Goal: Task Accomplishment & Management: Complete application form

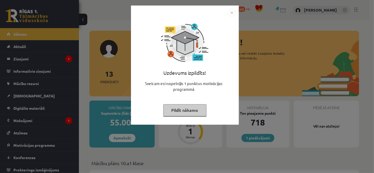
click at [184, 109] on button "Pildīt nākamo" at bounding box center [184, 110] width 43 height 12
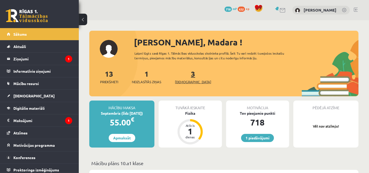
click at [185, 80] on span "[DEMOGRAPHIC_DATA]" at bounding box center [193, 81] width 36 height 5
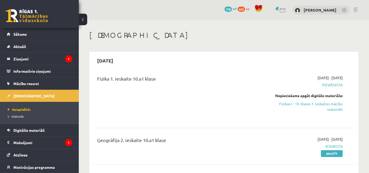
click at [65, 61] on icon "1" at bounding box center [68, 58] width 7 height 7
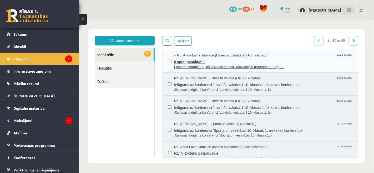
click at [210, 66] on span "Labdien! Atgādinām, ka eSkolas sadaļā "Motivācijas programma" regul..." at bounding box center [263, 66] width 179 height 5
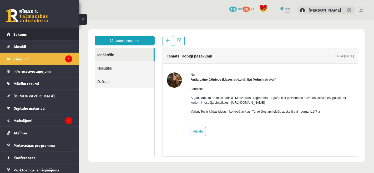
click at [39, 37] on link "Sākums" at bounding box center [39, 34] width 65 height 12
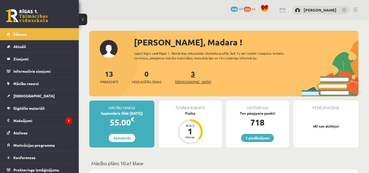
click at [184, 83] on span "[DEMOGRAPHIC_DATA]" at bounding box center [193, 81] width 36 height 5
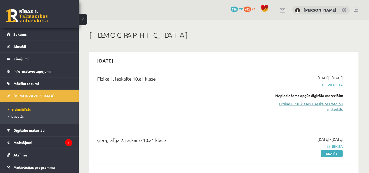
click at [312, 105] on link "Fizikas I - 10. klases 1. ieskaites mācību materiāls" at bounding box center [304, 106] width 77 height 11
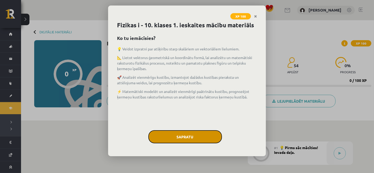
click at [182, 139] on button "Sapratu" at bounding box center [185, 136] width 74 height 13
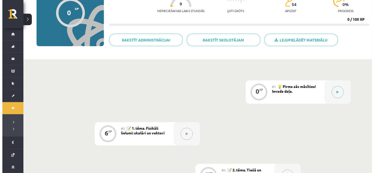
scroll to position [62, 0]
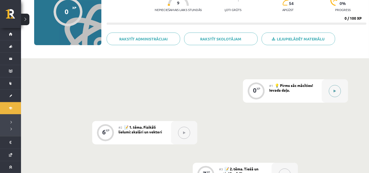
click at [340, 90] on button at bounding box center [335, 91] width 12 height 12
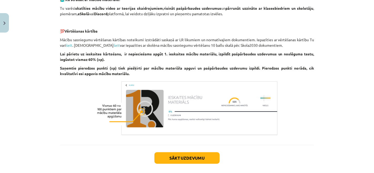
scroll to position [393, 0]
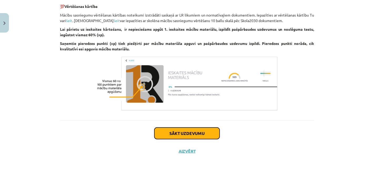
click at [185, 137] on button "Sākt uzdevumu" at bounding box center [186, 134] width 65 height 12
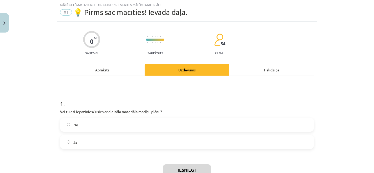
scroll to position [13, 0]
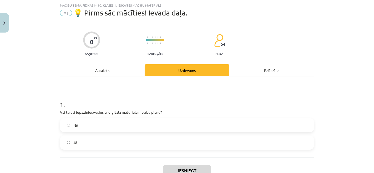
click at [170, 132] on div "Nē" at bounding box center [187, 125] width 254 height 14
click at [174, 145] on label "Jā" at bounding box center [186, 142] width 253 height 13
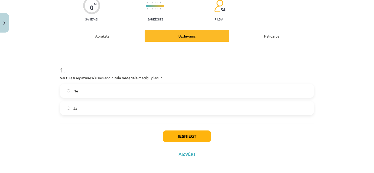
scroll to position [49, 0]
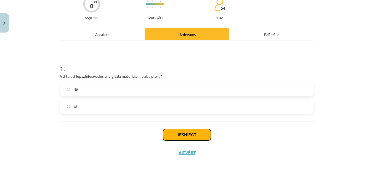
click at [193, 129] on button "Iesniegt" at bounding box center [187, 135] width 48 height 12
click at [192, 138] on button "Iesniegt" at bounding box center [187, 135] width 48 height 12
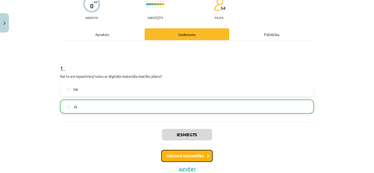
click at [192, 160] on button "Nākamā nodarbība" at bounding box center [187, 156] width 52 height 12
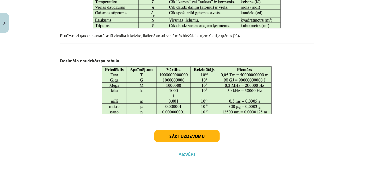
scroll to position [309, 0]
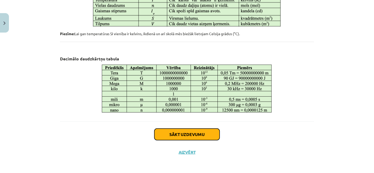
click at [191, 132] on button "Sākt uzdevumu" at bounding box center [186, 135] width 65 height 12
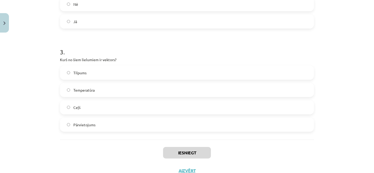
scroll to position [257, 0]
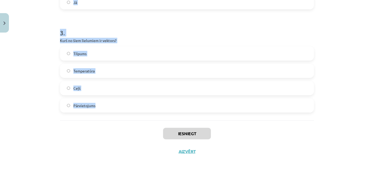
drag, startPoint x: 56, startPoint y: 63, endPoint x: 127, endPoint y: 119, distance: 90.9
copy form "1 . Kurš no šiem lielumiem ir skalārs? Spēks Paātrinājums Laiks Ātrums 2 . Vai …"
click at [34, 104] on div "Mācību tēma: Fizikas i - 10. klases 1. ieskaites mācību materiāls #2 📝 1. tēma.…" at bounding box center [187, 86] width 374 height 173
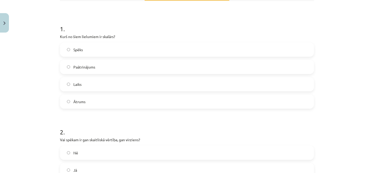
scroll to position [88, 0]
click at [81, 87] on label "Laiks" at bounding box center [186, 84] width 253 height 13
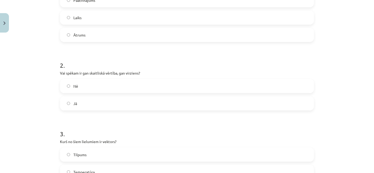
scroll to position [169, 0]
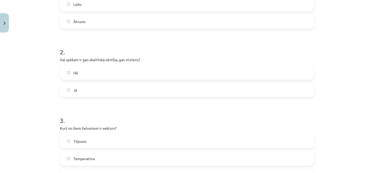
click at [84, 84] on label "Jā" at bounding box center [186, 90] width 253 height 13
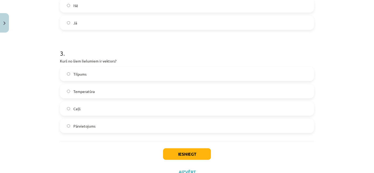
scroll to position [237, 0]
click at [101, 127] on label "Pārvietojums" at bounding box center [186, 125] width 253 height 13
click at [196, 155] on button "Iesniegt" at bounding box center [187, 154] width 48 height 12
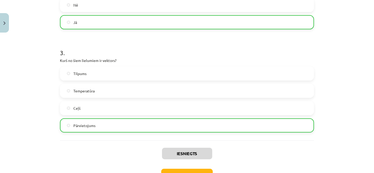
scroll to position [272, 0]
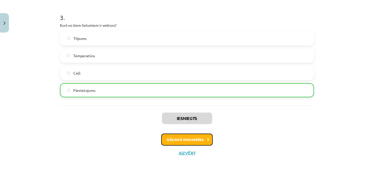
click at [200, 137] on button "Nākamā nodarbība" at bounding box center [187, 140] width 52 height 12
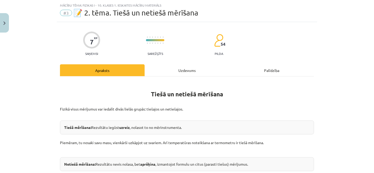
scroll to position [232, 0]
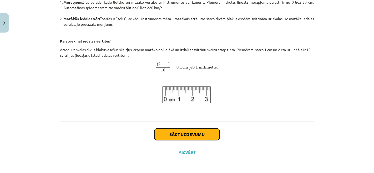
click at [199, 137] on button "Sākt uzdevumu" at bounding box center [186, 135] width 65 height 12
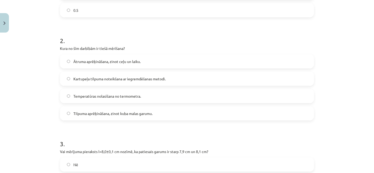
scroll to position [257, 0]
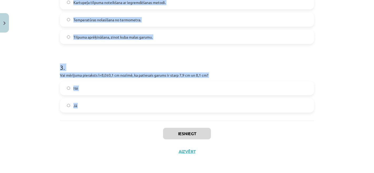
drag, startPoint x: 56, startPoint y: 43, endPoint x: 131, endPoint y: 126, distance: 111.5
copy form "1 . Lineāla skalā starp atzīmēm 2 cm un 3 cm ir 10 iedaļas. Kāda ir šī lineāla …"
click at [131, 126] on div "Iesniegt Aizvērt" at bounding box center [187, 139] width 254 height 37
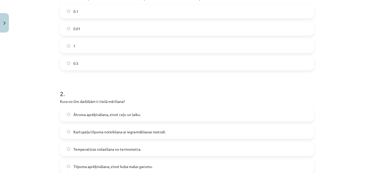
scroll to position [124, 0]
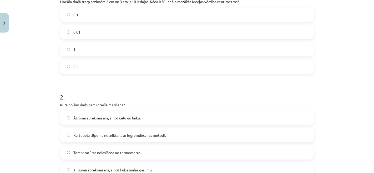
click at [106, 31] on label "0.01" at bounding box center [186, 32] width 253 height 13
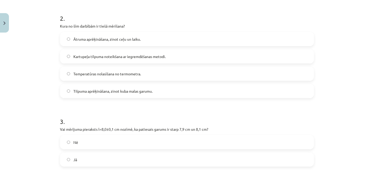
scroll to position [204, 0]
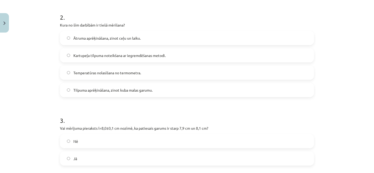
click at [135, 78] on label "Temperatūras nolasīšana no termometra." at bounding box center [186, 72] width 253 height 13
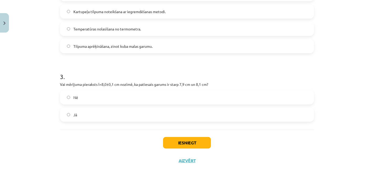
scroll to position [248, 0]
click at [90, 112] on label "Jā" at bounding box center [186, 114] width 253 height 13
click at [181, 141] on button "Iesniegt" at bounding box center [187, 143] width 48 height 12
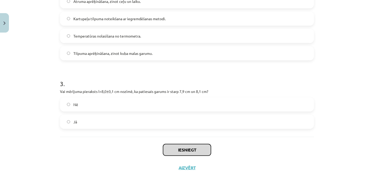
scroll to position [257, 0]
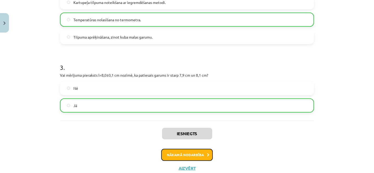
click at [188, 159] on button "Nākamā nodarbība" at bounding box center [187, 155] width 52 height 12
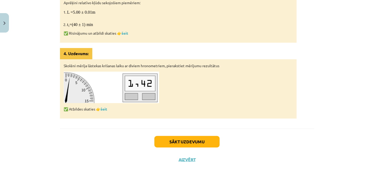
scroll to position [338, 0]
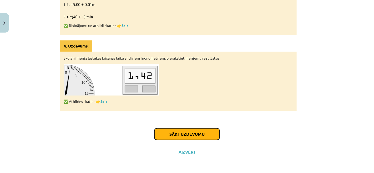
click at [188, 135] on button "Sākt uzdevumu" at bounding box center [186, 135] width 65 height 12
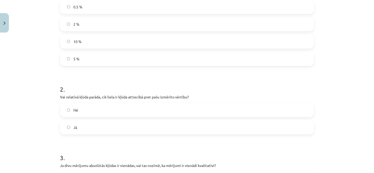
scroll to position [222, 0]
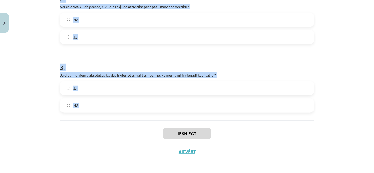
drag, startPoint x: 53, startPoint y: 39, endPoint x: 124, endPoint y: 123, distance: 110.1
click at [124, 123] on div "Mācību tēma: Fizikas i - 10. klases 1. ieskaites mācību materiāls #4 📝 3. tēma.…" at bounding box center [187, 86] width 374 height 173
copy form "1 . Skolēns mēra grāmatas biezumu un iegūst rezultātu b = (2.0 ± 0.1) cm. Cik l…"
click at [37, 88] on div "Mācību tēma: Fizikas i - 10. klases 1. ieskaites mācību materiāls #4 📝 3. tēma.…" at bounding box center [187, 86] width 374 height 173
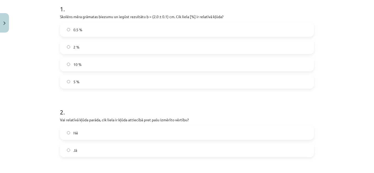
scroll to position [61, 0]
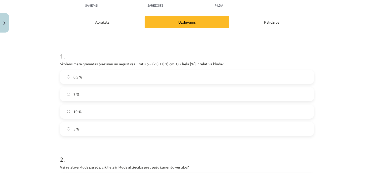
click at [90, 131] on label "5 %" at bounding box center [186, 129] width 253 height 13
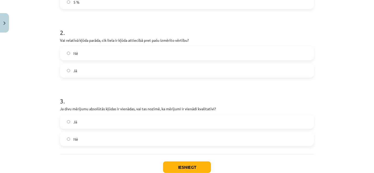
scroll to position [191, 0]
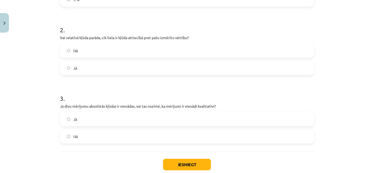
click at [87, 69] on label "Jā" at bounding box center [186, 68] width 253 height 13
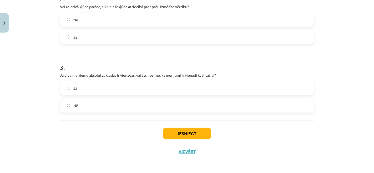
click at [94, 106] on label "Nē" at bounding box center [186, 105] width 253 height 13
click at [180, 129] on button "Iesniegt" at bounding box center [187, 134] width 48 height 12
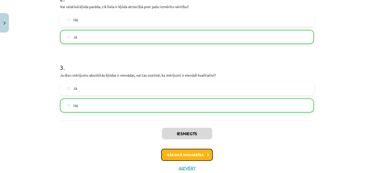
click at [182, 157] on button "Nākamā nodarbība" at bounding box center [187, 155] width 52 height 12
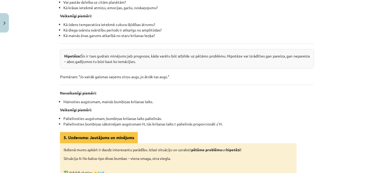
scroll to position [307, 0]
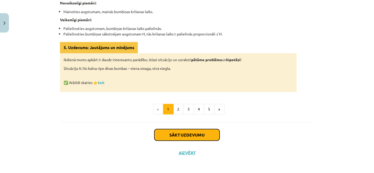
click at [188, 131] on button "Sākt uzdevumu" at bounding box center [186, 135] width 65 height 12
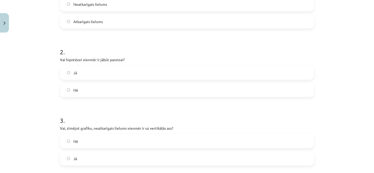
scroll to position [222, 0]
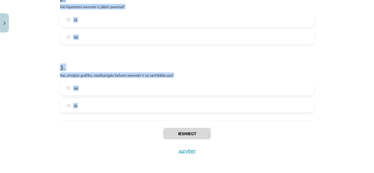
drag, startPoint x: 54, startPoint y: 96, endPoint x: 118, endPoint y: 121, distance: 69.2
click at [118, 121] on div "Mācību tēma: Fizikas i - 10. klases 1. ieskaites mācību materiāls #5 📝 4. tēma.…" at bounding box center [187, 86] width 374 height 173
copy form "1 . Kā sauc lielumu, ko pētnieks apzināti maina eksperimentā? Mērāmais lielums …"
click at [118, 121] on div "Iesniegt Aizvērt" at bounding box center [187, 139] width 254 height 37
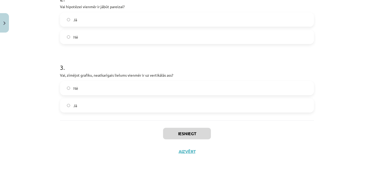
click at [92, 88] on label "Nē" at bounding box center [186, 88] width 253 height 13
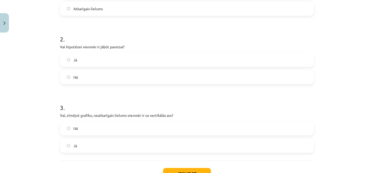
click at [100, 73] on label "Nē" at bounding box center [186, 77] width 253 height 13
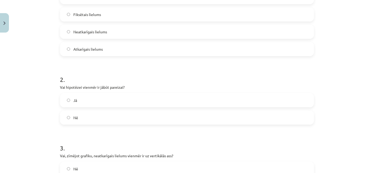
scroll to position [141, 0]
click at [115, 30] on label "Neatkarīgais lielums" at bounding box center [186, 32] width 253 height 13
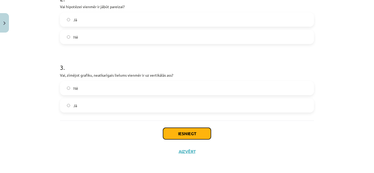
click at [186, 134] on button "Iesniegt" at bounding box center [187, 134] width 48 height 12
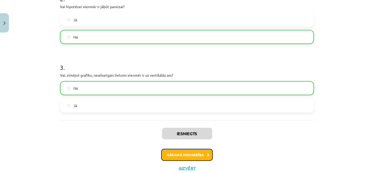
click at [180, 153] on button "Nākamā nodarbība" at bounding box center [187, 155] width 52 height 12
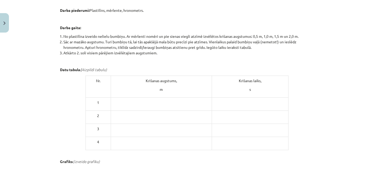
scroll to position [291, 0]
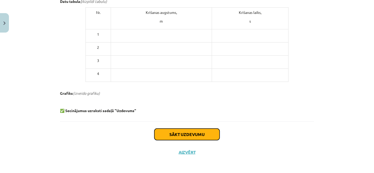
click at [191, 134] on button "Sākt uzdevumu" at bounding box center [186, 135] width 65 height 12
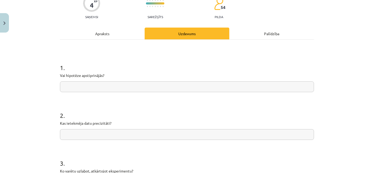
scroll to position [51, 0]
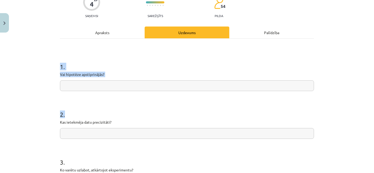
drag, startPoint x: 58, startPoint y: 57, endPoint x: 119, endPoint y: 105, distance: 76.8
click at [119, 105] on form "1 . Vai hipotēze apstiprinājās? 2 . Kas ietekmēja datu precizitāti? 3 . Ko varē…" at bounding box center [187, 144] width 254 height 181
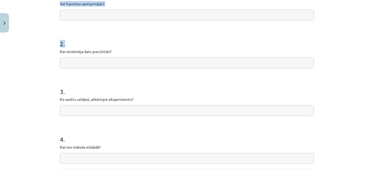
scroll to position [170, 0]
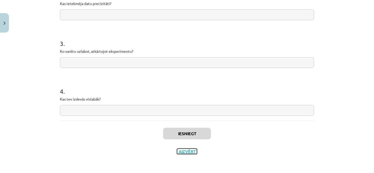
click at [187, 150] on button "Aizvērt" at bounding box center [187, 151] width 20 height 5
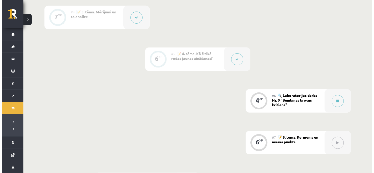
scroll to position [262, 0]
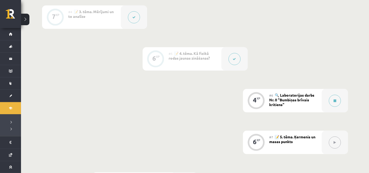
click at [234, 55] on button at bounding box center [235, 59] width 12 height 12
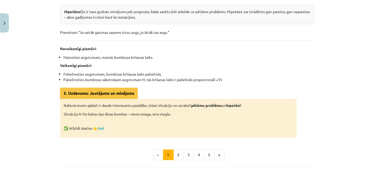
scroll to position [324, 0]
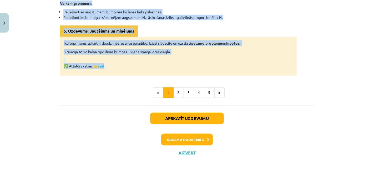
drag, startPoint x: 133, startPoint y: 57, endPoint x: 204, endPoint y: 69, distance: 72.2
copy div "Kā fizikā rodas jaunas zināšanas? Lai fizikā veiktu atklājumus un pārbaudītu id…"
click at [189, 138] on button "Nākamā nodarbība" at bounding box center [187, 140] width 52 height 12
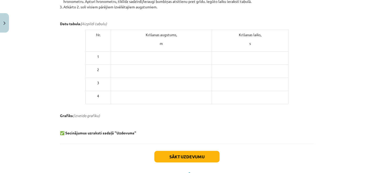
scroll to position [291, 0]
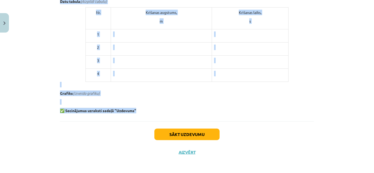
drag, startPoint x: 110, startPoint y: 63, endPoint x: 168, endPoint y: 112, distance: 75.2
copy div "Laboratorijas darbs Nr. 0: Bumbiņas brīvais kritiens 📝 Veic laboratorijas darbu…"
click at [188, 137] on button "Sākt uzdevumu" at bounding box center [186, 135] width 65 height 12
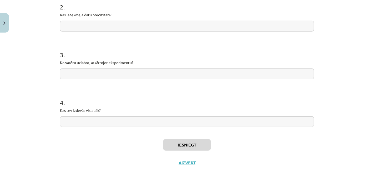
scroll to position [170, 0]
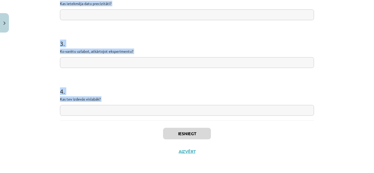
drag, startPoint x: 56, startPoint y: 100, endPoint x: 128, endPoint y: 133, distance: 78.6
click at [128, 133] on div "4 XP Saņemsi Sarežģīts 54 pilda Apraksts Uzdevums Palīdzība 1 . Vai hipotēze ap…" at bounding box center [187, 12] width 260 height 295
copy form "1 . Vai hipotēze apstiprinājās? 2 . Kas ietekmēja datu precizitāti? 3 . Ko varē…"
click at [116, 88] on h1 "4 ." at bounding box center [187, 87] width 254 height 16
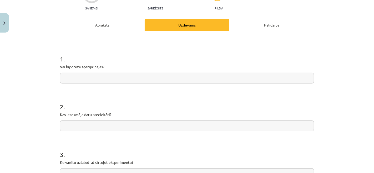
scroll to position [58, 0]
click at [104, 77] on input "text" at bounding box center [187, 78] width 254 height 11
paste input "**********"
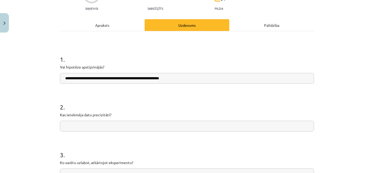
type input "**********"
click at [93, 126] on input "text" at bounding box center [187, 126] width 254 height 11
paste input "**********"
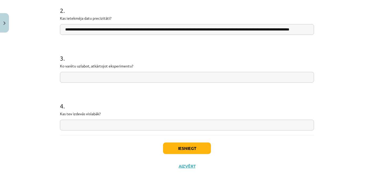
scroll to position [161, 0]
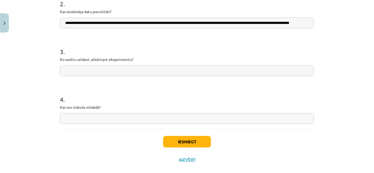
type input "**********"
click at [95, 68] on input "text" at bounding box center [187, 70] width 254 height 11
paste input "**********"
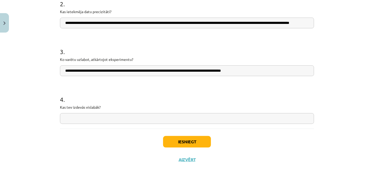
type input "**********"
click at [123, 120] on input "text" at bounding box center [187, 118] width 254 height 11
paste input "**********"
type input "**********"
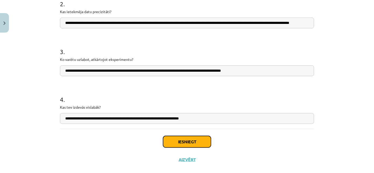
click at [184, 139] on button "Iesniegt" at bounding box center [187, 142] width 48 height 12
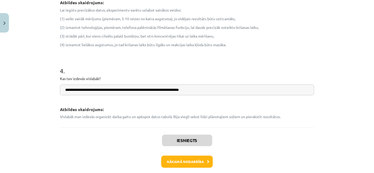
scroll to position [329, 0]
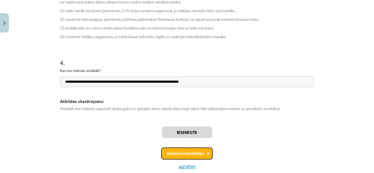
click at [197, 153] on button "Nākamā nodarbība" at bounding box center [187, 154] width 52 height 12
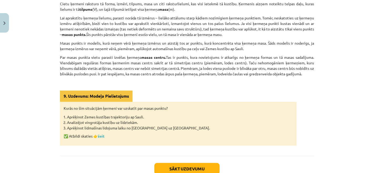
scroll to position [164, 0]
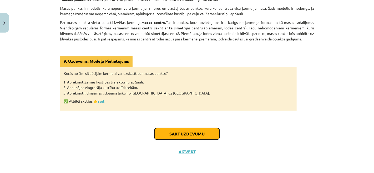
click at [192, 133] on button "Sākt uzdevumu" at bounding box center [186, 134] width 65 height 12
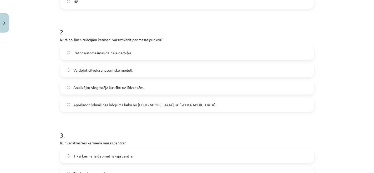
scroll to position [257, 0]
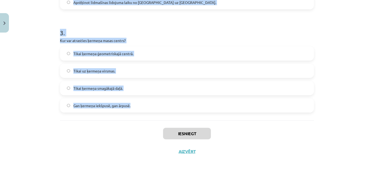
drag, startPoint x: 54, startPoint y: 102, endPoint x: 139, endPoint y: 116, distance: 86.1
click at [139, 116] on div "Mācību tēma: Fizikas i - 10. klases 1. ieskaites mācību materiāls #7 📝 5. tēma.…" at bounding box center [187, 86] width 374 height 173
copy form "1 . Vai viendabīgas lodes masas centrs sakrīt ar tās simetrijas centru? Jā Nē 2…"
click at [38, 72] on div "Mācību tēma: Fizikas i - 10. klases 1. ieskaites mācību materiāls #7 📝 5. tēma.…" at bounding box center [187, 86] width 374 height 173
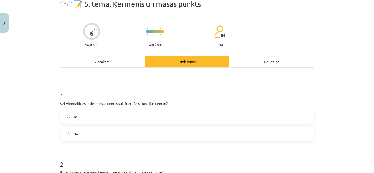
scroll to position [20, 0]
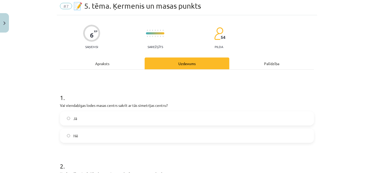
click at [83, 120] on label "Jā" at bounding box center [186, 118] width 253 height 13
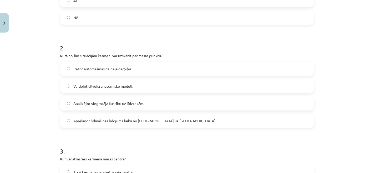
scroll to position [138, 0]
click at [139, 117] on label "Aprēķinot lidmašīnas lidojuma laiku no Rīgas uz Londonu." at bounding box center [186, 120] width 253 height 13
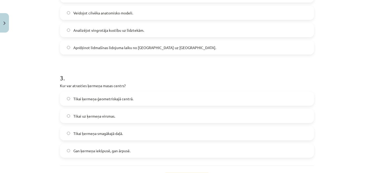
scroll to position [231, 0]
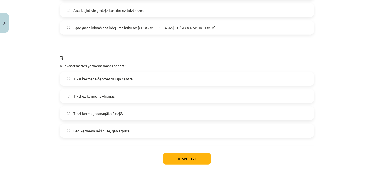
click at [134, 136] on label "Gan ķermeņa iekšpusē, gan ārpusē." at bounding box center [186, 130] width 253 height 13
click at [187, 159] on button "Iesniegt" at bounding box center [187, 159] width 48 height 12
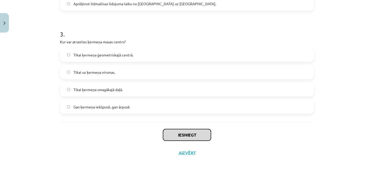
scroll to position [257, 0]
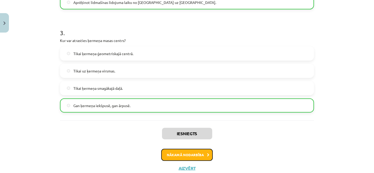
click at [190, 156] on button "Nākamā nodarbība" at bounding box center [187, 155] width 52 height 12
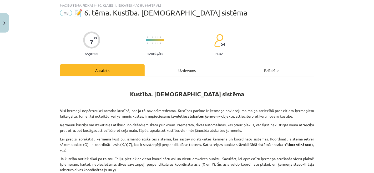
scroll to position [81, 0]
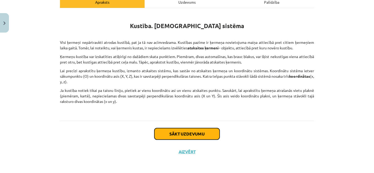
click at [166, 132] on button "Sākt uzdevumu" at bounding box center [186, 134] width 65 height 12
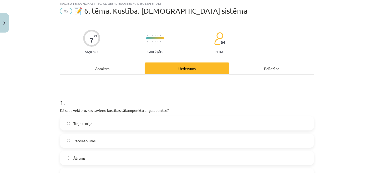
scroll to position [13, 0]
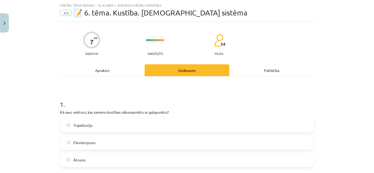
click at [60, 99] on h1 "1 ." at bounding box center [187, 100] width 254 height 16
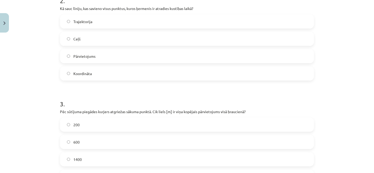
scroll to position [291, 0]
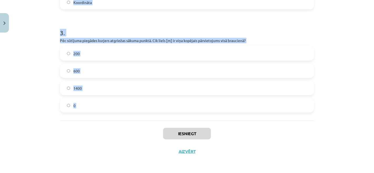
drag, startPoint x: 59, startPoint y: 99, endPoint x: 137, endPoint y: 115, distance: 80.2
copy form "1 . Kā sauc vektoru, kas savieno kustības sākumpunktu ar galapunktu? Trajektori…"
click at [41, 64] on div "Mācību tēma: Fizikas i - 10. klases 1. ieskaites mācību materiāls #8 📝 6. tēma.…" at bounding box center [187, 86] width 374 height 173
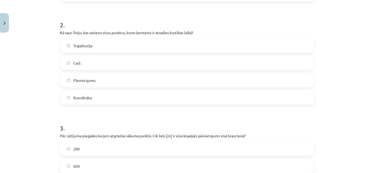
scroll to position [191, 0]
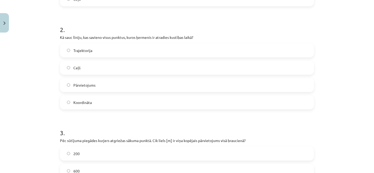
drag, startPoint x: 41, startPoint y: 64, endPoint x: 31, endPoint y: 57, distance: 12.3
click at [31, 57] on div "Mācību tēma: Fizikas i - 10. klases 1. ieskaites mācību materiāls #8 📝 6. tēma.…" at bounding box center [187, 86] width 374 height 173
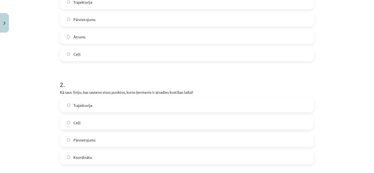
scroll to position [135, 0]
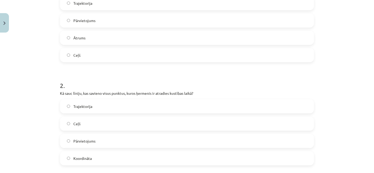
click at [81, 20] on span "Pārvietojums" at bounding box center [84, 21] width 22 height 6
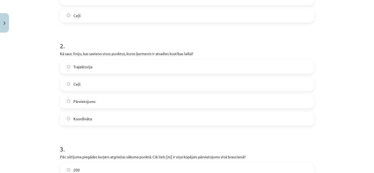
scroll to position [178, 0]
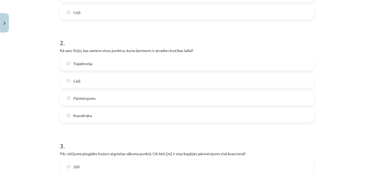
click at [101, 63] on label "Trajektorija" at bounding box center [186, 63] width 253 height 13
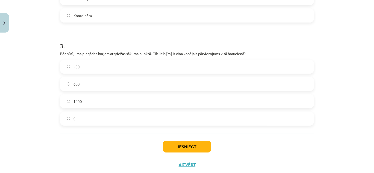
scroll to position [279, 0]
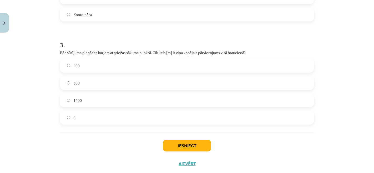
click at [105, 122] on label "0" at bounding box center [186, 117] width 253 height 13
click at [205, 144] on button "Iesniegt" at bounding box center [187, 146] width 48 height 12
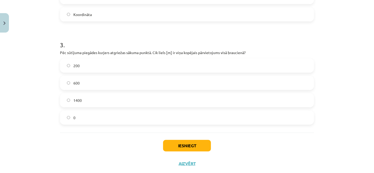
click at [35, 91] on div "Mācību tēma: Fizikas i - 10. klases 1. ieskaites mācību materiāls #8 📝 6. tēma.…" at bounding box center [187, 86] width 374 height 173
click at [201, 148] on button "Iesniegt" at bounding box center [187, 146] width 48 height 12
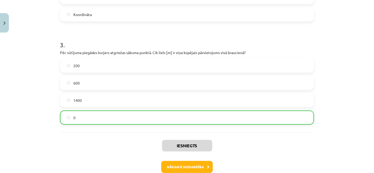
scroll to position [308, 0]
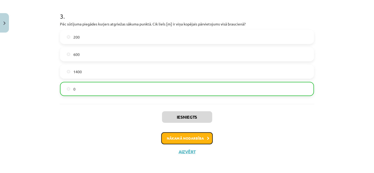
click at [182, 142] on button "Nākamā nodarbība" at bounding box center [187, 139] width 52 height 12
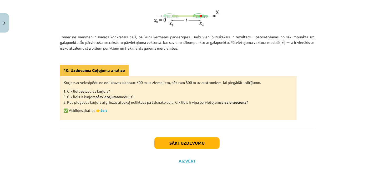
scroll to position [166, 0]
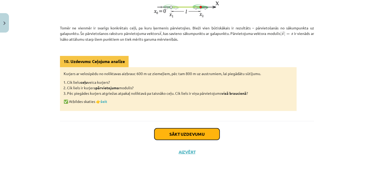
click at [163, 133] on button "Sākt uzdevumu" at bounding box center [186, 135] width 65 height 12
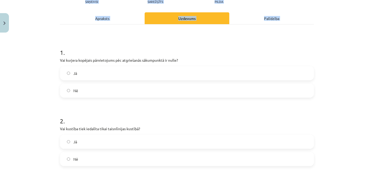
scroll to position [119, 0]
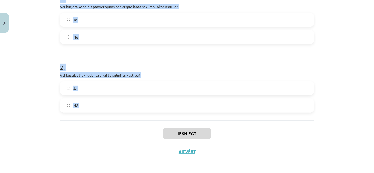
drag, startPoint x: 54, startPoint y: 98, endPoint x: 111, endPoint y: 128, distance: 64.1
click at [111, 128] on div "Mācību tēma: Fizikas i - 10. klases 1. ieskaites mācību materiāls #9 📝 7. tēma.…" at bounding box center [187, 86] width 374 height 173
copy form "1 . Vai kurjera kopējais pārvietojums pēc atgriešanās sākumpunktā ir nulle? Jā …"
click at [39, 78] on div "Mācību tēma: Fizikas i - 10. klases 1. ieskaites mācību materiāls #9 📝 7. tēma.…" at bounding box center [187, 86] width 374 height 173
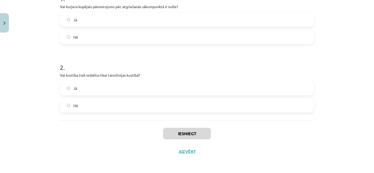
click at [87, 21] on label "Jā" at bounding box center [186, 19] width 253 height 13
click at [91, 106] on label "Nē" at bounding box center [186, 105] width 253 height 13
click at [183, 134] on button "Iesniegt" at bounding box center [187, 134] width 48 height 12
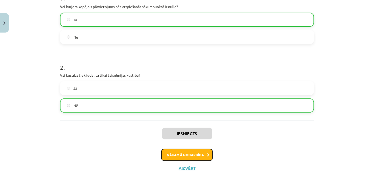
click at [191, 154] on button "Nākamā nodarbība" at bounding box center [187, 155] width 52 height 12
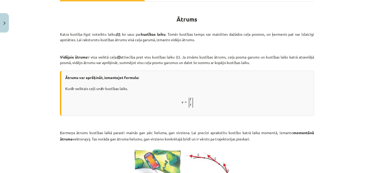
scroll to position [88, 0]
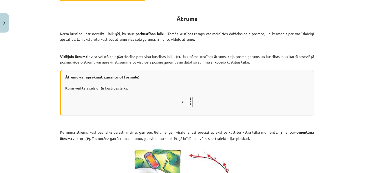
click at [242, 69] on div "Ātrums Katra kustība ilgst noteiktu laiku (t) , ko sauc par kustības laiku . To…" at bounding box center [187, 130] width 254 height 248
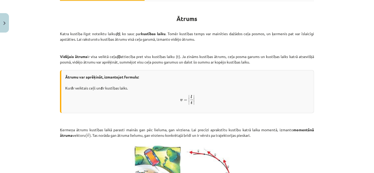
drag, startPoint x: 242, startPoint y: 69, endPoint x: 208, endPoint y: 74, distance: 35.1
click at [208, 74] on p "Ātrumu var aprēķināt, izmantojot formulu: Kur l ir veiktais ceļš un t ir kustīb…" at bounding box center [187, 82] width 245 height 17
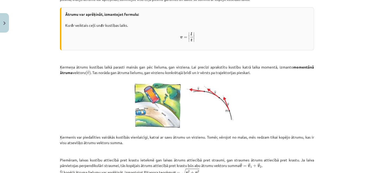
scroll to position [224, 0]
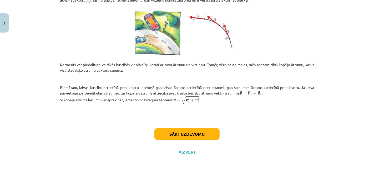
click at [208, 67] on p "Ķermenis var piedalīties vairākās kustībās vienlaicīgi, katrai ar savu ātrumu u…" at bounding box center [187, 67] width 254 height 11
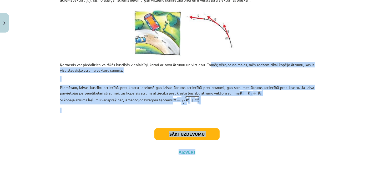
drag, startPoint x: 208, startPoint y: 63, endPoint x: 197, endPoint y: 138, distance: 76.1
click at [197, 138] on button "Sākt uzdevumu" at bounding box center [186, 135] width 65 height 12
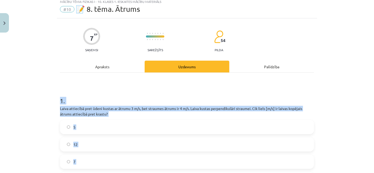
scroll to position [13, 0]
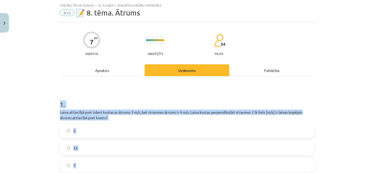
click at [99, 101] on h1 "1 ." at bounding box center [187, 100] width 254 height 16
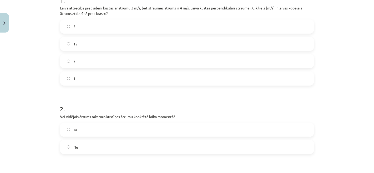
scroll to position [262, 0]
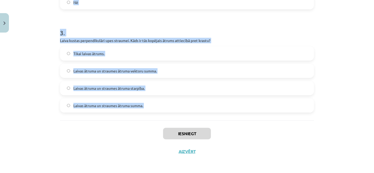
drag, startPoint x: 56, startPoint y: 72, endPoint x: 147, endPoint y: 121, distance: 103.2
click at [40, 75] on div "Mācību tēma: Fizikas i - 10. klases 1. ieskaites mācību materiāls #10 📝 8. tēma…" at bounding box center [187, 86] width 374 height 173
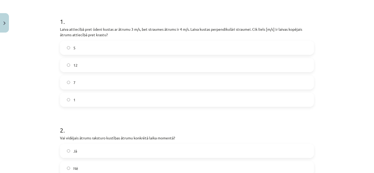
scroll to position [95, 0]
click at [83, 50] on label "5" at bounding box center [186, 48] width 253 height 13
click at [86, 44] on label "5" at bounding box center [186, 48] width 253 height 13
click at [89, 37] on p "Laiva attiecībā pret ūdeni kustas ar ātrumu 3 m/s, bet straumes ātrums ir 4 m/s…" at bounding box center [187, 32] width 254 height 11
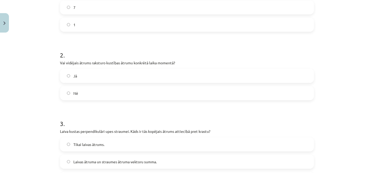
scroll to position [172, 0]
click at [98, 93] on label "Nē" at bounding box center [186, 92] width 253 height 13
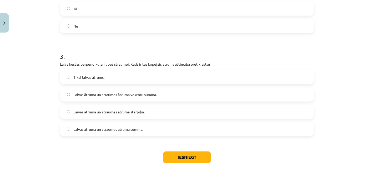
scroll to position [242, 0]
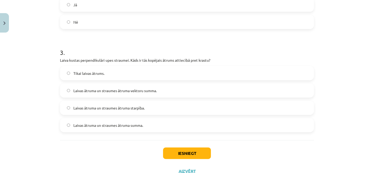
click at [115, 90] on span "Laivas ātruma un straumes ātruma vektoru summa." at bounding box center [114, 91] width 83 height 6
click at [186, 152] on button "Iesniegt" at bounding box center [187, 154] width 48 height 12
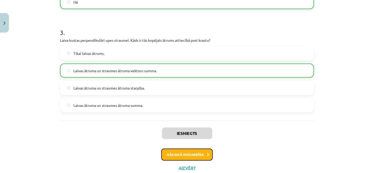
click at [186, 152] on button "Nākamā nodarbība" at bounding box center [187, 155] width 52 height 12
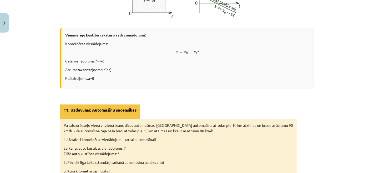
scroll to position [372, 0]
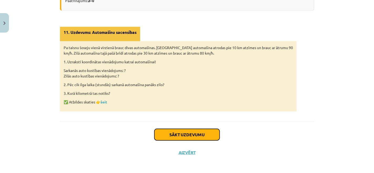
click at [194, 133] on button "Sākt uzdevumu" at bounding box center [186, 135] width 65 height 12
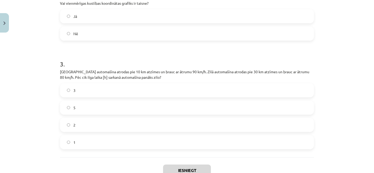
scroll to position [227, 0]
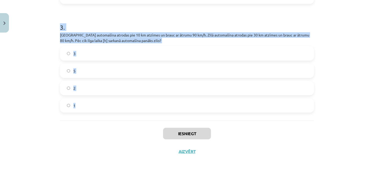
drag, startPoint x: 57, startPoint y: 48, endPoint x: 115, endPoint y: 115, distance: 88.7
click at [31, 54] on div "Mācību tēma: Fizikas i - 10. klases 1. ieskaites mācību materiāls #11 📝 9. tēma…" at bounding box center [187, 86] width 374 height 173
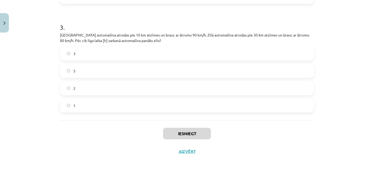
click at [85, 91] on label "2" at bounding box center [186, 88] width 253 height 13
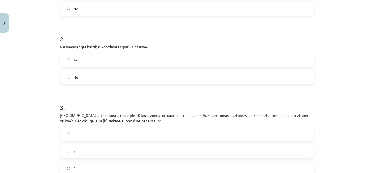
scroll to position [145, 0]
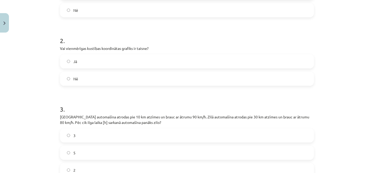
click at [92, 63] on label "Jā" at bounding box center [186, 61] width 253 height 13
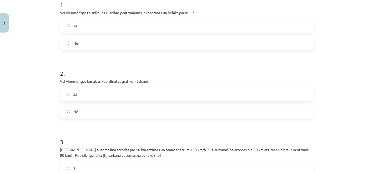
scroll to position [110, 0]
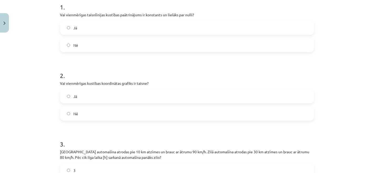
click at [93, 47] on label "Nē" at bounding box center [186, 45] width 253 height 13
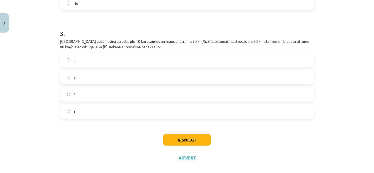
scroll to position [227, 0]
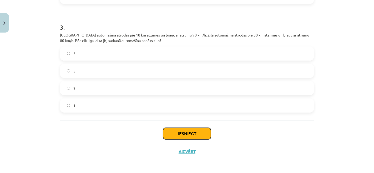
click at [195, 136] on button "Iesniegt" at bounding box center [187, 134] width 48 height 12
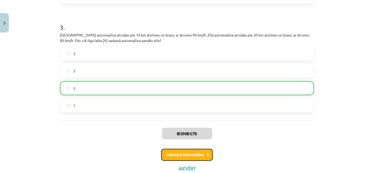
click at [193, 159] on button "Nākamā nodarbība" at bounding box center [187, 155] width 52 height 12
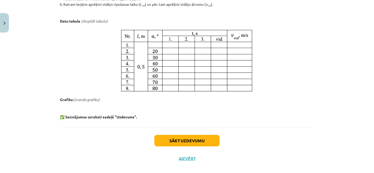
scroll to position [317, 0]
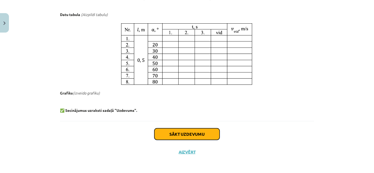
click at [181, 135] on button "Sākt uzdevumu" at bounding box center [186, 135] width 65 height 12
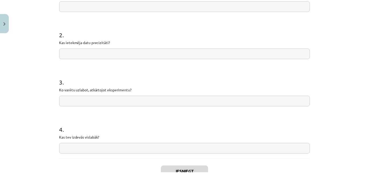
scroll to position [170, 0]
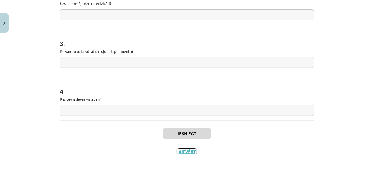
click at [185, 152] on button "Aizvērt" at bounding box center [187, 151] width 20 height 5
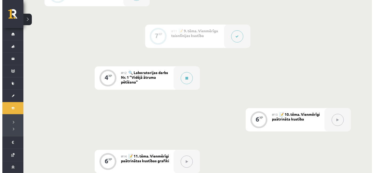
scroll to position [537, 0]
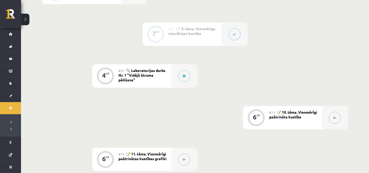
click at [237, 38] on button at bounding box center [235, 34] width 12 height 12
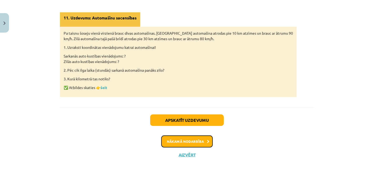
click at [183, 139] on button "Nākamā nodarbība" at bounding box center [187, 142] width 52 height 12
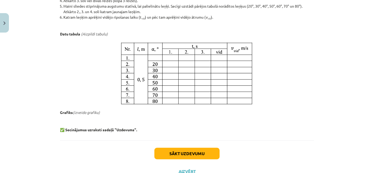
scroll to position [317, 0]
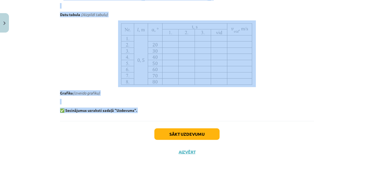
drag, startPoint x: 58, startPoint y: 105, endPoint x: 147, endPoint y: 124, distance: 90.7
click at [174, 135] on button "Sākt uzdevumu" at bounding box center [186, 135] width 65 height 12
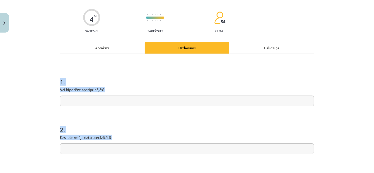
scroll to position [13, 0]
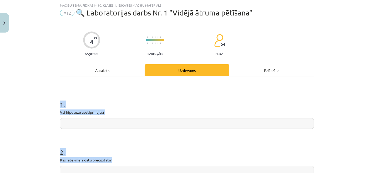
click at [97, 123] on input "text" at bounding box center [187, 123] width 254 height 11
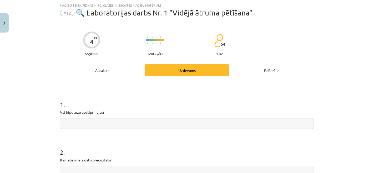
paste input "**********"
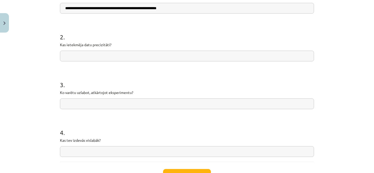
scroll to position [130, 0]
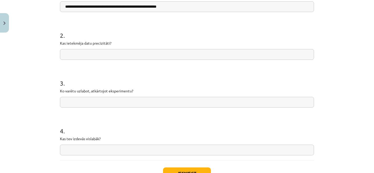
type input "**********"
click at [83, 57] on input "text" at bounding box center [187, 54] width 254 height 11
paste input "**********"
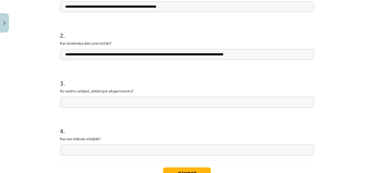
type input "**********"
click at [95, 104] on input "text" at bounding box center [187, 102] width 254 height 11
paste input "**********"
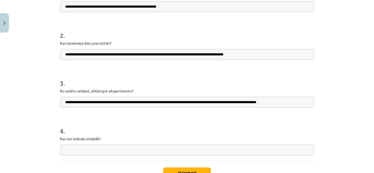
scroll to position [170, 0]
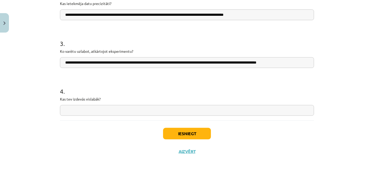
type input "**********"
click at [106, 110] on input "text" at bounding box center [187, 110] width 254 height 11
paste input "**********"
type input "**********"
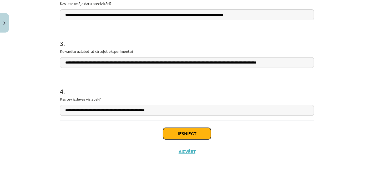
click at [190, 136] on button "Iesniegt" at bounding box center [187, 134] width 48 height 12
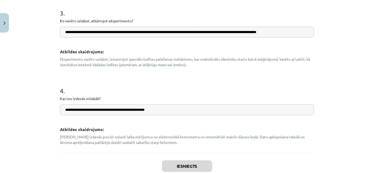
scroll to position [303, 0]
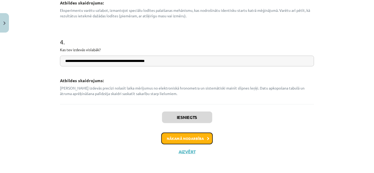
click at [188, 141] on button "Nākamā nodarbība" at bounding box center [187, 139] width 52 height 12
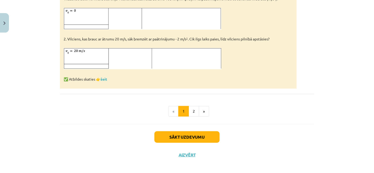
scroll to position [338, 0]
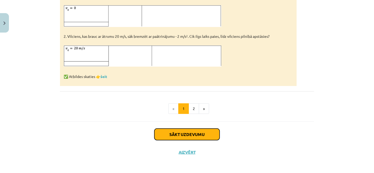
click at [189, 134] on button "Sākt uzdevumu" at bounding box center [186, 135] width 65 height 12
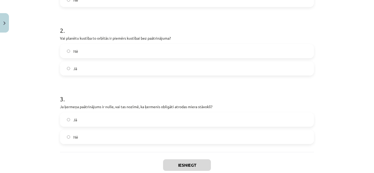
scroll to position [187, 0]
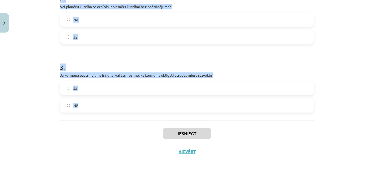
drag, startPoint x: 55, startPoint y: 98, endPoint x: 128, endPoint y: 119, distance: 76.4
click at [128, 119] on div "6 XP Saņemsi Sarežģīts 54 pilda Apraksts Uzdevums Palīdzība 1 . Vai vienmērīgi …" at bounding box center [187, 4] width 260 height 313
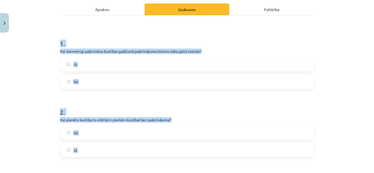
click at [77, 87] on label "Nē" at bounding box center [186, 81] width 253 height 13
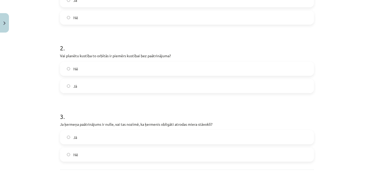
scroll to position [141, 0]
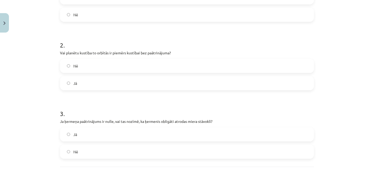
click at [85, 72] on label "Nē" at bounding box center [186, 65] width 253 height 13
click at [97, 155] on label "Nē" at bounding box center [186, 151] width 253 height 13
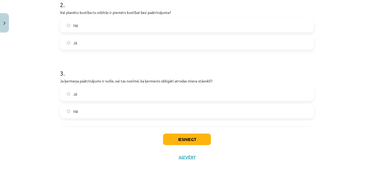
scroll to position [187, 0]
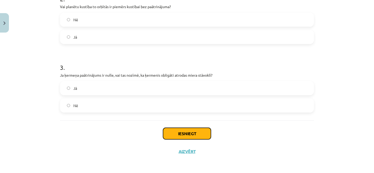
click at [171, 135] on button "Iesniegt" at bounding box center [187, 134] width 48 height 12
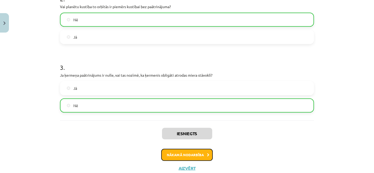
click at [189, 155] on button "Nākamā nodarbība" at bounding box center [187, 155] width 52 height 12
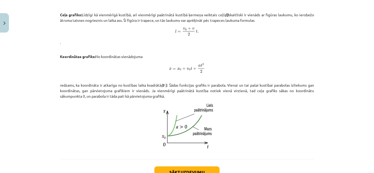
scroll to position [331, 0]
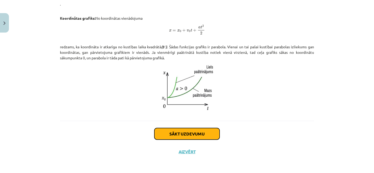
click at [197, 132] on button "Sākt uzdevumu" at bounding box center [186, 134] width 65 height 12
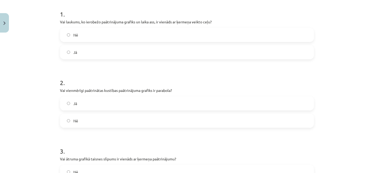
scroll to position [187, 0]
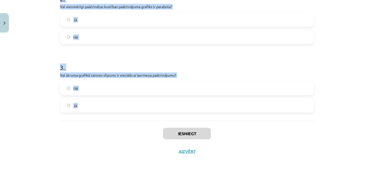
drag, startPoint x: 53, startPoint y: 97, endPoint x: 111, endPoint y: 133, distance: 68.7
click at [111, 133] on div "Mācību tēma: Fizikas i - 10. klases 1. ieskaites mācību materiāls #14 📝 11. tēm…" at bounding box center [187, 86] width 374 height 173
click at [35, 131] on div "Mācību tēma: Fizikas i - 10. klases 1. ieskaites mācību materiāls #14 📝 11. tēm…" at bounding box center [187, 86] width 374 height 173
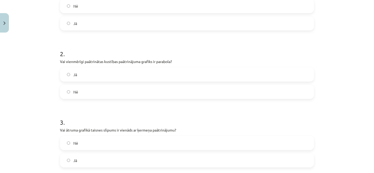
scroll to position [131, 0]
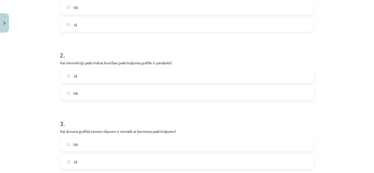
click at [97, 1] on label "Nē" at bounding box center [186, 7] width 253 height 13
click at [105, 90] on label "Nē" at bounding box center [186, 93] width 253 height 13
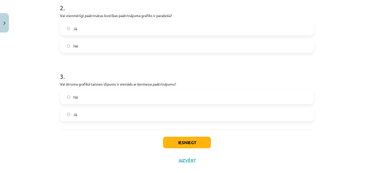
scroll to position [187, 0]
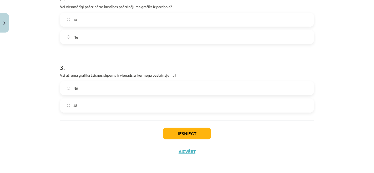
click at [106, 103] on label "Jā" at bounding box center [186, 105] width 253 height 13
click at [185, 134] on button "Iesniegt" at bounding box center [187, 134] width 48 height 12
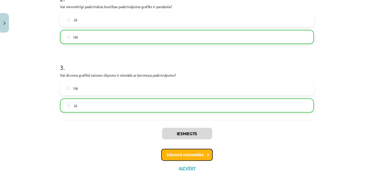
click at [178, 156] on button "Nākamā nodarbība" at bounding box center [187, 155] width 52 height 12
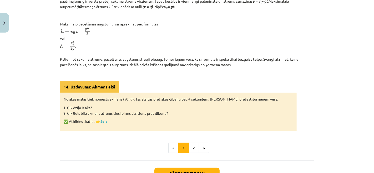
scroll to position [241, 0]
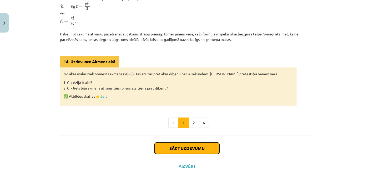
click at [173, 152] on button "Sākt uzdevumu" at bounding box center [186, 149] width 65 height 12
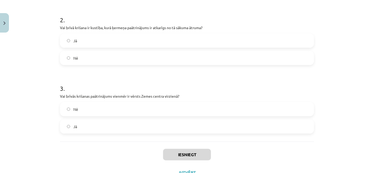
scroll to position [201, 0]
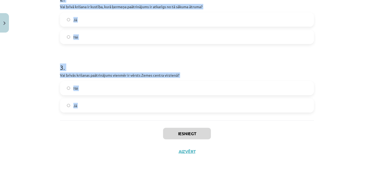
drag, startPoint x: 55, startPoint y: 67, endPoint x: 121, endPoint y: 131, distance: 92.2
click at [121, 131] on div "6 XP Saņemsi Sarežģīts 54 pilda Apraksts Uzdevums Palīdzība 1 . Vai brīvās kriš…" at bounding box center [187, 1] width 260 height 318
click at [24, 85] on div "Mācību tēma: Fizikas i - 10. klases 1. ieskaites mācību materiāls #15 📝 12. tēm…" at bounding box center [187, 86] width 374 height 173
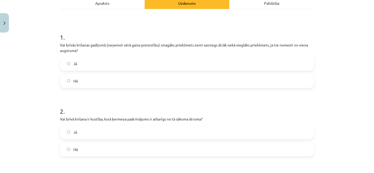
scroll to position [88, 0]
click at [85, 75] on label "Nē" at bounding box center [186, 81] width 253 height 13
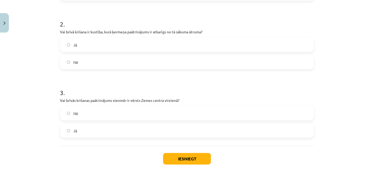
scroll to position [176, 0]
click at [92, 65] on label "Nē" at bounding box center [186, 61] width 253 height 13
click at [97, 136] on label "Jā" at bounding box center [186, 130] width 253 height 13
click at [184, 158] on button "Iesniegt" at bounding box center [187, 159] width 48 height 12
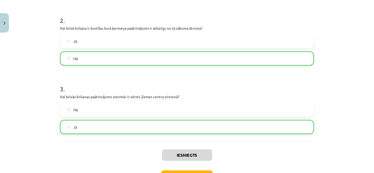
scroll to position [218, 0]
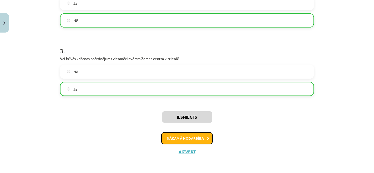
click at [189, 136] on button "Nākamā nodarbība" at bounding box center [187, 139] width 52 height 12
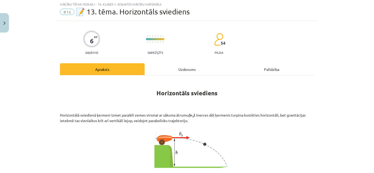
scroll to position [13, 0]
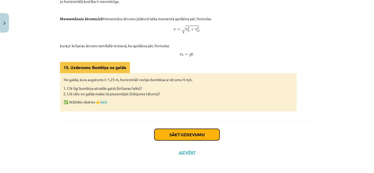
click at [191, 132] on button "Sākt uzdevumu" at bounding box center [186, 135] width 65 height 12
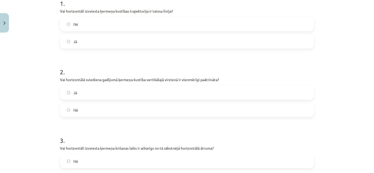
scroll to position [187, 0]
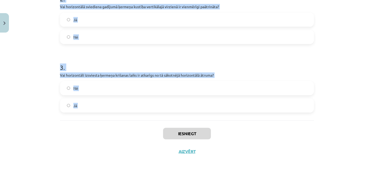
drag, startPoint x: 57, startPoint y: 102, endPoint x: 114, endPoint y: 137, distance: 67.6
click at [114, 137] on div "6 XP Saņemsi Sarežģīts 54 pilda Apraksts Uzdevums Palīdzība 1 . Vai horizontāli…" at bounding box center [187, 4] width 260 height 313
click at [70, 90] on label "Nē" at bounding box center [186, 88] width 253 height 13
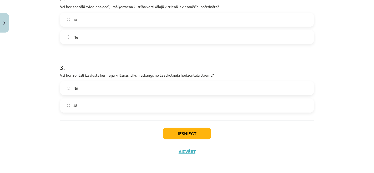
click at [96, 21] on label "Jā" at bounding box center [186, 19] width 253 height 13
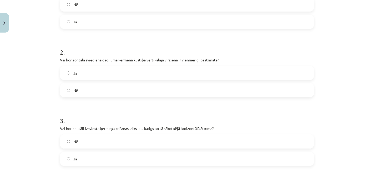
scroll to position [134, 0]
click at [96, 9] on label "Nē" at bounding box center [186, 4] width 253 height 13
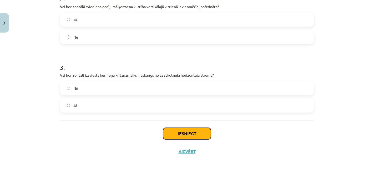
click at [191, 132] on button "Iesniegt" at bounding box center [187, 134] width 48 height 12
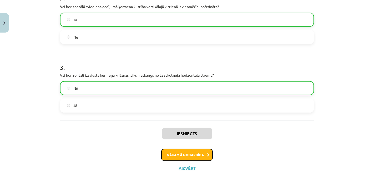
click at [191, 153] on button "Nākamā nodarbība" at bounding box center [187, 155] width 52 height 12
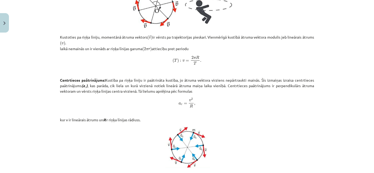
scroll to position [297, 0]
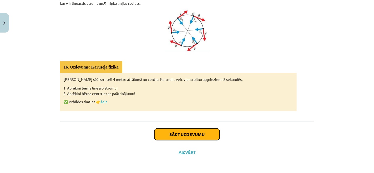
click at [192, 134] on button "Sākt uzdevumu" at bounding box center [186, 135] width 65 height 12
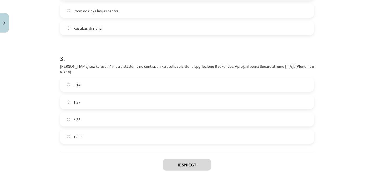
scroll to position [291, 0]
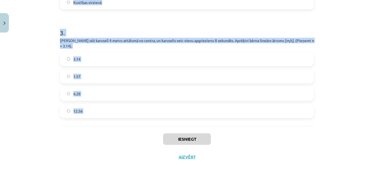
drag, startPoint x: 57, startPoint y: 54, endPoint x: 133, endPoint y: 125, distance: 104.4
click at [20, 83] on div "Mācību tēma: Fizikas i - 10. klases 1. ieskaites mācību materiāls #17 📝 14. tēm…" at bounding box center [187, 86] width 374 height 173
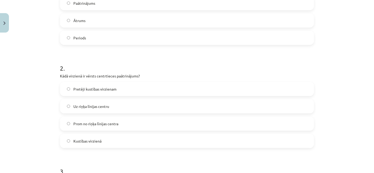
scroll to position [152, 0]
click at [93, 40] on label "Periods" at bounding box center [186, 38] width 253 height 13
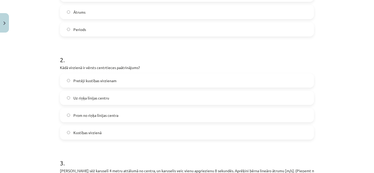
scroll to position [166, 0]
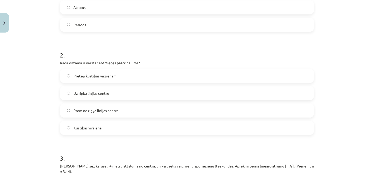
click at [120, 93] on label "Uz riņķa līnijas centru" at bounding box center [186, 93] width 253 height 13
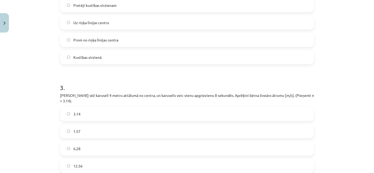
scroll to position [256, 0]
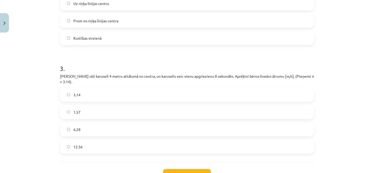
click at [123, 88] on label "3.14" at bounding box center [186, 94] width 253 height 13
click at [128, 75] on p "Bērns sēž karuselī 4 metru attālumā no centra, un karuselis veic vienu apgriezi…" at bounding box center [187, 79] width 254 height 11
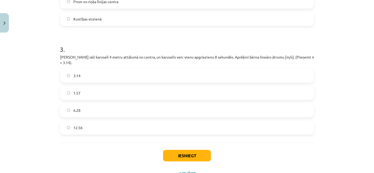
scroll to position [278, 0]
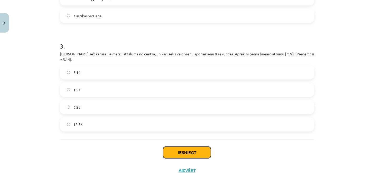
click at [173, 147] on button "Iesniegt" at bounding box center [187, 153] width 48 height 12
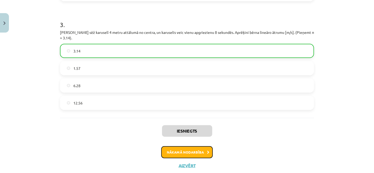
click at [180, 147] on button "Nākamā nodarbība" at bounding box center [187, 152] width 52 height 12
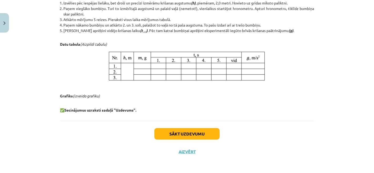
scroll to position [0, 0]
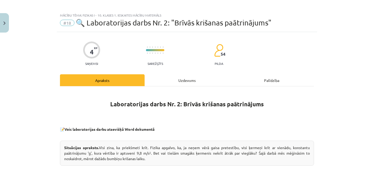
click at [216, 79] on div "Uzdevums" at bounding box center [187, 80] width 85 height 12
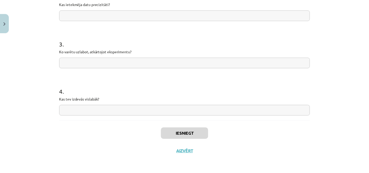
scroll to position [170, 0]
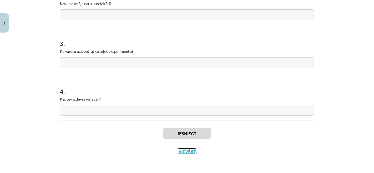
click at [186, 149] on button "Aizvērt" at bounding box center [187, 151] width 20 height 5
click at [186, 149] on div "Mācību tēma: Fizikas i - 10. klases 1. ieskaites mācību materiāls #18 🔍 Laborat…" at bounding box center [187, 86] width 374 height 173
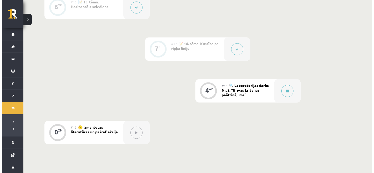
scroll to position [780, 0]
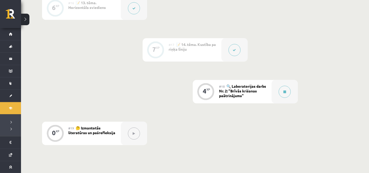
click at [230, 49] on button at bounding box center [235, 50] width 12 height 12
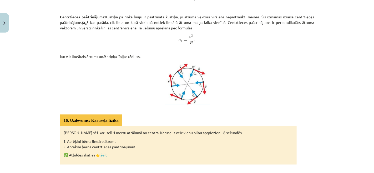
scroll to position [284, 0]
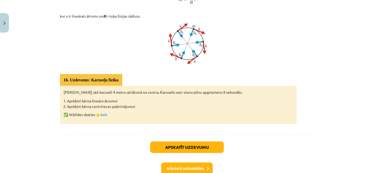
click at [213, 95] on div "Bērns sēž karuselī 4 metru attālumā no centra. Karuselis veic vienu pilnu apgri…" at bounding box center [178, 105] width 237 height 38
click at [192, 170] on button "Nākamā nodarbība" at bounding box center [187, 169] width 52 height 12
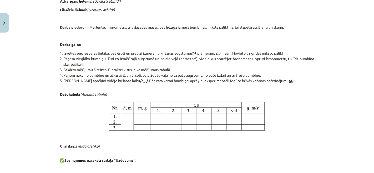
scroll to position [273, 0]
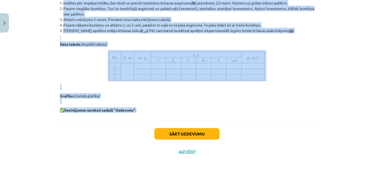
drag, startPoint x: 57, startPoint y: 61, endPoint x: 144, endPoint y: 107, distance: 98.4
click at [195, 133] on button "Sākt uzdevumu" at bounding box center [186, 134] width 65 height 12
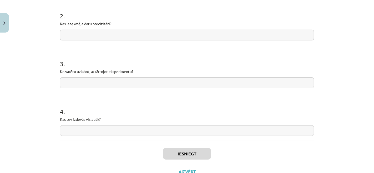
scroll to position [170, 0]
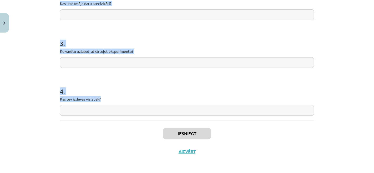
drag, startPoint x: 53, startPoint y: 100, endPoint x: 112, endPoint y: 119, distance: 62.0
click at [112, 119] on div "Mācību tēma: Fizikas i - 10. klases 1. ieskaites mācību materiāls #18 🔍 Laborat…" at bounding box center [187, 86] width 374 height 173
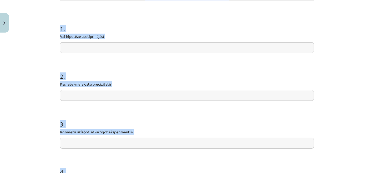
scroll to position [89, 0]
click at [120, 48] on input "text" at bounding box center [187, 48] width 254 height 11
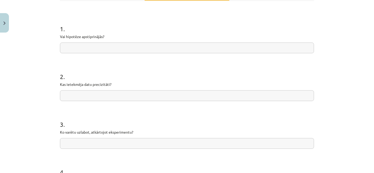
paste input "**********"
type input "*"
click at [111, 45] on input "text" at bounding box center [187, 48] width 254 height 11
paste input "**********"
type input "**********"
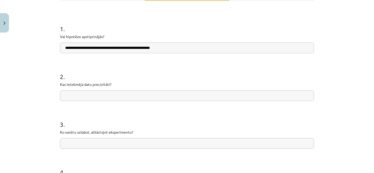
click at [104, 93] on input "text" at bounding box center [187, 95] width 254 height 11
paste input "**********"
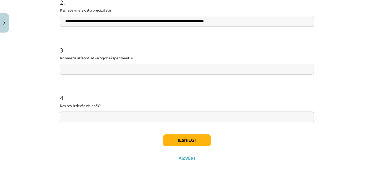
scroll to position [170, 0]
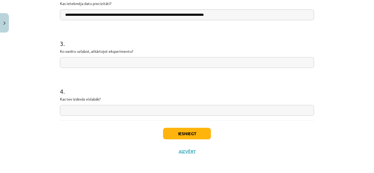
type input "**********"
click at [93, 60] on input "text" at bounding box center [187, 62] width 254 height 11
paste input "**********"
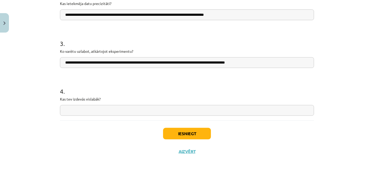
type input "**********"
click at [95, 109] on input "text" at bounding box center [187, 110] width 254 height 11
paste input "**********"
type input "**********"
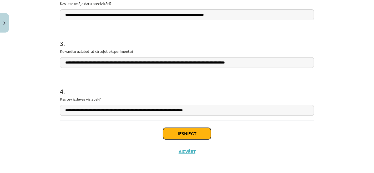
click at [184, 136] on button "Iesniegt" at bounding box center [187, 134] width 48 height 12
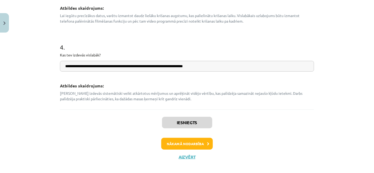
scroll to position [303, 0]
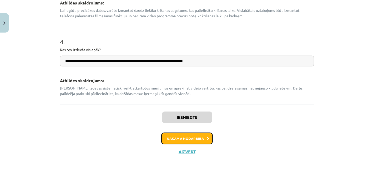
click at [182, 135] on button "Nākamā nodarbība" at bounding box center [187, 139] width 52 height 12
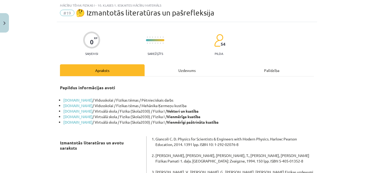
click at [192, 118] on strong "Vienmērīga kustība" at bounding box center [184, 116] width 34 height 5
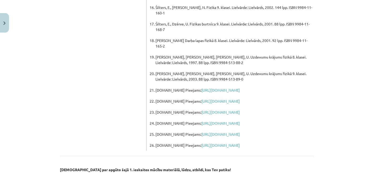
scroll to position [420, 0]
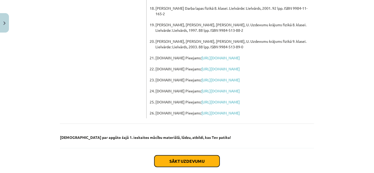
click at [196, 156] on button "Sākt uzdevumu" at bounding box center [186, 162] width 65 height 12
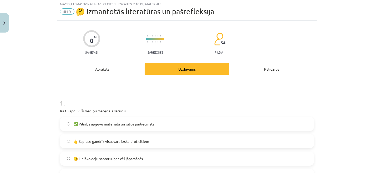
scroll to position [13, 0]
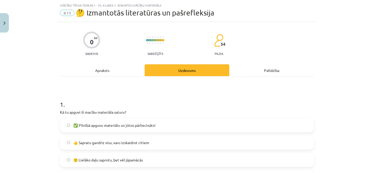
click at [111, 141] on span "👍 Sapratu gandrīz visu, varu izskaidrot citiem" at bounding box center [111, 143] width 76 height 6
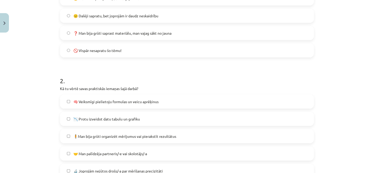
scroll to position [175, 0]
click at [144, 101] on span "🧠 Veiksmīgi pielietoju formulas un veicu aprēķinus" at bounding box center [115, 102] width 85 height 6
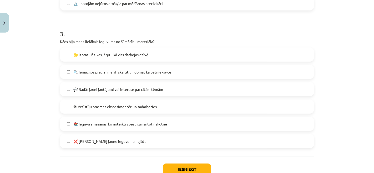
scroll to position [349, 0]
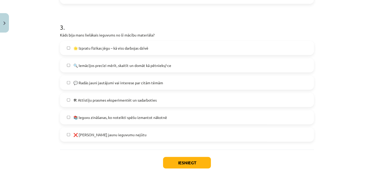
click at [148, 89] on div "💬 Radās jauni jautājumi vai interese par citām tēmām" at bounding box center [187, 83] width 254 height 14
click at [154, 80] on span "💬 Radās jauni jautājumi vai interese par citām tēmām" at bounding box center [118, 83] width 90 height 6
click at [190, 164] on button "Iesniegt" at bounding box center [187, 163] width 48 height 12
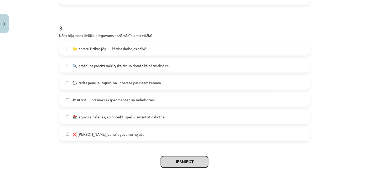
scroll to position [378, 0]
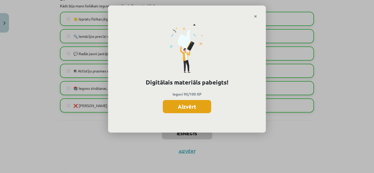
click at [193, 111] on button "Aizvērt" at bounding box center [187, 106] width 48 height 13
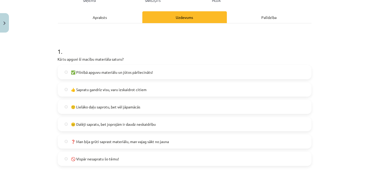
scroll to position [0, 0]
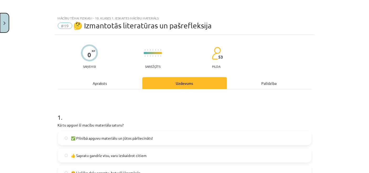
click at [0, 18] on button "Close" at bounding box center [4, 22] width 9 height 19
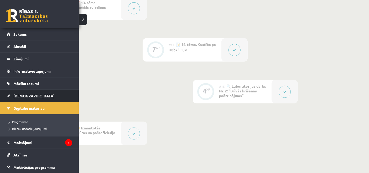
click at [43, 97] on link "[DEMOGRAPHIC_DATA]" at bounding box center [39, 96] width 65 height 12
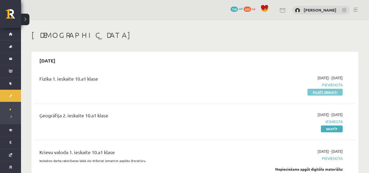
click at [333, 91] on link "Pildīt ieskaiti" at bounding box center [325, 92] width 35 height 7
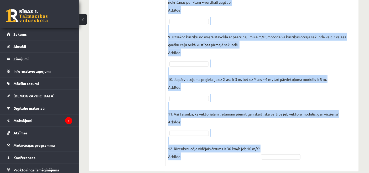
scroll to position [439, 0]
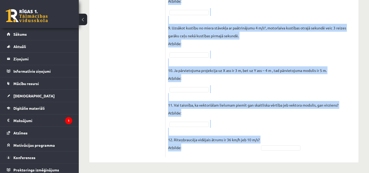
drag, startPoint x: 169, startPoint y: 21, endPoint x: 220, endPoint y: 159, distance: 147.2
copy form "Lor ipsumdolors am consect? ADIP E Sedd eiusmo temporincid: U – labo etdolo (Ma…"
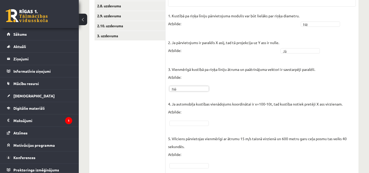
scroll to position [173, 0]
drag, startPoint x: 194, startPoint y: 126, endPoint x: 194, endPoint y: 122, distance: 4.5
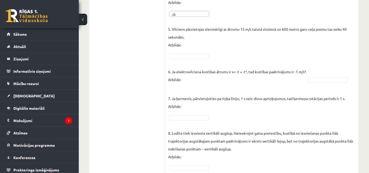
scroll to position [283, 0]
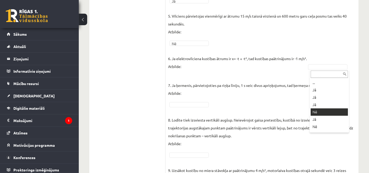
drag, startPoint x: 327, startPoint y: 110, endPoint x: 333, endPoint y: 113, distance: 6.7
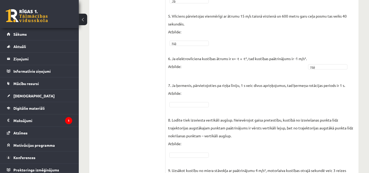
click at [333, 113] on p "8. Lodīte tiek izsviesta vertikāli augšup. Neievērojot gaisa pretestību, kustīb…" at bounding box center [262, 127] width 188 height 39
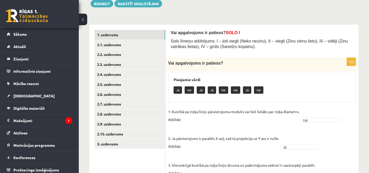
scroll to position [40, 0]
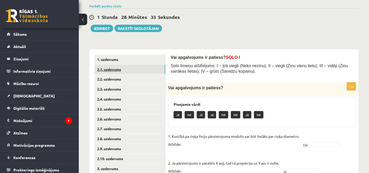
click at [124, 67] on link "2.1. uzdevums" at bounding box center [130, 70] width 71 height 10
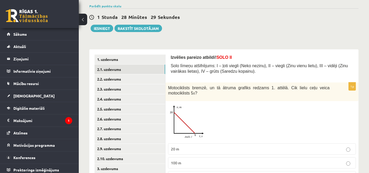
scroll to position [78, 0]
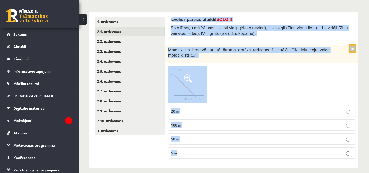
drag, startPoint x: 175, startPoint y: 19, endPoint x: 252, endPoint y: 148, distance: 150.0
click at [252, 148] on form "Izvēlies pareizo atbildi! SOLO II Solo līmeņu atšifrējums: I – ļoti viegli (Nek…" at bounding box center [262, 90] width 183 height 146
copy form "zvēlies pareizo atbildi! SOLO II Solo līmeņu atšifrējums: I – ļoti viegli (Neko…"
click at [207, 136] on p "50 m" at bounding box center [262, 139] width 182 height 6
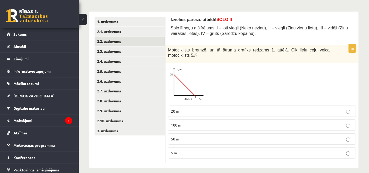
click at [121, 40] on link "2.2. uzdevums" at bounding box center [130, 42] width 71 height 10
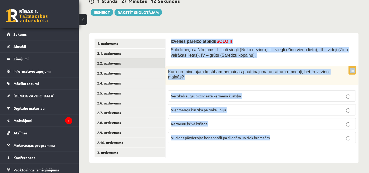
drag, startPoint x: 167, startPoint y: 40, endPoint x: 283, endPoint y: 156, distance: 163.6
click at [283, 156] on div "Izvēlies pareizo atbildi! SOLO II Solo līmeņu atšifrējums: I – ļoti viegli (Nek…" at bounding box center [262, 98] width 193 height 130
copy form "Izvēlies pareizo atbildi! SOLO II Solo līmeņu atšifrējums: I – ļoti viegli (Nek…"
click at [258, 111] on p "Vienmērīga kustība pa riņķa līniju" at bounding box center [262, 110] width 182 height 6
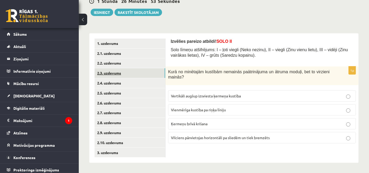
click at [125, 74] on link "2.3. uzdevums" at bounding box center [130, 73] width 71 height 10
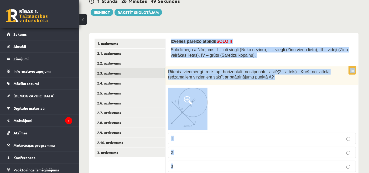
scroll to position [89, 0]
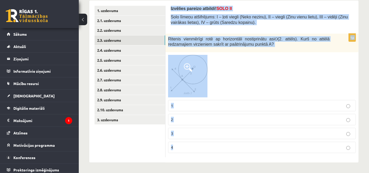
drag, startPoint x: 170, startPoint y: 41, endPoint x: 262, endPoint y: 157, distance: 148.6
click at [262, 157] on div "Izvēlies pareizo atbildi! SOLO II Solo līmeņu atšifrējums: I – ļoti viegli (Nek…" at bounding box center [262, 82] width 193 height 162
copy form "Izvēlies pareizo atbildi! SOLO II Solo līmeņu atšifrējums: I – ļoti viegli (Nek…"
click at [240, 79] on div at bounding box center [262, 76] width 188 height 42
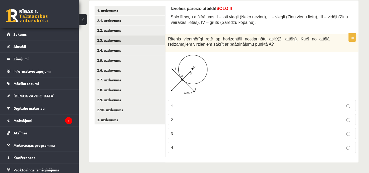
click at [200, 134] on p "3" at bounding box center [262, 134] width 182 height 6
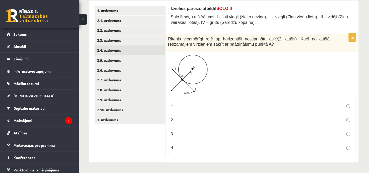
click at [116, 47] on link "2.4. uzdevums" at bounding box center [130, 50] width 71 height 10
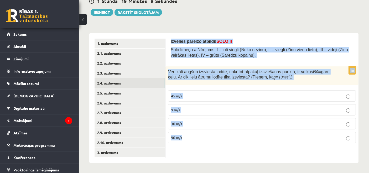
drag, startPoint x: 169, startPoint y: 40, endPoint x: 209, endPoint y: 152, distance: 118.9
click at [209, 152] on div "Izvēlies pareizo atbildi! SOLO II Solo līmeņu atšifrējums: I – ļoti viegli (Nek…" at bounding box center [262, 98] width 193 height 130
copy form "Izvēlies pareizo atbildi! SOLO II Solo līmeņu atšifrējums: I – ļoti viegli (Nek…"
click at [199, 123] on p "30 m/s" at bounding box center [262, 124] width 182 height 6
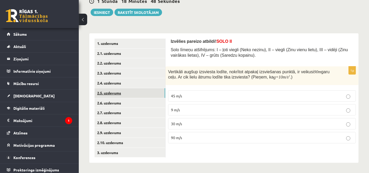
click at [128, 88] on link "2.5. uzdevums" at bounding box center [130, 93] width 71 height 10
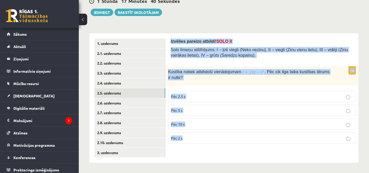
drag, startPoint x: 170, startPoint y: 38, endPoint x: 227, endPoint y: 152, distance: 127.1
click at [227, 152] on div "Izvēlies pareizo atbildi! SOLO II Solo līmeņu atšifrējums: I – ļoti viegli (Nek…" at bounding box center [262, 98] width 193 height 130
copy form "Izvēlies pareizo atbildi! SOLO II Solo līmeņu atšifrējums: I – ļoti viegli (Nek…"
click at [212, 84] on div "Kustība notiek atbilstoši vienādojumam . Pēc cik ilga laika kustības ātrums ir …" at bounding box center [262, 76] width 193 height 19
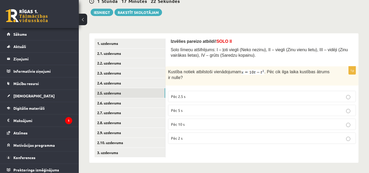
click at [252, 72] on img at bounding box center [253, 72] width 23 height 5
click at [199, 109] on p "Pēc 5 s" at bounding box center [262, 111] width 182 height 6
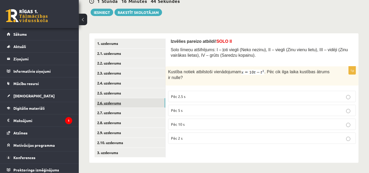
click at [124, 103] on link "2.6. uzdevums" at bounding box center [130, 103] width 71 height 10
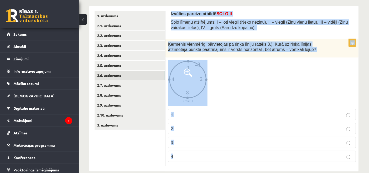
scroll to position [92, 0]
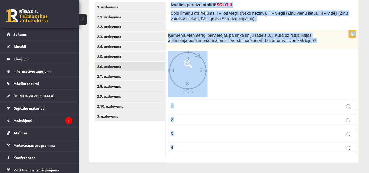
drag, startPoint x: 168, startPoint y: 39, endPoint x: 227, endPoint y: 160, distance: 134.6
click at [227, 160] on div "Izvēlies pareizo atbildi! SOLO II Solo līmeņu atšifrējums: I – ļoti viegli (Nek…" at bounding box center [262, 80] width 193 height 166
copy form "Izvēlies pareizo atbildi! SOLO II Solo līmeņu atšifrējums: I – ļoti viegli (Nek…"
drag, startPoint x: 197, startPoint y: 71, endPoint x: 193, endPoint y: 71, distance: 4.7
click at [199, 118] on p "2" at bounding box center [262, 120] width 182 height 6
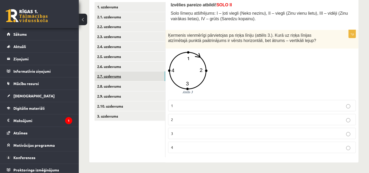
click at [140, 72] on link "2.7. uzdevums" at bounding box center [130, 77] width 71 height 10
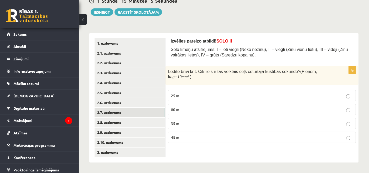
scroll to position [56, 0]
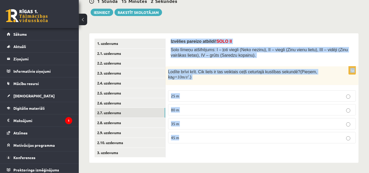
drag, startPoint x: 171, startPoint y: 40, endPoint x: 277, endPoint y: 144, distance: 149.1
click at [279, 146] on form "Izvēlies pareizo atbildi! SOLO II Solo līmeņu atšifrējums: I – ļoti viegli (Nek…" at bounding box center [262, 93] width 183 height 109
copy form "Izvēlies pareizo atbildi! SOLO II Solo līmeņu atšifrējums: I – ļoti viegli (Nek…"
click at [224, 123] on p "35 m" at bounding box center [262, 124] width 182 height 6
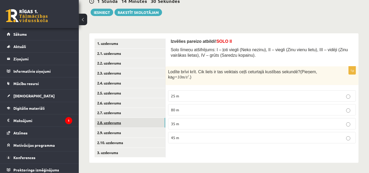
click at [105, 119] on link "2.8. uzdevums" at bounding box center [130, 123] width 71 height 10
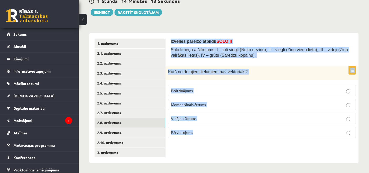
drag, startPoint x: 170, startPoint y: 41, endPoint x: 258, endPoint y: 148, distance: 138.2
click at [258, 148] on div "Izvēlies pareizo atbildi! SOLO II Solo līmeņu atšifrējums: I – ļoti viegli (Nek…" at bounding box center [262, 98] width 193 height 130
copy form "Izvēlies pareizo atbildi! SOLO II Solo līmeņu atšifrējums: I – ļoti viegli (Nek…"
click at [258, 148] on div "Izvēlies pareizo atbildi! SOLO II Solo līmeņu atšifrējums: I – ļoti viegli (Nek…" at bounding box center [262, 98] width 193 height 130
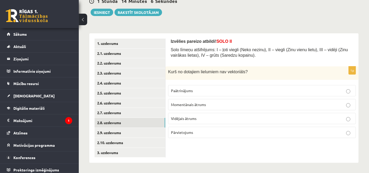
click at [205, 120] on p "Vidējais ātrums" at bounding box center [262, 119] width 182 height 6
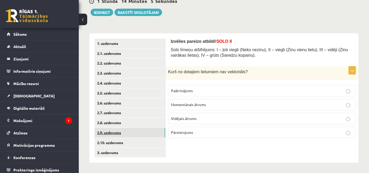
click at [134, 133] on link "2.9. uzdevums" at bounding box center [130, 133] width 71 height 10
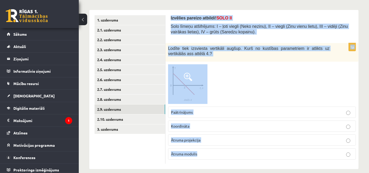
scroll to position [86, 0]
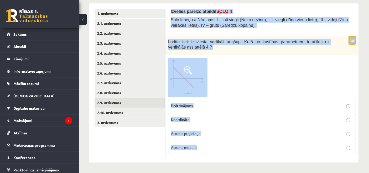
drag, startPoint x: 170, startPoint y: 41, endPoint x: 267, endPoint y: 169, distance: 161.1
click at [267, 169] on div "**********" at bounding box center [224, 54] width 291 height 239
copy form "Izvēlies pareizo atbildi! SOLO II Solo līmeņu atšifrējums: I – ļoti viegli (Nek…"
click at [206, 133] on p "Ātruma projekcija" at bounding box center [262, 134] width 182 height 6
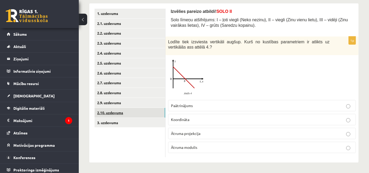
click at [126, 113] on link "2.10. uzdevums" at bounding box center [130, 113] width 71 height 10
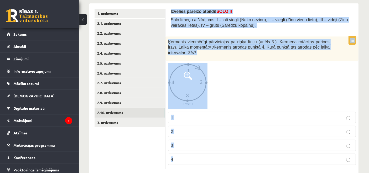
scroll to position [98, 0]
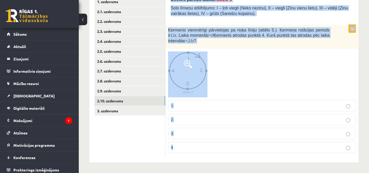
drag, startPoint x: 170, startPoint y: 8, endPoint x: 239, endPoint y: 173, distance: 178.7
click at [239, 173] on div "**********" at bounding box center [224, 48] width 291 height 251
click at [187, 104] on p "1" at bounding box center [262, 106] width 182 height 6
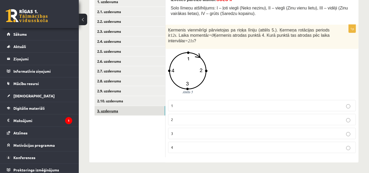
click at [114, 107] on link "3. uzdevums" at bounding box center [130, 111] width 71 height 10
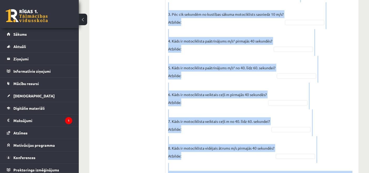
scroll to position [466, 0]
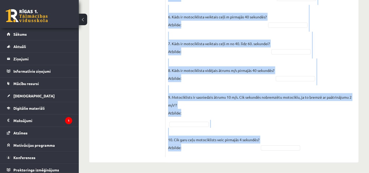
drag, startPoint x: 170, startPoint y: 33, endPoint x: 259, endPoint y: 162, distance: 156.7
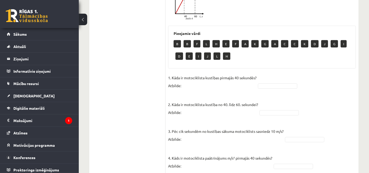
scroll to position [275, 0]
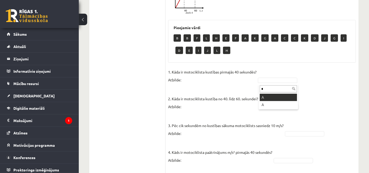
type input "*"
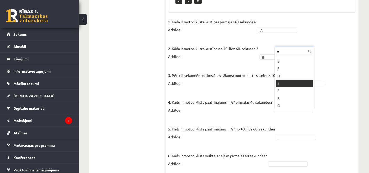
scroll to position [0, 0]
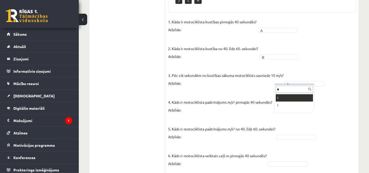
type input "*"
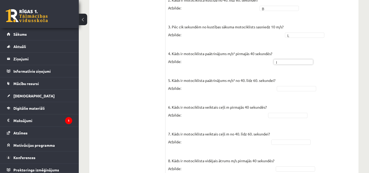
scroll to position [380, 0]
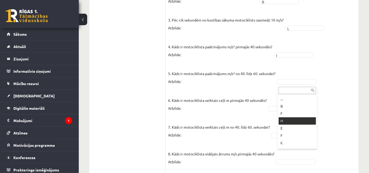
drag, startPoint x: 290, startPoint y: 120, endPoint x: 289, endPoint y: 126, distance: 5.8
click at [291, 81] on fieldset "1. Kāda ir motociklista kustības pirmajās 40 sekundēs? Atbilde: A * 2. Kāda ir …" at bounding box center [262, 100] width 188 height 276
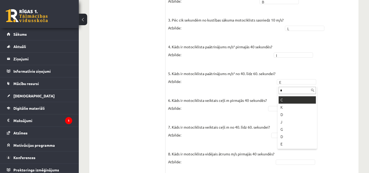
scroll to position [0, 0]
type input "*"
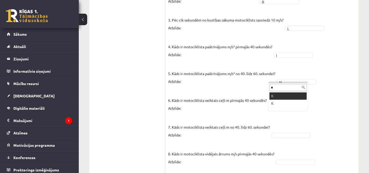
type input "*"
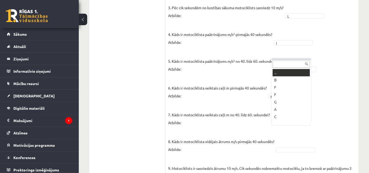
type input "*"
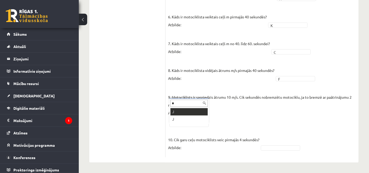
type input "*"
click at [191, 106] on div "* J J" at bounding box center [189, 112] width 39 height 26
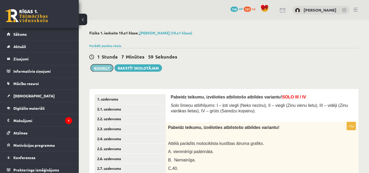
click at [96, 67] on button "Iesniegt" at bounding box center [102, 67] width 23 height 7
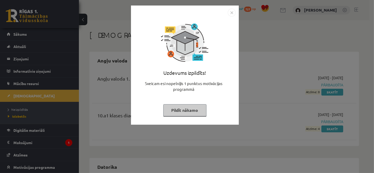
click at [180, 110] on button "Pildīt nākamo" at bounding box center [184, 110] width 43 height 12
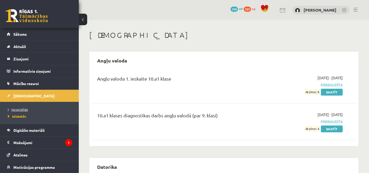
click at [28, 110] on link "Neizpildītās" at bounding box center [41, 109] width 66 height 5
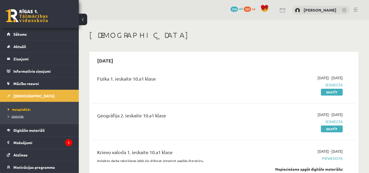
click at [17, 118] on span "Izlabotās" at bounding box center [16, 116] width 16 height 4
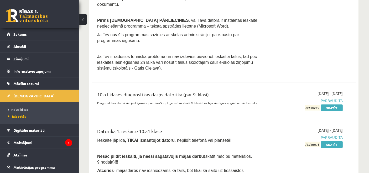
scroll to position [227, 0]
click at [204, 5] on div "Datorika 1. ieskaite 10.a1 klase Ieskaite jāpilda , TIKAI izmantojot datoru , n…" at bounding box center [177, 14] width 169 height 119
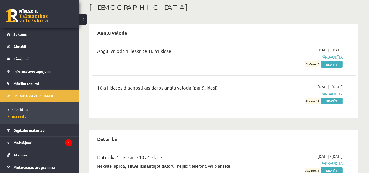
scroll to position [0, 0]
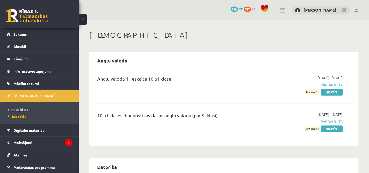
click at [23, 111] on link "Neizpildītās" at bounding box center [41, 109] width 66 height 5
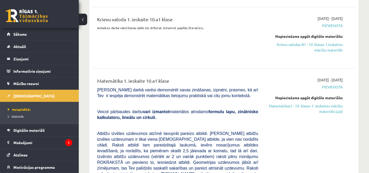
scroll to position [131, 0]
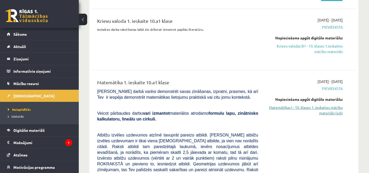
click at [319, 106] on link "Matemātikas I - 10. klases 1. ieskaites mācību materiāls (a,b)" at bounding box center [304, 110] width 77 height 11
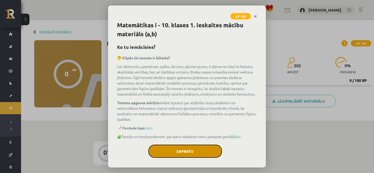
click at [185, 156] on button "Sapratu" at bounding box center [185, 151] width 74 height 13
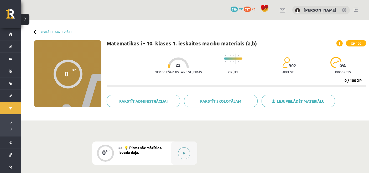
click at [189, 150] on button at bounding box center [184, 154] width 12 height 12
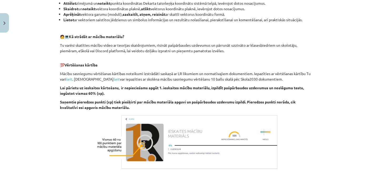
scroll to position [295, 0]
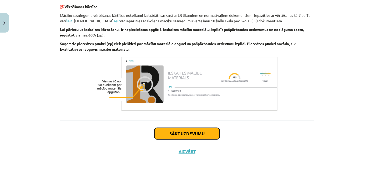
click at [187, 134] on button "Sākt uzdevumu" at bounding box center [186, 134] width 65 height 12
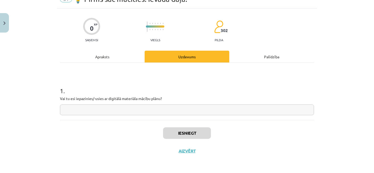
scroll to position [13, 0]
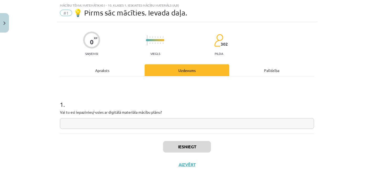
click at [165, 125] on input "text" at bounding box center [187, 123] width 254 height 11
type input "**"
drag, startPoint x: 189, startPoint y: 140, endPoint x: 189, endPoint y: 149, distance: 8.7
click at [189, 149] on div "Iesniegt Aizvērt" at bounding box center [187, 152] width 254 height 37
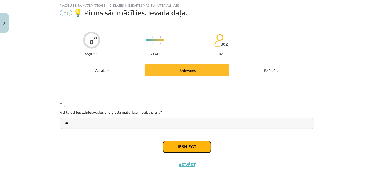
click at [189, 149] on button "Iesniegt" at bounding box center [187, 147] width 48 height 12
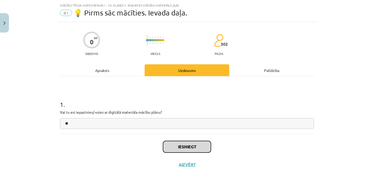
click at [189, 149] on button "Iesniegt" at bounding box center [187, 147] width 48 height 12
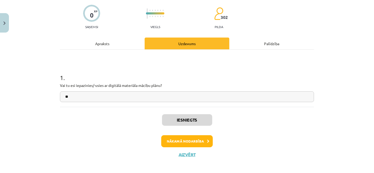
scroll to position [41, 0]
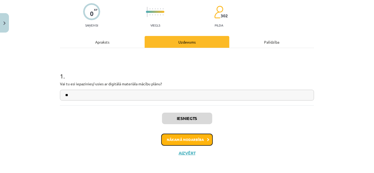
click at [194, 138] on button "Nākamā nodarbība" at bounding box center [187, 140] width 52 height 12
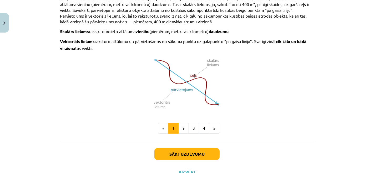
scroll to position [366, 0]
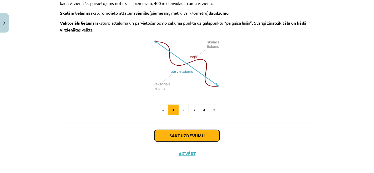
click at [189, 135] on button "Sākt uzdevumu" at bounding box center [186, 136] width 65 height 12
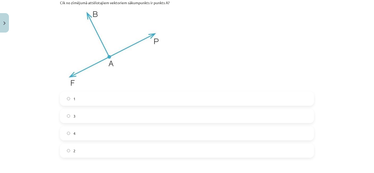
scroll to position [123, 0]
click at [104, 117] on label "3" at bounding box center [186, 115] width 253 height 13
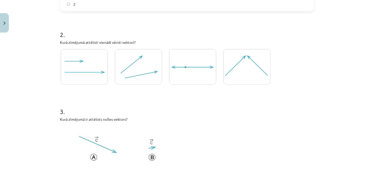
scroll to position [269, 0]
click at [239, 75] on img at bounding box center [246, 67] width 47 height 35
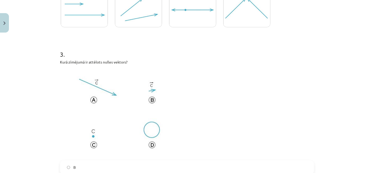
click at [174, 115] on img at bounding box center [119, 112] width 119 height 89
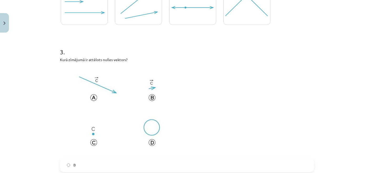
drag, startPoint x: 176, startPoint y: 114, endPoint x: 91, endPoint y: 137, distance: 88.3
click at [91, 137] on img at bounding box center [119, 110] width 119 height 89
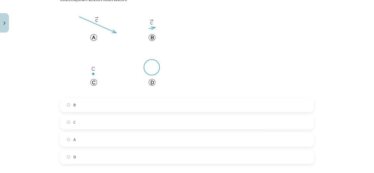
scroll to position [390, 0]
click at [86, 121] on label "C" at bounding box center [186, 121] width 253 height 13
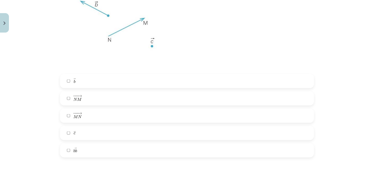
scroll to position [613, 0]
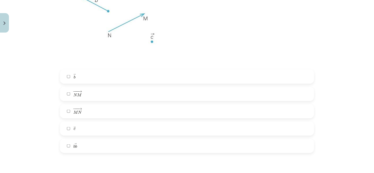
click at [86, 121] on div "→ b b → − −− → N M N M → − −− → M N M N → → c c → → b b b b →" at bounding box center [187, 112] width 254 height 84
click at [87, 128] on label "→ c c →" at bounding box center [186, 128] width 253 height 13
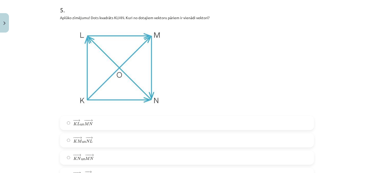
scroll to position [781, 0]
drag, startPoint x: 92, startPoint y: 124, endPoint x: 49, endPoint y: 90, distance: 54.7
click at [49, 90] on div "Mācību tēma: Matemātikas i - 10. klases 1. ieskaites mācību materiāls (a,b) #2 …" at bounding box center [187, 86] width 374 height 173
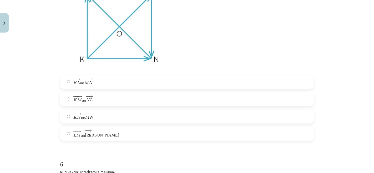
scroll to position [829, 0]
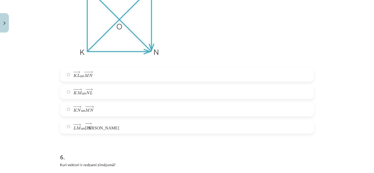
click at [82, 75] on span "− − → K L K L → un − −− → M N M N →" at bounding box center [82, 74] width 19 height 7
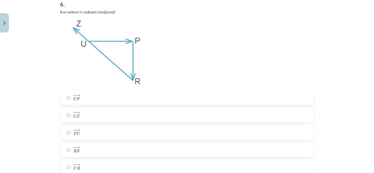
scroll to position [983, 0]
click at [83, 155] on label "− − → R Z R Z →" at bounding box center [186, 149] width 253 height 13
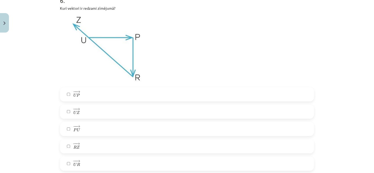
scroll to position [984, 0]
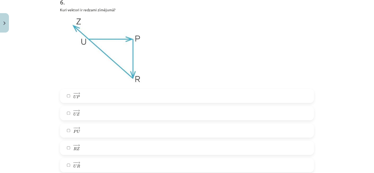
click at [99, 128] on label "− − → P U P U →" at bounding box center [186, 130] width 253 height 13
click at [91, 95] on label "− − → U P U P →" at bounding box center [186, 95] width 253 height 13
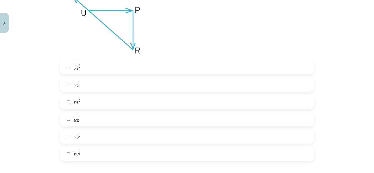
scroll to position [1013, 0]
click at [88, 148] on label "− − → P R P R →" at bounding box center [186, 153] width 253 height 13
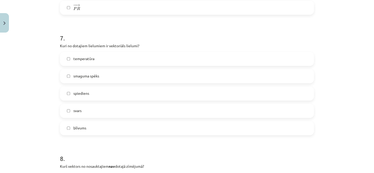
scroll to position [1158, 0]
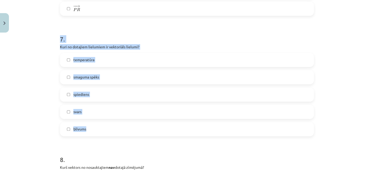
drag, startPoint x: 54, startPoint y: 35, endPoint x: 150, endPoint y: 130, distance: 135.0
copy div "7 . Kuri no dotajiem lielumiem ir vektoriāls lielumi? temperatūra smaguma spēks…"
click at [107, 77] on label "smaguma spēks" at bounding box center [186, 77] width 253 height 13
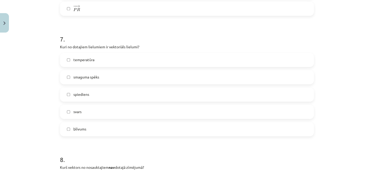
click at [99, 117] on label "svars" at bounding box center [186, 111] width 253 height 13
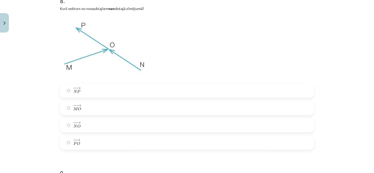
scroll to position [1318, 0]
click at [96, 90] on label "− − → N P N P →" at bounding box center [186, 90] width 253 height 13
click at [89, 143] on label "− − → P O P O →" at bounding box center [186, 142] width 253 height 13
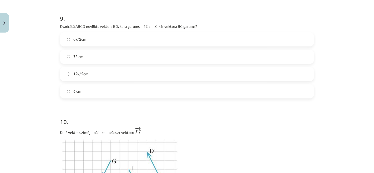
scroll to position [1470, 0]
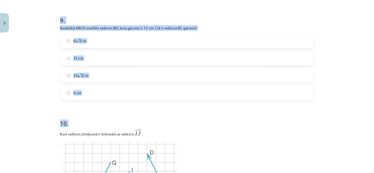
drag, startPoint x: 51, startPoint y: 14, endPoint x: 156, endPoint y: 100, distance: 135.7
click at [156, 100] on div "Mācību tēma: Matemātikas i - 10. klases 1. ieskaites mācību materiāls (a,b) #2 …" at bounding box center [187, 86] width 374 height 173
copy form "9 . Kvadrātā ABCD novilkts vektors ﻿BD﻿, kura garums ir 12 cm. Cik ir vektora ﻿…"
click at [109, 39] on label "6 √ 2 6 2 cm" at bounding box center [186, 40] width 253 height 13
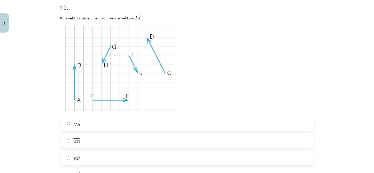
scroll to position [1587, 0]
click at [81, 61] on img at bounding box center [120, 67] width 120 height 89
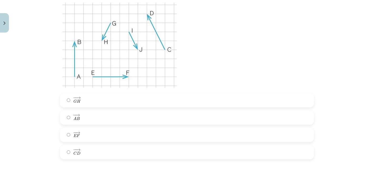
scroll to position [1610, 0]
click at [100, 100] on label "− − → G H G H →" at bounding box center [186, 99] width 253 height 13
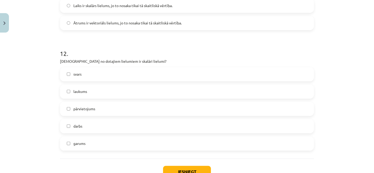
scroll to position [1863, 0]
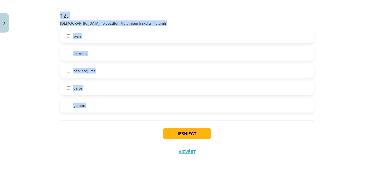
drag, startPoint x: 55, startPoint y: 43, endPoint x: 129, endPoint y: 127, distance: 112.1
copy form "11 . Kurš apgalvojums ir patiess? Spiediens ir vektoriāls lielums, jo tam ir ga…"
click at [24, 74] on div "Mācību tēma: Matemātikas i - 10. klases 1. ieskaites mācību materiāls (a,b) #2 …" at bounding box center [187, 86] width 374 height 173
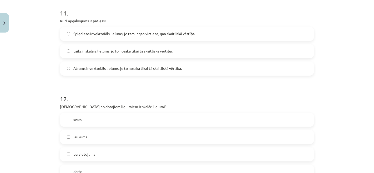
scroll to position [1778, 0]
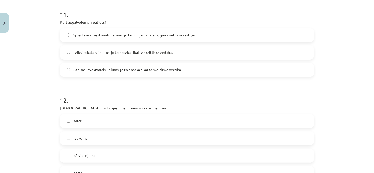
click at [98, 50] on span "Laiks ir skalārs lielums, jo to nosaka tikai tā skaitliskā vērtība." at bounding box center [122, 53] width 99 height 6
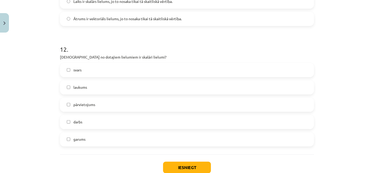
scroll to position [1832, 0]
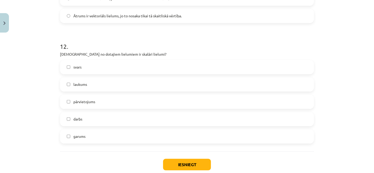
click at [109, 87] on label "laukums" at bounding box center [186, 84] width 253 height 13
click at [106, 114] on label "darbs" at bounding box center [186, 119] width 253 height 13
click at [108, 136] on label "garums" at bounding box center [186, 136] width 253 height 13
click at [194, 164] on button "Iesniegt" at bounding box center [187, 165] width 48 height 12
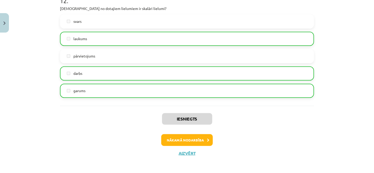
scroll to position [1878, 0]
click at [182, 138] on button "Nākamā nodarbība" at bounding box center [187, 140] width 52 height 12
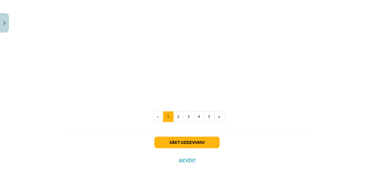
scroll to position [825, 0]
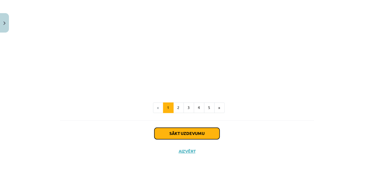
click at [191, 133] on button "Sākt uzdevumu" at bounding box center [186, 134] width 65 height 12
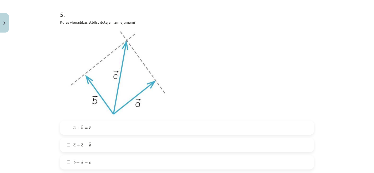
scroll to position [926, 0]
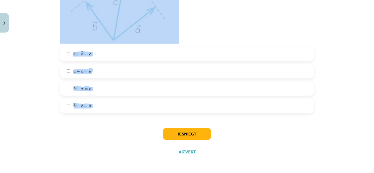
drag, startPoint x: 55, startPoint y: 115, endPoint x: 124, endPoint y: 119, distance: 69.8
copy form "1 . Kuras vienādības atbilst dotajam zīmējumam? − − → D A + − − → A F = − − → D…"
click at [37, 116] on div "Mācību tēma: Matemātikas i - 10. klases 1. ieskaites mācību materiāls (a,b) #3 …" at bounding box center [187, 86] width 374 height 173
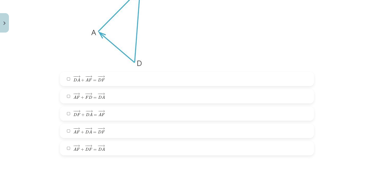
scroll to position [151, 0]
click at [110, 82] on label "− − → D A + − − → A F = − − → D F D A → + A F → = D F →" at bounding box center [186, 79] width 253 height 13
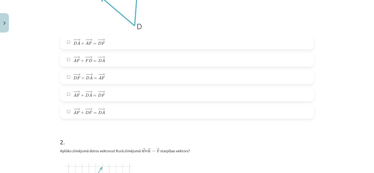
click at [110, 93] on label "− − → A F + − − → D A = − − → D F A F → + D A → = D F →" at bounding box center [186, 94] width 253 height 13
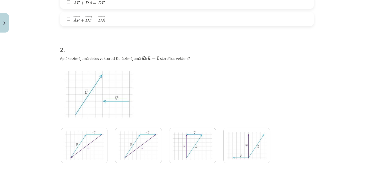
scroll to position [281, 0]
click at [135, 135] on img at bounding box center [138, 145] width 47 height 35
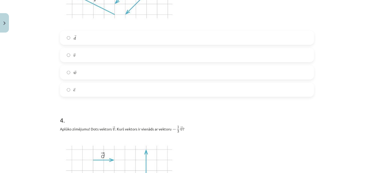
click at [135, 68] on label "→ w w →" at bounding box center [186, 72] width 253 height 13
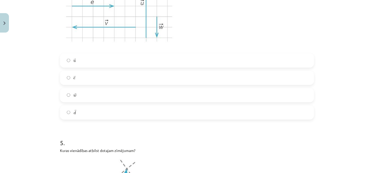
click at [125, 84] on div "→ e e →" at bounding box center [187, 78] width 254 height 14
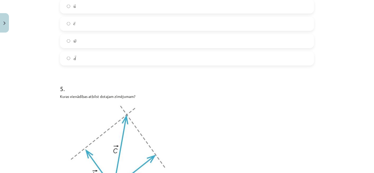
scroll to position [775, 0]
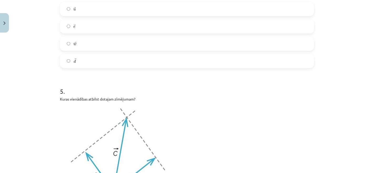
click at [149, 15] on div "→ u u →" at bounding box center [187, 9] width 254 height 14
click at [148, 3] on label "→ u u →" at bounding box center [186, 9] width 253 height 13
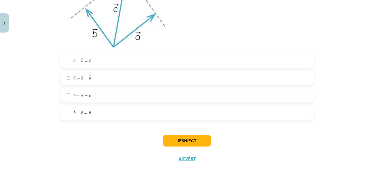
scroll to position [926, 0]
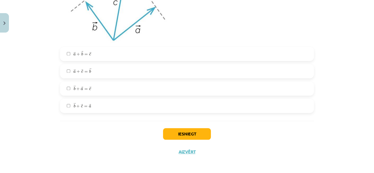
click at [152, 94] on label "→ b + → a = → c b → + a → = c →" at bounding box center [186, 88] width 253 height 13
click at [181, 127] on div "Iesniegt Aizvērt" at bounding box center [187, 139] width 254 height 37
click at [181, 128] on button "Iesniegt" at bounding box center [187, 134] width 48 height 12
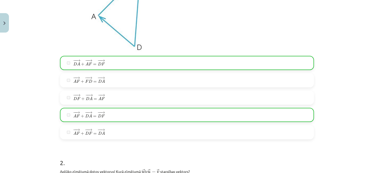
scroll to position [169, 0]
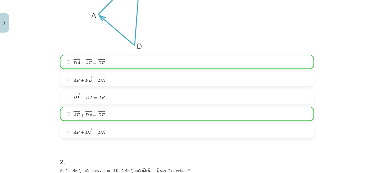
click at [154, 52] on div "1 . Kuras vienādības atbilst dotajam zīmējumam? − − → D A + − − → A F = − − → D…" at bounding box center [187, 37] width 254 height 203
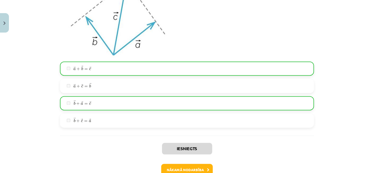
scroll to position [913, 0]
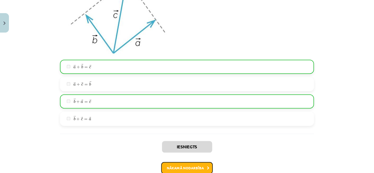
click at [189, 167] on button "Nākamā nodarbība" at bounding box center [187, 168] width 52 height 12
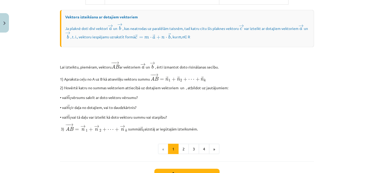
scroll to position [455, 0]
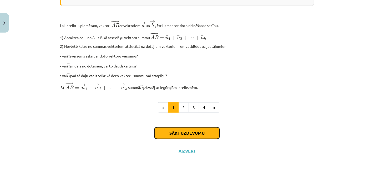
click at [186, 130] on button "Sākt uzdevumu" at bounding box center [186, 134] width 65 height 12
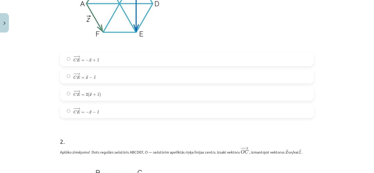
scroll to position [175, 0]
click at [115, 85] on div "− − → C E = − → x + → z C E → = − x → + z → − − → C E = → x − → z C E → = x → −…" at bounding box center [187, 85] width 254 height 66
click at [118, 92] on label "− − → C E = 2 ( → x + → z ) C E → = 2 ( x → + z → )" at bounding box center [186, 93] width 253 height 13
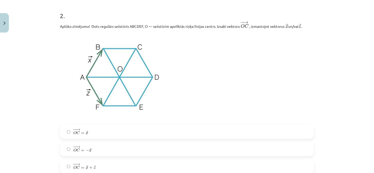
scroll to position [302, 0]
click at [106, 150] on label "− − → O C = − → x O C → = − x →" at bounding box center [186, 148] width 253 height 13
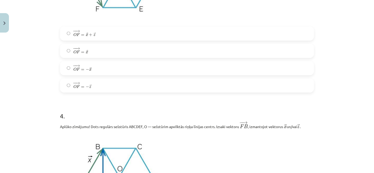
scroll to position [599, 0]
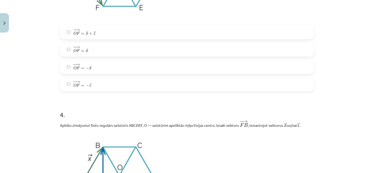
click at [116, 80] on label "− − → O F = − → z O F → = − z →" at bounding box center [186, 84] width 253 height 13
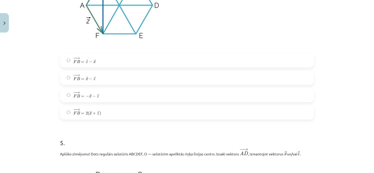
scroll to position [795, 0]
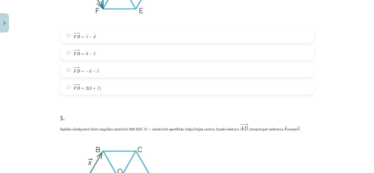
click at [123, 50] on label "− − → F B = → x − → z F B → = x → − z →" at bounding box center [186, 53] width 253 height 13
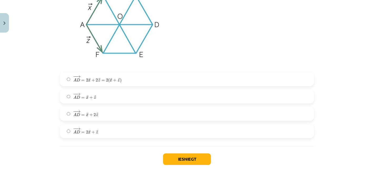
scroll to position [951, 0]
click at [113, 103] on label "− − → A D = → x + → z A D → = x → + z →" at bounding box center [186, 95] width 253 height 13
click at [196, 162] on button "Iesniegt" at bounding box center [187, 159] width 48 height 12
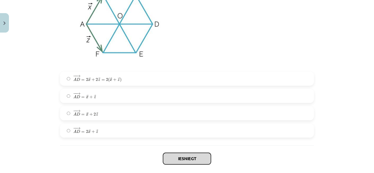
click at [196, 162] on button "Iesniegt" at bounding box center [187, 159] width 48 height 12
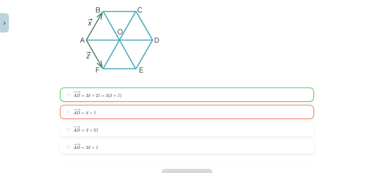
scroll to position [994, 0]
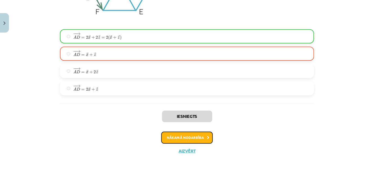
click at [187, 140] on button "Nākamā nodarbība" at bounding box center [187, 138] width 52 height 12
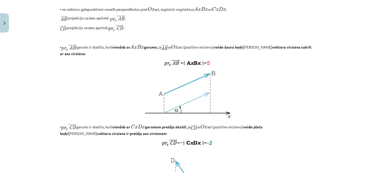
scroll to position [410, 0]
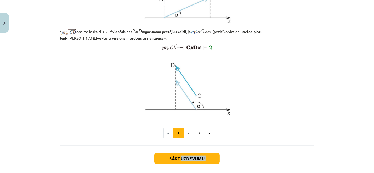
drag, startPoint x: 178, startPoint y: 144, endPoint x: 179, endPoint y: 135, distance: 8.4
click at [179, 146] on div "Sākt uzdevumu Aizvērt" at bounding box center [187, 164] width 254 height 37
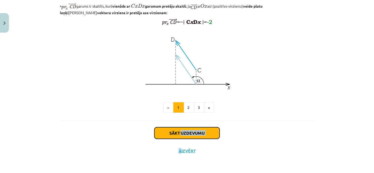
click at [179, 135] on button "Sākt uzdevumu" at bounding box center [186, 134] width 65 height 12
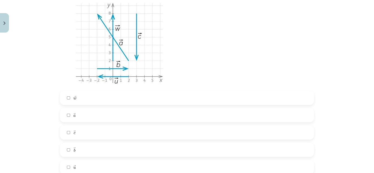
click at [155, 137] on label "→ c c →" at bounding box center [186, 132] width 253 height 13
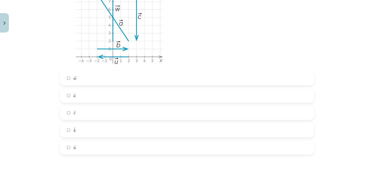
scroll to position [152, 0]
click at [139, 134] on label "→ b b →" at bounding box center [186, 130] width 253 height 13
click at [130, 84] on label "→ w w →" at bounding box center [186, 78] width 253 height 13
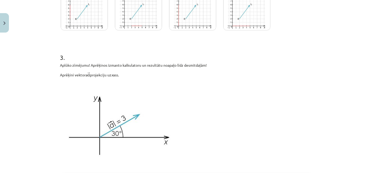
scroll to position [357, 0]
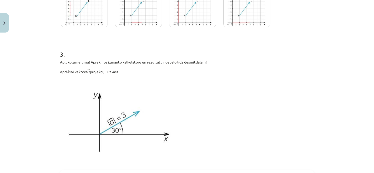
click at [195, 25] on img at bounding box center [192, 9] width 47 height 35
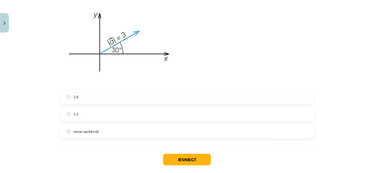
scroll to position [437, 0]
click at [124, 113] on label "1,5" at bounding box center [186, 114] width 253 height 13
click at [160, 136] on label "nevar aprēķināt" at bounding box center [186, 131] width 253 height 13
click at [177, 161] on button "Iesniegt" at bounding box center [187, 160] width 48 height 12
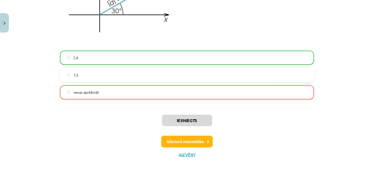
scroll to position [480, 0]
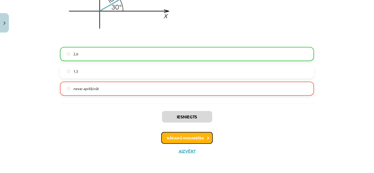
click at [181, 135] on button "Nākamā nodarbība" at bounding box center [187, 138] width 52 height 12
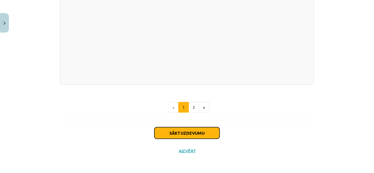
click at [181, 135] on button "Sākt uzdevumu" at bounding box center [186, 134] width 65 height 12
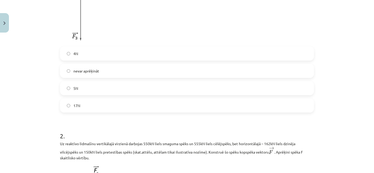
scroll to position [175, 0]
click at [142, 68] on label "nevar aprēķināt" at bounding box center [186, 70] width 253 height 13
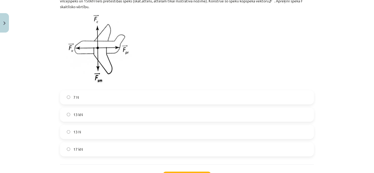
click at [110, 124] on div "7 N 13 kN 13 N 17 kN" at bounding box center [187, 123] width 254 height 66
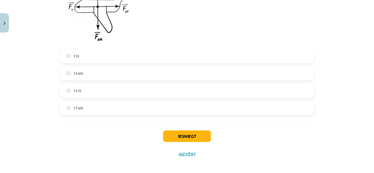
scroll to position [369, 0]
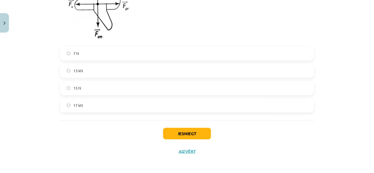
click at [123, 73] on label "13 kN" at bounding box center [186, 70] width 253 height 13
click at [174, 140] on button "Iesniegt" at bounding box center [187, 134] width 48 height 12
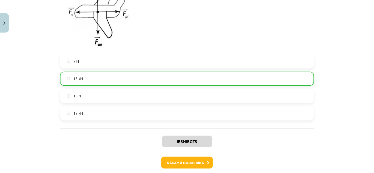
scroll to position [387, 0]
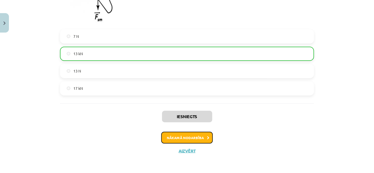
click at [194, 133] on button "Nākamā nodarbība" at bounding box center [187, 138] width 52 height 12
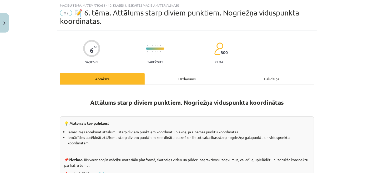
click at [194, 133] on li "Iemācīties aprēķināt attālumu starp diviem punktiem koordinātu plaknē, ja zinām…" at bounding box center [189, 132] width 242 height 6
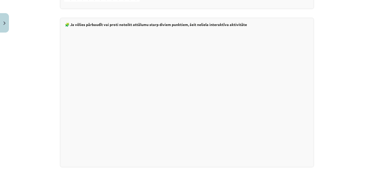
scroll to position [946, 0]
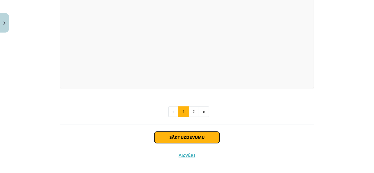
click at [194, 133] on button "Sākt uzdevumu" at bounding box center [186, 138] width 65 height 12
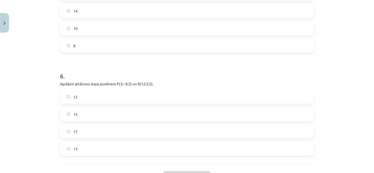
scroll to position [610, 0]
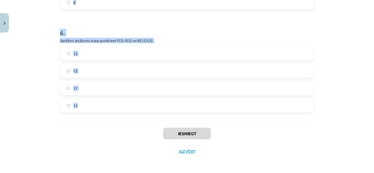
drag, startPoint x: 53, startPoint y: 28, endPoint x: 141, endPoint y: 120, distance: 127.4
click at [141, 120] on div "Mācību tēma: Matemātikas i - 10. klases 1. ieskaites mācību materiāls (a,b) #7 …" at bounding box center [187, 86] width 374 height 173
copy form "1 . Aprēķini attālumu starp punktiem, kuru koordinātas ir ﻿(4;−2) un ﻿(−1;3)﻿. …"
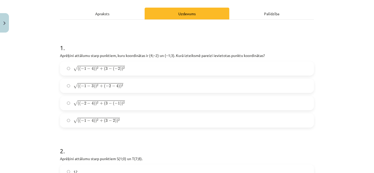
scroll to position [76, 0]
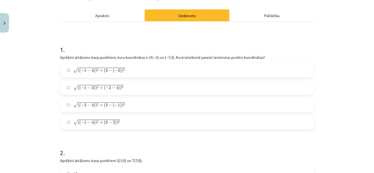
click at [132, 68] on label "√ ( ( − 1 − 4 ) ) 2 + ( 3 − ( − 2 ) ) 2 ( ( − 1 − 4 ) ) 2 + ( 3 − ( − 2 ) ) 2" at bounding box center [186, 70] width 253 height 13
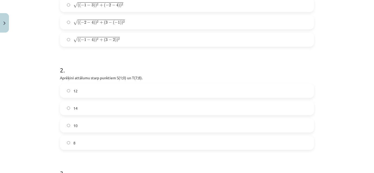
scroll to position [171, 0]
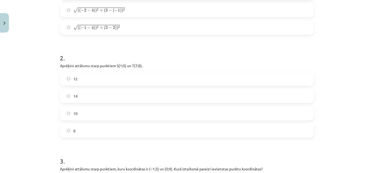
click at [116, 113] on label "10" at bounding box center [186, 113] width 253 height 13
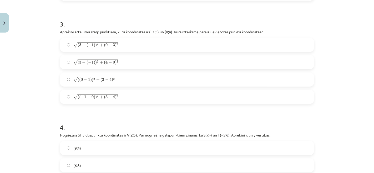
scroll to position [309, 0]
click at [133, 82] on label "√ ( ( 0 − 1 ) ) 2 + ( 3 − 4 ) 2 ( ( 0 − 1 ) ) 2 + ( 3 − 4 ) 2" at bounding box center [186, 79] width 253 height 13
click at [117, 95] on label "√ ( ( − 1 − 0 ) ) 2 + ( 3 − 4 ) 2 ( ( − 1 − 0 ) ) 2 + ( 3 − 4 ) 2" at bounding box center [186, 96] width 253 height 13
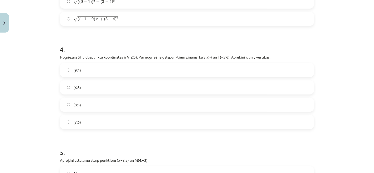
scroll to position [387, 0]
click at [91, 67] on label "(9;4)" at bounding box center [186, 69] width 253 height 13
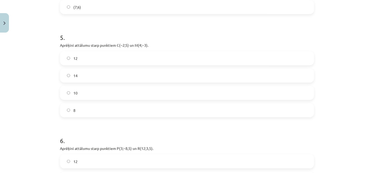
scroll to position [504, 0]
click at [102, 91] on label "10" at bounding box center [186, 91] width 253 height 13
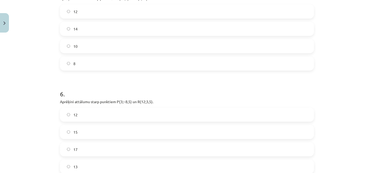
scroll to position [610, 0]
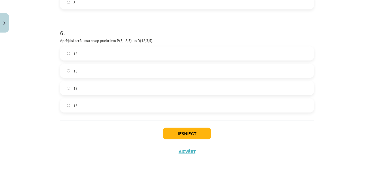
click at [104, 69] on label "15" at bounding box center [186, 70] width 253 height 13
click at [196, 137] on button "Iesniegt" at bounding box center [187, 134] width 48 height 12
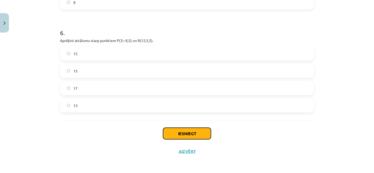
drag, startPoint x: 196, startPoint y: 137, endPoint x: 197, endPoint y: 134, distance: 3.7
click at [197, 134] on button "Iesniegt" at bounding box center [187, 134] width 48 height 12
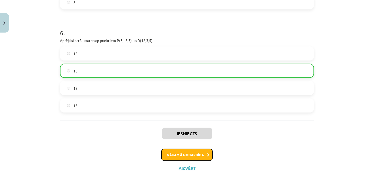
click at [192, 156] on button "Nākamā nodarbība" at bounding box center [187, 155] width 52 height 12
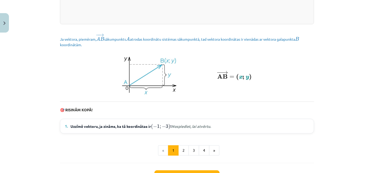
scroll to position [749, 0]
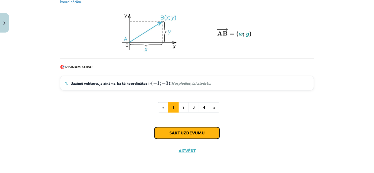
click at [180, 131] on button "Sākt uzdevumu" at bounding box center [186, 134] width 65 height 12
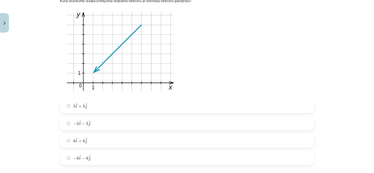
scroll to position [121, 0]
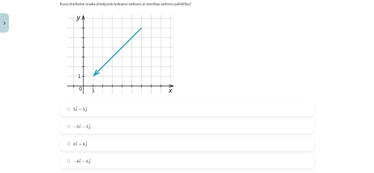
click at [95, 158] on label "− 6 → i − 6 → j − 6 i → − 6 j →" at bounding box center [186, 161] width 253 height 13
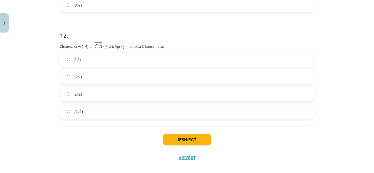
scroll to position [1700, 0]
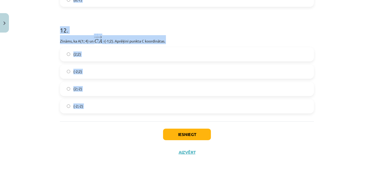
drag, startPoint x: 50, startPoint y: 35, endPoint x: 136, endPoint y: 124, distance: 123.5
click at [136, 124] on div "Mācību tēma: Matemātikas i - 10. klases 1. ieskaites mācību materiāls (a,b) #8 …" at bounding box center [187, 86] width 374 height 173
copy form "2 . Aprēķini vektora → S = ( 5 − 3 ) S → = ( 5 − 3 ) ﻿﻿ moduli. Atbildi noapaļo…"
click at [45, 46] on div "Mācību tēma: Matemātikas i - 10. klases 1. ieskaites mācību materiāls (a,b) #8 …" at bounding box center [187, 86] width 374 height 173
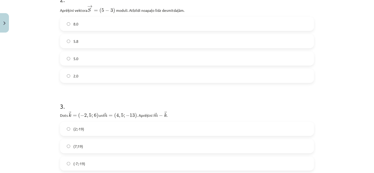
scroll to position [318, 0]
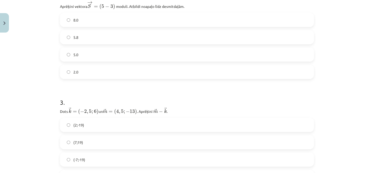
click at [114, 34] on label "5.8" at bounding box center [186, 37] width 253 height 13
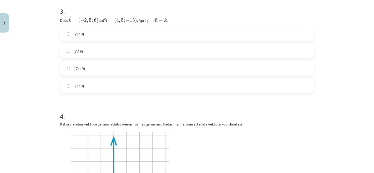
scroll to position [406, 0]
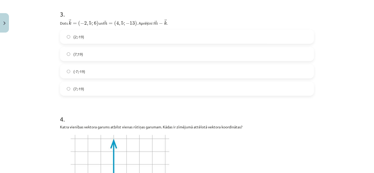
click at [107, 35] on label "(2;-19)" at bounding box center [186, 36] width 253 height 13
click at [86, 71] on label "(-7;-19)" at bounding box center [186, 71] width 253 height 13
click at [83, 84] on label "(7;-19)" at bounding box center [186, 88] width 253 height 13
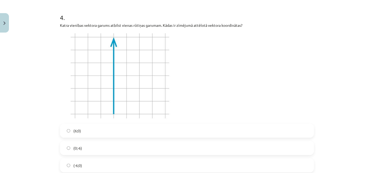
scroll to position [505, 0]
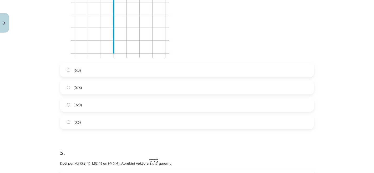
click at [92, 106] on label "(-6;0)" at bounding box center [186, 104] width 253 height 13
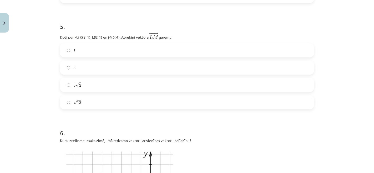
scroll to position [695, 0]
click at [106, 103] on label "√ 13 13" at bounding box center [186, 102] width 253 height 13
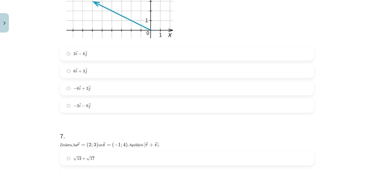
scroll to position [888, 0]
click at [98, 56] on label "3 → i − 6 → j 3 i → − 6 j →" at bounding box center [186, 53] width 253 height 13
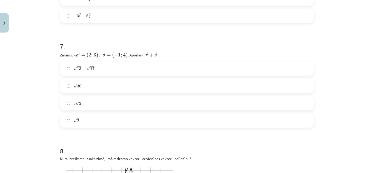
scroll to position [977, 0]
click at [111, 69] on label "√ 13 + √ 17 13 + 17" at bounding box center [186, 68] width 253 height 13
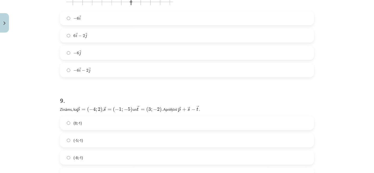
scroll to position [1224, 0]
click at [103, 37] on label "6 → i − 2 → j 6 i → − 2 j →" at bounding box center [186, 34] width 253 height 13
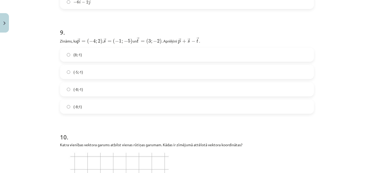
scroll to position [1290, 0]
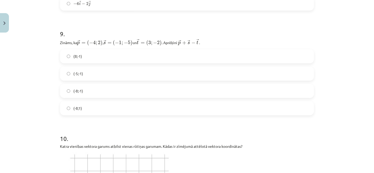
click at [109, 73] on label "(-5;-1)" at bounding box center [186, 73] width 253 height 13
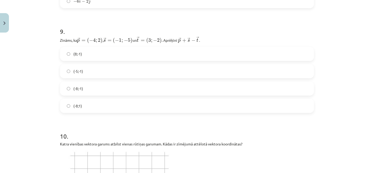
scroll to position [1293, 0]
click at [112, 46] on div "(8;-1)" at bounding box center [187, 53] width 254 height 14
click at [111, 50] on label "(8;-1)" at bounding box center [186, 53] width 253 height 13
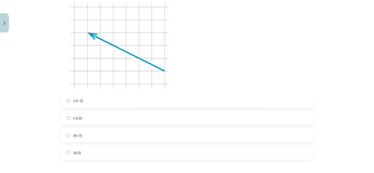
scroll to position [1453, 0]
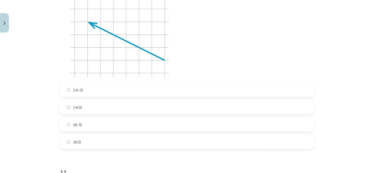
click at [89, 124] on label "(6;-3)" at bounding box center [186, 124] width 253 height 13
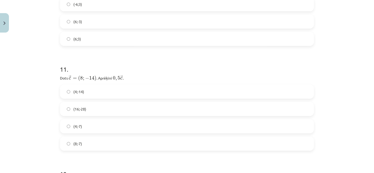
scroll to position [1566, 0]
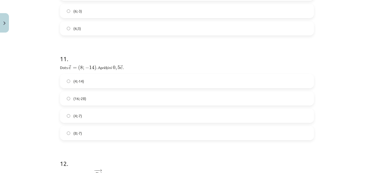
click at [96, 132] on label "(8;-7)" at bounding box center [186, 133] width 253 height 13
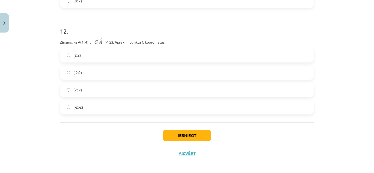
scroll to position [1700, 0]
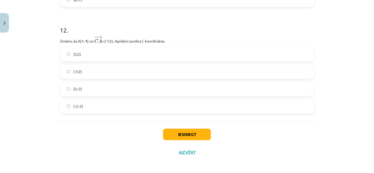
click at [110, 53] on label "(2;2)" at bounding box center [186, 54] width 253 height 13
click at [179, 133] on button "Iesniegt" at bounding box center [187, 135] width 48 height 12
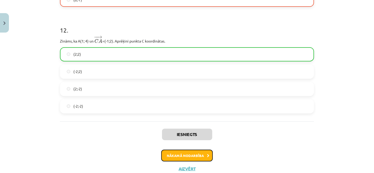
click at [189, 152] on button "Nākamā nodarbība" at bounding box center [187, 156] width 52 height 12
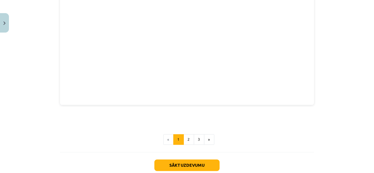
scroll to position [747, 0]
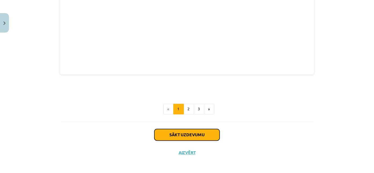
click at [193, 136] on button "Sākt uzdevumu" at bounding box center [186, 135] width 65 height 12
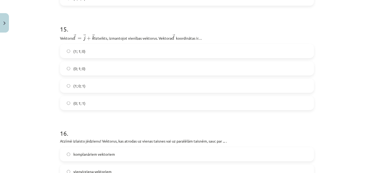
scroll to position [2512, 0]
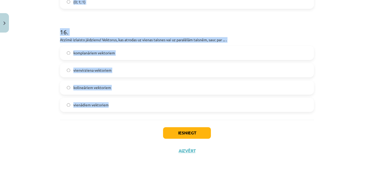
drag, startPoint x: 55, startPoint y: 103, endPoint x: 114, endPoint y: 116, distance: 60.1
copy form "1 . Atzīmē izlaistos vārdus! Divi vektori ir kolineāri, ja tie atrodas uz ... v…"
click at [48, 76] on div "Mācību tēma: Matemātikas i - 10. klases 1. ieskaites mācību materiāls (a,b) #9 …" at bounding box center [187, 86] width 374 height 173
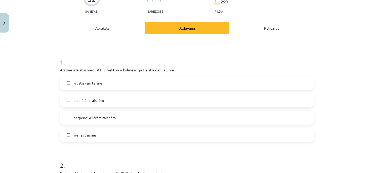
scroll to position [55, 0]
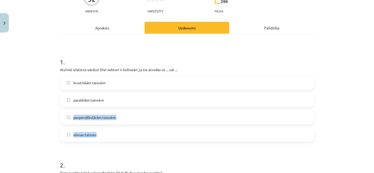
drag, startPoint x: 111, startPoint y: 132, endPoint x: 121, endPoint y: 98, distance: 35.5
click at [121, 98] on div "krustiskām taisnēm paralēlām taisnēm perpendikulārām taisnēm vienas taisnes" at bounding box center [187, 109] width 254 height 66
click at [121, 98] on label "paralēlām taisnēm" at bounding box center [186, 100] width 253 height 13
click at [104, 129] on label "vienas taisnes" at bounding box center [186, 134] width 253 height 13
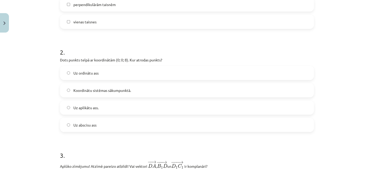
scroll to position [170, 0]
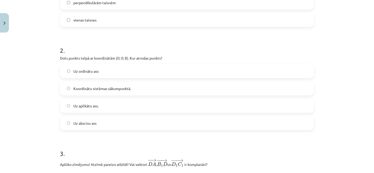
click at [123, 109] on label "Uz aplikātu ass." at bounding box center [186, 105] width 253 height 13
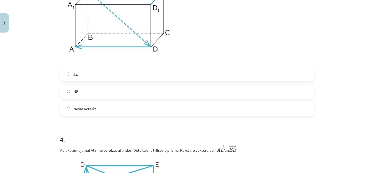
scroll to position [367, 0]
click at [96, 74] on label "Jā." at bounding box center [186, 74] width 253 height 13
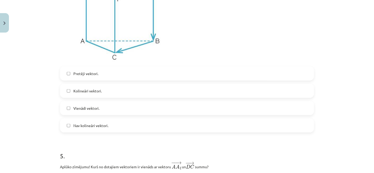
scroll to position [549, 0]
click at [107, 71] on label "Pretēji vektori." at bounding box center [186, 73] width 253 height 13
click at [106, 89] on label "Kolineāri vektori." at bounding box center [186, 90] width 253 height 13
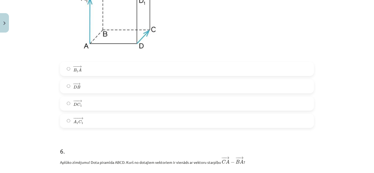
scroll to position [755, 0]
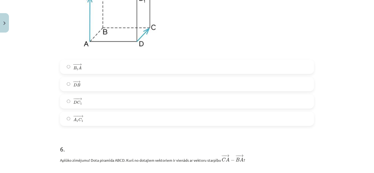
click at [96, 123] on label "− −− → A 1 C 1 A 1 C 1 →" at bounding box center [186, 119] width 253 height 13
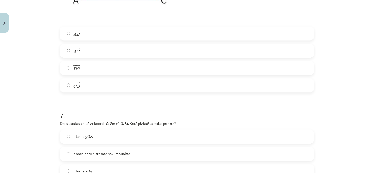
scroll to position [997, 0]
click at [98, 70] on label "− − → B C B C →" at bounding box center [186, 67] width 253 height 13
click at [99, 81] on label "− − → C B C B →" at bounding box center [186, 85] width 253 height 13
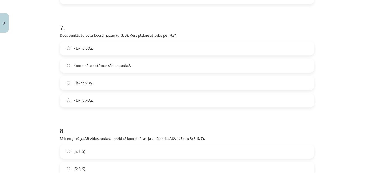
scroll to position [1085, 0]
click at [106, 42] on label "Plaknē yOz." at bounding box center [186, 47] width 253 height 13
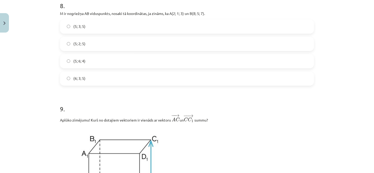
scroll to position [1211, 0]
click at [95, 25] on label "(5; 3; 5)" at bounding box center [186, 25] width 253 height 13
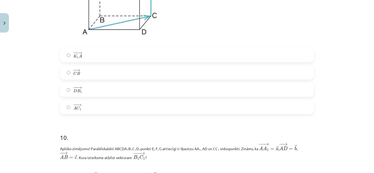
scroll to position [1381, 0]
click at [113, 102] on label "− − → A C 1 A C 1 →" at bounding box center [186, 106] width 253 height 13
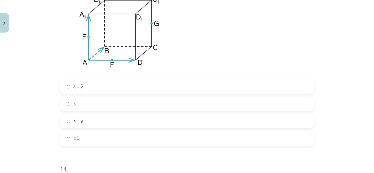
scroll to position [1566, 0]
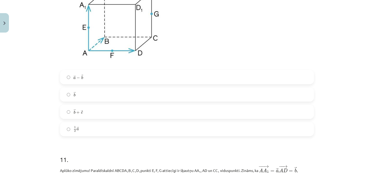
click at [101, 114] on label "→ b + → c b → + c →" at bounding box center [186, 111] width 253 height 13
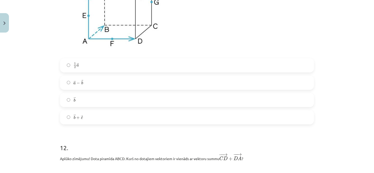
scroll to position [1787, 0]
click at [97, 85] on label "→ a − → b a → − b →" at bounding box center [186, 82] width 253 height 13
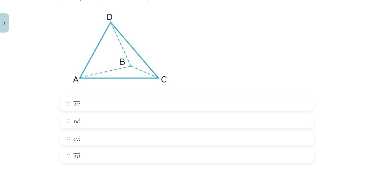
scroll to position [1965, 0]
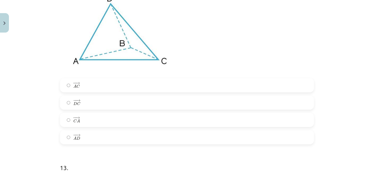
click at [96, 120] on label "− − → C A C A →" at bounding box center [186, 120] width 253 height 13
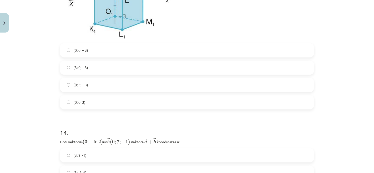
scroll to position [2200, 0]
click at [86, 54] on label "(0; 0; – 3)" at bounding box center [186, 50] width 253 height 13
click at [134, 105] on label "(0; 0; 3)" at bounding box center [186, 102] width 253 height 13
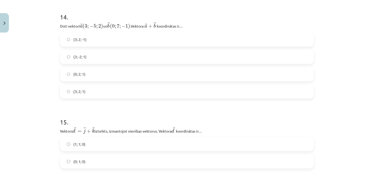
scroll to position [2316, 0]
click at [83, 45] on label "(3; 2; -1)" at bounding box center [186, 39] width 253 height 13
click at [98, 92] on label "(3; 2; 1)" at bounding box center [186, 91] width 253 height 13
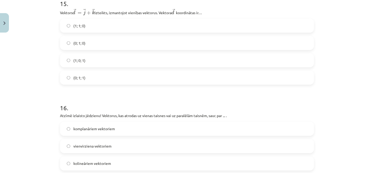
scroll to position [2435, 0]
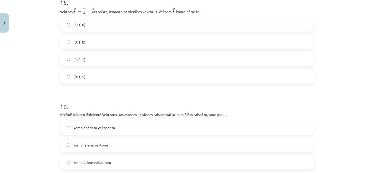
drag, startPoint x: 94, startPoint y: 86, endPoint x: 97, endPoint y: 72, distance: 14.2
click at [97, 72] on label "(0; 1; 1)" at bounding box center [186, 76] width 253 height 13
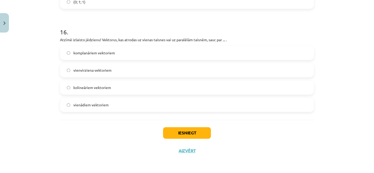
click at [114, 85] on label "kolineāriem vektoriem" at bounding box center [186, 87] width 253 height 13
click at [189, 134] on button "Iesniegt" at bounding box center [187, 134] width 48 height 12
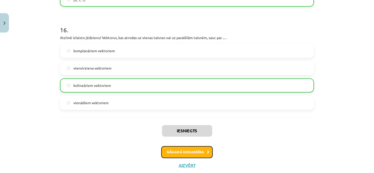
click at [200, 156] on button "Nākamā nodarbība" at bounding box center [187, 152] width 52 height 12
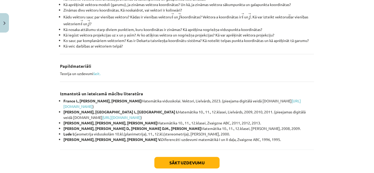
scroll to position [244, 0]
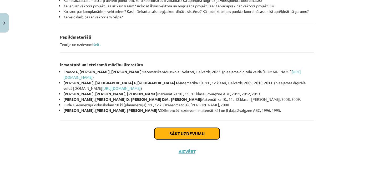
click at [195, 133] on button "Sākt uzdevumu" at bounding box center [186, 134] width 65 height 12
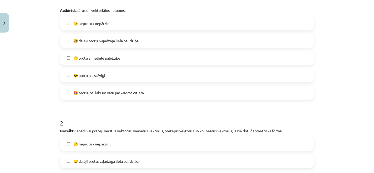
scroll to position [166, 0]
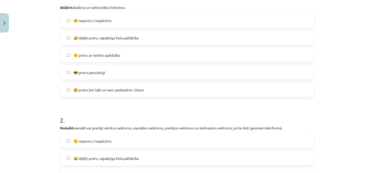
click at [112, 40] on span "😅 daļēji protu, vajadzīga liela palīdzība" at bounding box center [105, 38] width 65 height 6
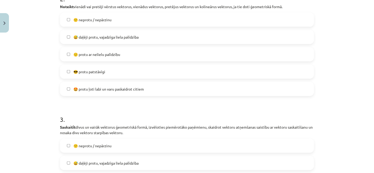
scroll to position [288, 0]
click at [121, 36] on span "😅 daļēji protu, vajadzīga liela palīdzība" at bounding box center [105, 37] width 65 height 6
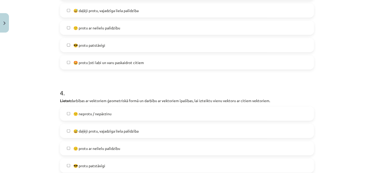
scroll to position [420, 0]
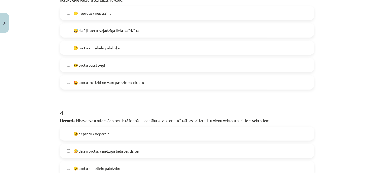
click at [124, 32] on span "😅 daļēji protu, vajadzīga liela palīdzība" at bounding box center [105, 31] width 65 height 6
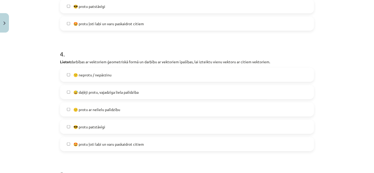
scroll to position [480, 0]
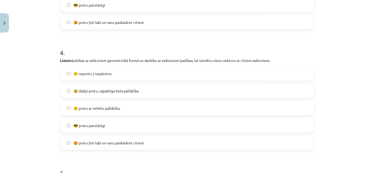
click at [134, 89] on span "😅 daļēji protu, vajadzīga liela palīdzība" at bounding box center [105, 91] width 65 height 6
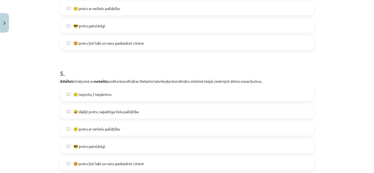
scroll to position [598, 0]
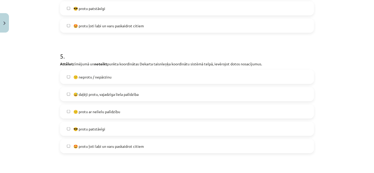
click at [134, 89] on label "😅 daļēji protu, vajadzīga liela palīdzība" at bounding box center [186, 94] width 253 height 13
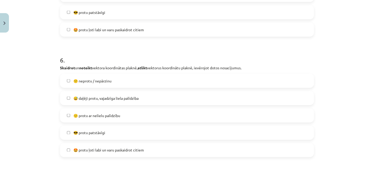
scroll to position [715, 0]
click at [134, 89] on div "😕 neprotu / nepārzinu  😅 daļēji protu, vajadzīga liela palīdzība  🙂 protu ar ne…" at bounding box center [187, 115] width 254 height 84
click at [135, 100] on label "😅 daļēji protu, vajadzīga liela palīdzība" at bounding box center [186, 97] width 253 height 13
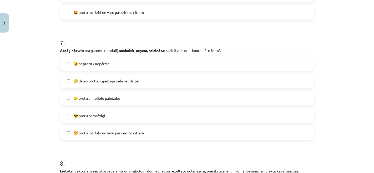
scroll to position [857, 0]
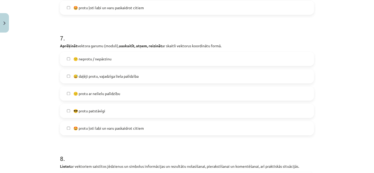
click at [137, 77] on span "😅 daļēji protu, vajadzīga liela palīdzība" at bounding box center [105, 77] width 65 height 6
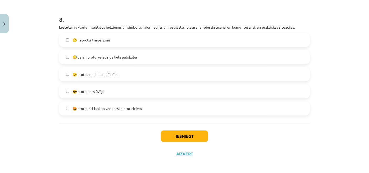
scroll to position [1000, 0]
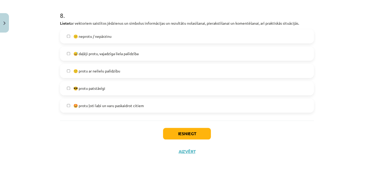
click at [141, 50] on label "😅 daļēji protu, vajadzīga liela palīdzība" at bounding box center [186, 53] width 253 height 13
click at [180, 133] on button "Iesniegt" at bounding box center [187, 134] width 48 height 12
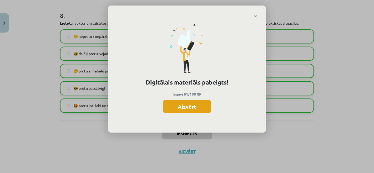
click at [191, 109] on button "Aizvērt" at bounding box center [187, 106] width 48 height 13
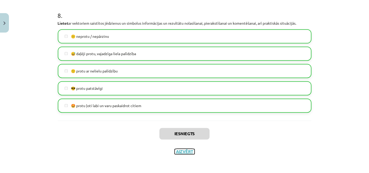
click at [180, 152] on button "Aizvērt" at bounding box center [185, 151] width 20 height 5
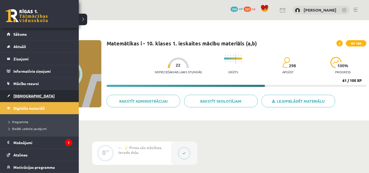
click at [30, 96] on link "[DEMOGRAPHIC_DATA]" at bounding box center [39, 96] width 65 height 12
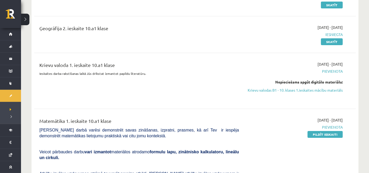
scroll to position [88, 0]
click at [276, 88] on link "Krievu valodas B1 - 10. klases 1.ieskaites mācību materiāls" at bounding box center [295, 90] width 96 height 6
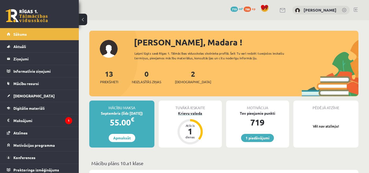
click at [195, 114] on div "Krievu valoda" at bounding box center [190, 114] width 63 height 6
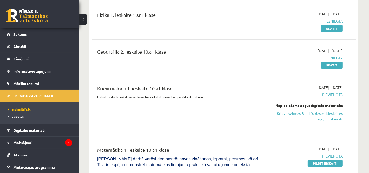
scroll to position [64, 0]
click at [319, 120] on link "Krievu valodas B1 - 10. klases 1.ieskaites mācību materiāls" at bounding box center [304, 116] width 77 height 11
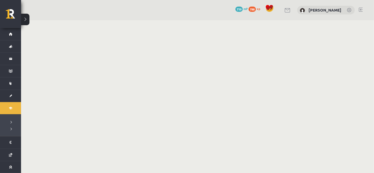
click at [23, 18] on button at bounding box center [25, 20] width 8 height 12
click at [26, 18] on button at bounding box center [25, 20] width 8 height 12
click at [7, 12] on link at bounding box center [13, 15] width 15 height 13
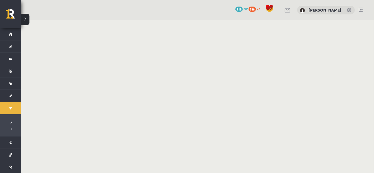
click at [7, 12] on link at bounding box center [13, 15] width 15 height 13
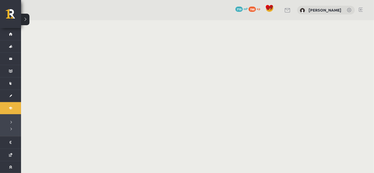
drag, startPoint x: 7, startPoint y: 12, endPoint x: 28, endPoint y: -8, distance: 28.8
click at [28, 0] on html "0 Dāvanas 719 mP 788 xp [PERSON_NAME] Sākums Aktuāli Kā mācīties eSKOLĀ Kontakt…" at bounding box center [187, 86] width 374 height 173
click at [11, 18] on link at bounding box center [13, 15] width 15 height 13
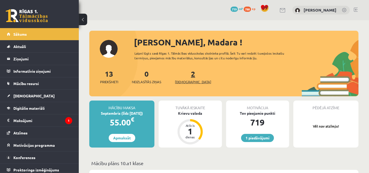
click at [188, 82] on span "[DEMOGRAPHIC_DATA]" at bounding box center [193, 81] width 36 height 5
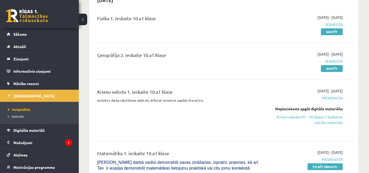
scroll to position [63, 0]
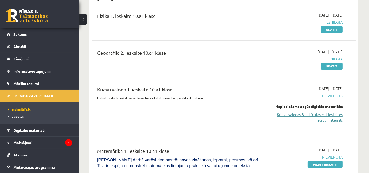
click at [332, 113] on link "Krievu valodas B1 - 10. klases 1.ieskaites mācību materiāls" at bounding box center [304, 117] width 77 height 11
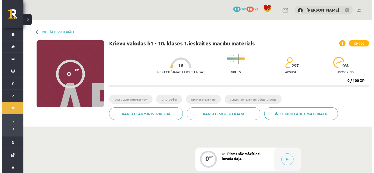
scroll to position [25, 0]
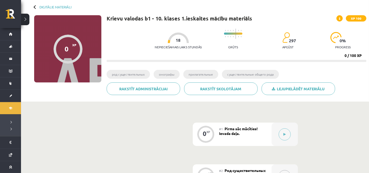
click at [226, 135] on span "Pirms sāc mācīties! Ievada daļa." at bounding box center [238, 130] width 39 height 9
click at [291, 135] on div at bounding box center [285, 134] width 26 height 23
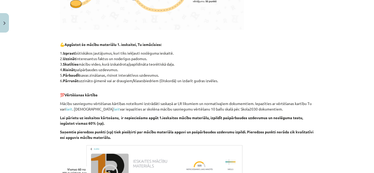
scroll to position [317, 0]
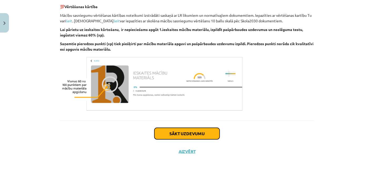
click at [181, 134] on button "Sākt uzdevumu" at bounding box center [186, 134] width 65 height 12
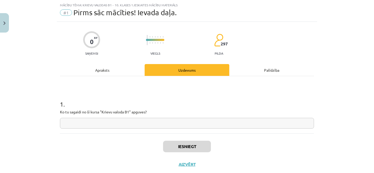
scroll to position [13, 0]
click at [125, 120] on input "text" at bounding box center [187, 123] width 254 height 11
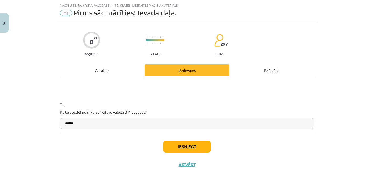
type input "******"
click at [173, 146] on button "Iesniegt" at bounding box center [187, 147] width 48 height 12
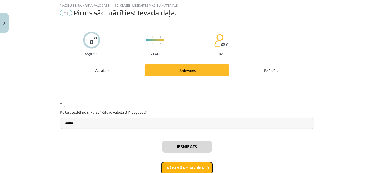
click at [199, 171] on button "Nākamā nodarbība" at bounding box center [187, 168] width 52 height 12
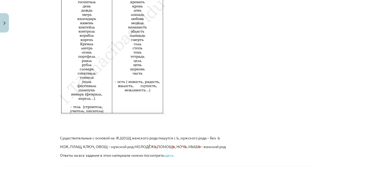
scroll to position [915, 0]
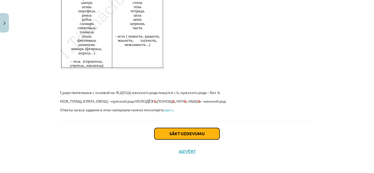
click at [203, 131] on button "Sākt uzdevumu" at bounding box center [186, 134] width 65 height 12
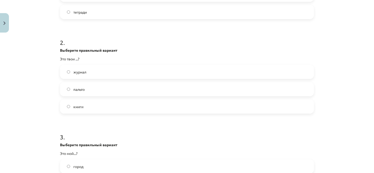
scroll to position [265, 0]
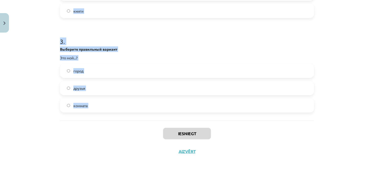
drag, startPoint x: 59, startPoint y: 101, endPoint x: 108, endPoint y: 129, distance: 56.4
click at [108, 129] on div "Mācību tēma: Krievu valodas b1 - 10. klases 1.ieskaites mācību materiāls #2 Род…" at bounding box center [187, 86] width 374 height 173
copy form "1 . Выберите правильный вариант Это моё...? бюро чашка тетради 2 . Выберите пра…"
click at [97, 72] on label "город" at bounding box center [186, 70] width 253 height 13
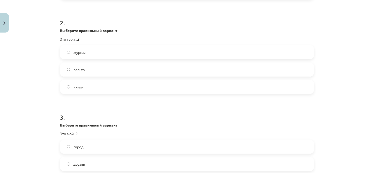
scroll to position [188, 0]
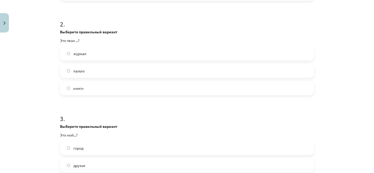
click at [95, 83] on label "книги" at bounding box center [186, 88] width 253 height 13
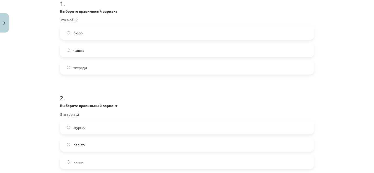
scroll to position [114, 0]
click at [108, 35] on label "бюро" at bounding box center [186, 33] width 253 height 13
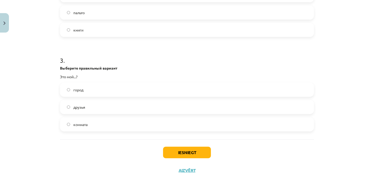
scroll to position [265, 0]
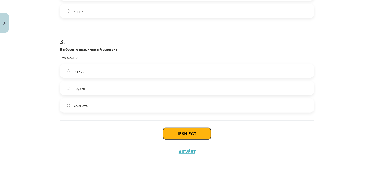
click at [187, 136] on button "Iesniegt" at bounding box center [187, 134] width 48 height 12
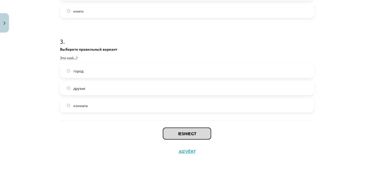
click at [187, 136] on button "Iesniegt" at bounding box center [187, 134] width 48 height 12
click at [190, 133] on button "Iesniegt" at bounding box center [187, 134] width 48 height 12
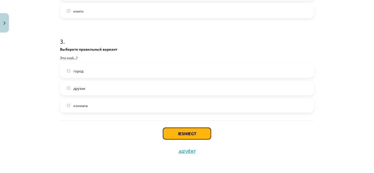
click at [179, 139] on button "Iesniegt" at bounding box center [187, 134] width 48 height 12
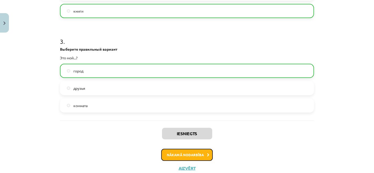
click at [195, 156] on button "Nākamā nodarbība" at bounding box center [187, 155] width 52 height 12
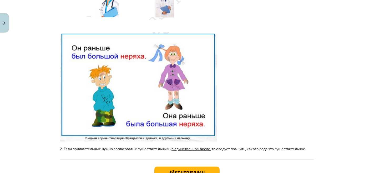
scroll to position [186, 0]
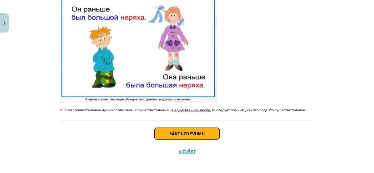
click at [206, 133] on button "Sākt uzdevumu" at bounding box center [186, 134] width 65 height 12
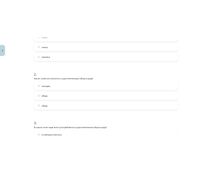
scroll to position [239, 0]
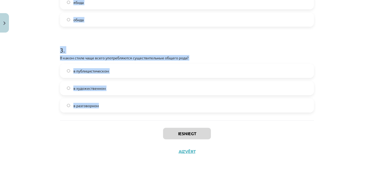
drag, startPoint x: 58, startPoint y: 99, endPoint x: 107, endPoint y: 119, distance: 52.3
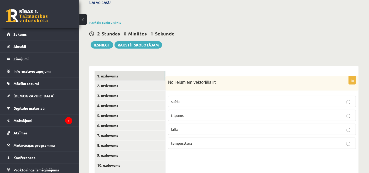
scroll to position [210, 0]
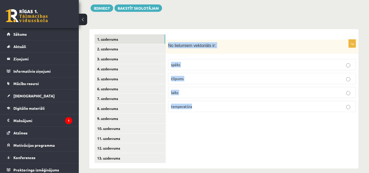
drag, startPoint x: 166, startPoint y: 36, endPoint x: 221, endPoint y: 115, distance: 96.1
click at [221, 115] on div "1p No lielumiem vektoriāls ir: spēks tilpums laiks temperatūra" at bounding box center [262, 99] width 193 height 140
copy div "No lielumiem vektoriāls ir: spēks tilpums laiks temperatūra"
click at [221, 115] on div "1p No lielumiem vektoriāls ir: spēks tilpums laiks temperatūra" at bounding box center [262, 99] width 193 height 140
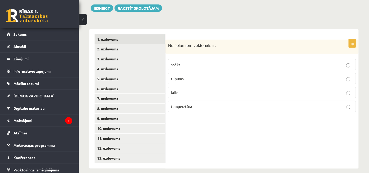
click at [191, 62] on p "spēks" at bounding box center [262, 65] width 182 height 6
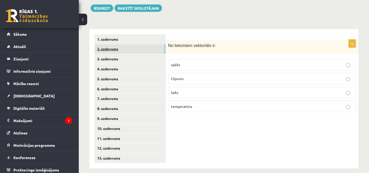
click at [138, 44] on link "2. uzdevums" at bounding box center [130, 49] width 71 height 10
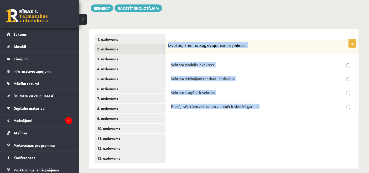
drag, startPoint x: 168, startPoint y: 38, endPoint x: 258, endPoint y: 98, distance: 108.2
click at [273, 117] on div "1p Izvēlies, kurš no apgalvojumiem ir patiess. Vektora modulis ir vektors. Vekt…" at bounding box center [262, 99] width 193 height 140
copy div "Izvēlies, kurš no apgalvojumiem ir patiess. Vektora modulis ir vektors. Vektora…"
click at [233, 62] on p "Vektora modulis ir vektors." at bounding box center [262, 65] width 182 height 6
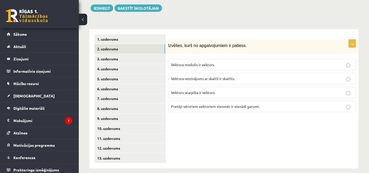
click at [232, 90] on p "Vektoru starpība ir vektors." at bounding box center [262, 93] width 182 height 6
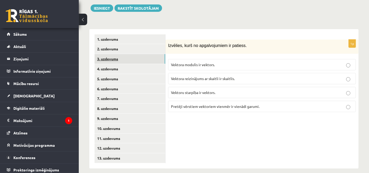
click at [132, 54] on link "3. uzdevums" at bounding box center [130, 59] width 71 height 10
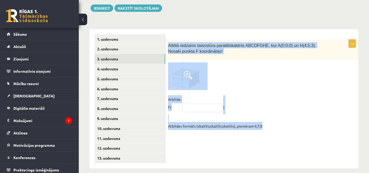
drag, startPoint x: 167, startPoint y: 38, endPoint x: 308, endPoint y: 140, distance: 173.4
click at [308, 140] on div "1p Attēlā redzams taisnstūra paralēlskaldnis ABCDFGHE, kur A(0;0;0) un H(4;5;3)…" at bounding box center [262, 99] width 193 height 140
copy div "Attēlā redzams taisnstūra paralēlskaldnis ABCDFGHE, kur A(0;0;0) un H(4;5;3). N…"
click at [252, 72] on div at bounding box center [262, 77] width 188 height 28
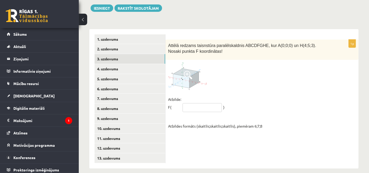
click at [195, 103] on input "text" at bounding box center [202, 107] width 39 height 9
click at [199, 103] on input "text" at bounding box center [202, 107] width 39 height 9
paste input "*****"
type input "*****"
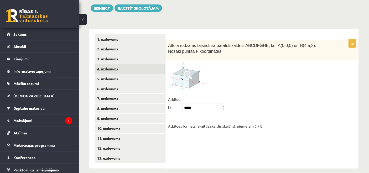
click at [122, 64] on link "4. uzdevums" at bounding box center [130, 69] width 71 height 10
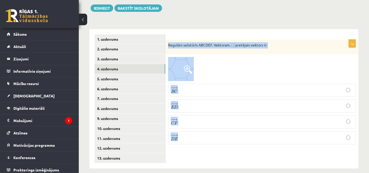
drag, startPoint x: 168, startPoint y: 37, endPoint x: 271, endPoint y: 147, distance: 150.8
click at [271, 147] on div "1p Regulārs sešstūris ABCDEF. Vektoram pretējais vektors ir: − − → B C B C → − …" at bounding box center [262, 99] width 193 height 140
copy div "Regulārs sešstūris ABCDEF. Vektoram pretējais vektors ir: − − → B C B C → − − →…"
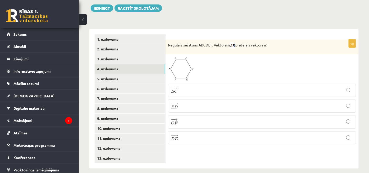
click at [271, 147] on div "1p Regulārs sešstūris ABCDEF. Vektoram pretējais vektors ir: − − → B C B C → − …" at bounding box center [262, 99] width 193 height 140
click at [213, 103] on p "− − → E D E D →" at bounding box center [262, 106] width 182 height 7
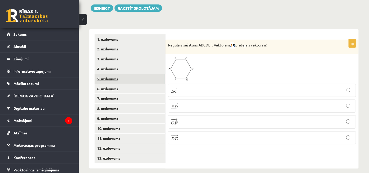
click at [133, 74] on link "5. uzdevums" at bounding box center [130, 79] width 71 height 10
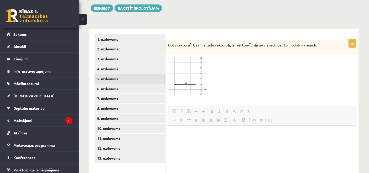
scroll to position [0, 0]
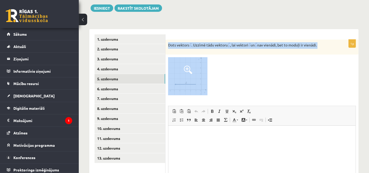
drag, startPoint x: 170, startPoint y: 38, endPoint x: 288, endPoint y: 68, distance: 122.4
click at [290, 68] on div "1p Dots vektors . Uzzīmē tādu vektoru , lai vektori un nav vienādi, bet to modu…" at bounding box center [262, 128] width 193 height 176
copy div "Dots vektors . Uzzīmē tādu vektoru , lai vektori un nav vienādi, bet to moduļi …"
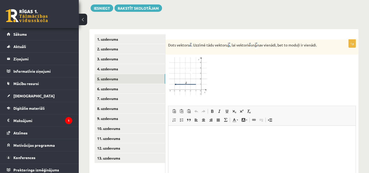
click at [242, 75] on div at bounding box center [262, 76] width 188 height 38
drag, startPoint x: 185, startPoint y: 87, endPoint x: 189, endPoint y: 90, distance: 4.9
drag, startPoint x: 189, startPoint y: 90, endPoint x: 303, endPoint y: 75, distance: 115.1
click at [303, 75] on div at bounding box center [262, 76] width 188 height 38
click at [195, 80] on img at bounding box center [187, 76] width 39 height 38
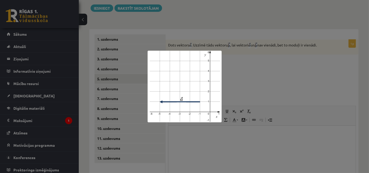
click at [255, 72] on div at bounding box center [184, 86] width 369 height 173
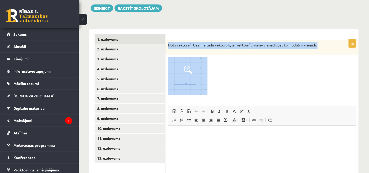
drag, startPoint x: 167, startPoint y: 37, endPoint x: 245, endPoint y: 93, distance: 95.6
click at [245, 93] on div "1p Dots vektors . Uzzīmē tādu vektoru , lai vektori un nav vienādi, bet to modu…" at bounding box center [262, 128] width 193 height 176
copy div "Dots vektors . Uzzīmē tādu vektoru , lai vektori un nav vienādi, bet to moduļi …"
click at [247, 78] on div at bounding box center [262, 76] width 188 height 38
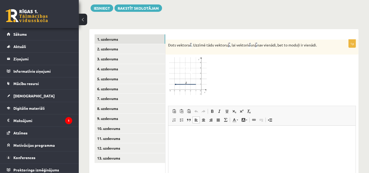
click at [200, 137] on html at bounding box center [261, 134] width 187 height 16
paste body "Bagātinātā teksta redaktors, wiswyg-editor-user-answer-47433762247080"
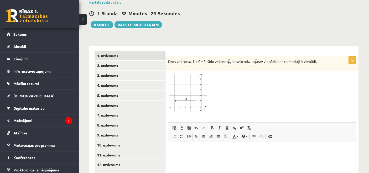
scroll to position [212, 0]
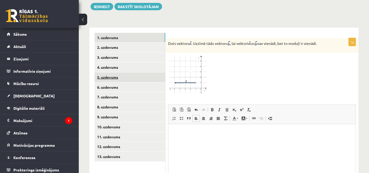
click at [121, 73] on link "5. uzdevums" at bounding box center [130, 78] width 71 height 10
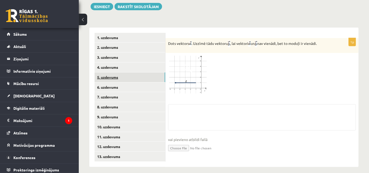
scroll to position [210, 0]
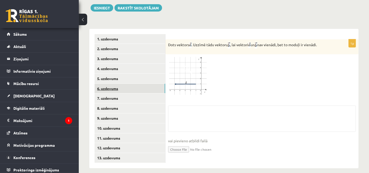
click at [119, 84] on link "6. uzdevums" at bounding box center [130, 89] width 71 height 10
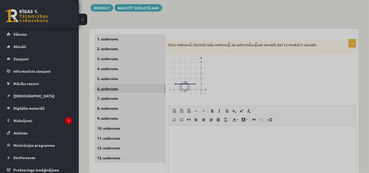
scroll to position [0, 0]
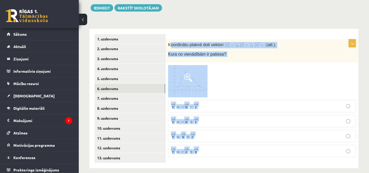
drag, startPoint x: 169, startPoint y: 38, endPoint x: 248, endPoint y: 151, distance: 137.7
click at [248, 151] on div "1p Koordinātu plaknē doti vektori , , (att.). Kura no vienādībām ir patiesa? → …" at bounding box center [262, 100] width 193 height 122
click at [228, 24] on div "**********" at bounding box center [224, 96] width 270 height 145
drag, startPoint x: 167, startPoint y: 39, endPoint x: 224, endPoint y: 142, distance: 117.7
click at [224, 142] on div "1p Koordinātu plaknē doti vektori , , (att.). Kura no vienādībām ir patiesa? → …" at bounding box center [262, 100] width 193 height 122
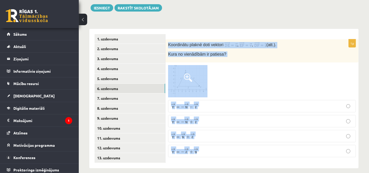
copy div "Koordinātu plaknē doti vektori , , (att.). Kura no vienādībām ir patiesa? → v =…"
click at [246, 72] on div at bounding box center [262, 81] width 188 height 32
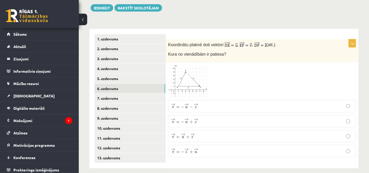
click at [202, 103] on p "→ v = − → u − → z v → = − u → − z →" at bounding box center [262, 106] width 182 height 7
click at [210, 118] on p "→ v = − → u + → z v → = − u → + z →" at bounding box center [262, 121] width 182 height 7
click at [123, 94] on link "7. uzdevums" at bounding box center [130, 99] width 71 height 10
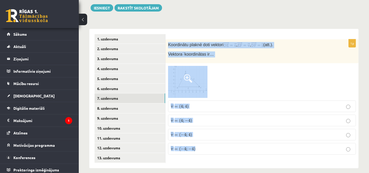
drag, startPoint x: 168, startPoint y: 37, endPoint x: 232, endPoint y: 156, distance: 134.8
click at [232, 156] on div "1p Koordinātu plaknē doti vektori , , (att.). Vektora koordinātas ir… ¯ ¯ ¯ v =…" at bounding box center [262, 99] width 193 height 140
copy div "Koordinātu plaknē doti vektori , , (att.). Vektora koordinātas ir… ¯ ¯ ¯ v = ( …"
click at [239, 84] on div at bounding box center [262, 82] width 188 height 32
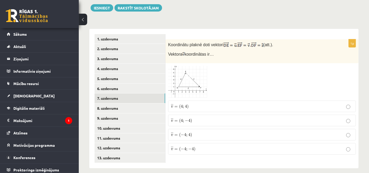
click at [186, 76] on span at bounding box center [188, 78] width 8 height 8
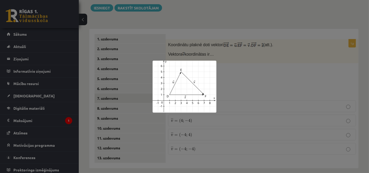
click at [266, 72] on div at bounding box center [184, 86] width 369 height 173
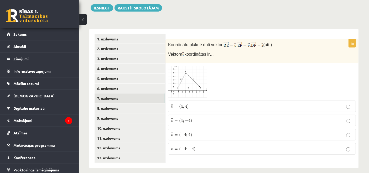
click at [197, 118] on p "¯ ¯ ¯ v = ( 4 ; − 4 ) v ¯ = ( 4 ; − 4 )" at bounding box center [262, 121] width 182 height 6
click at [119, 105] on link "8. uzdevums" at bounding box center [130, 109] width 71 height 10
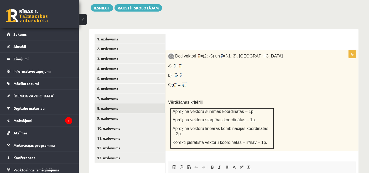
click at [167, 50] on div "Doti vektori = (2; -5) un = (-1; 3). Aprēķini A) + B) - C) Vērtēšanas kritēriji…" at bounding box center [262, 100] width 193 height 101
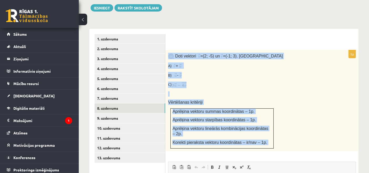
drag, startPoint x: 168, startPoint y: 48, endPoint x: 266, endPoint y: 133, distance: 130.3
click at [266, 133] on div "Doti vektori = (2; -5) un = (-1; 3). Aprēķini A) + B) - C) Vērtēšanas kritēriji…" at bounding box center [262, 100] width 193 height 101
copy div "Doti vektori = (2; -5) un = (-1; 3). Aprēķini A) + B) - C) Vērtēšanas kritēriji…"
click at [289, 108] on div "Doti vektori = (2; -5) un = (-1; 3). Aprēķini A) + B) - C) Vērtēšanas kritēriji…" at bounding box center [262, 100] width 193 height 101
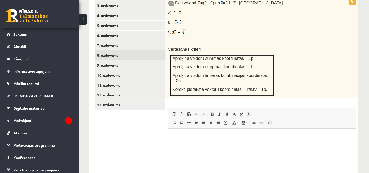
scroll to position [269, 0]
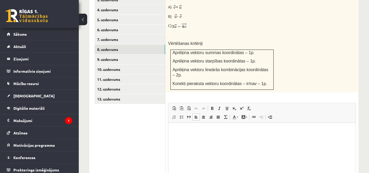
click at [177, 126] on html at bounding box center [261, 131] width 187 height 16
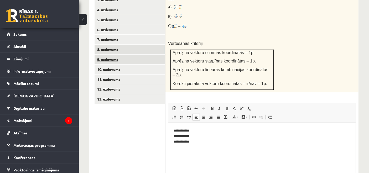
click at [114, 55] on link "9. uzdevums" at bounding box center [130, 60] width 71 height 10
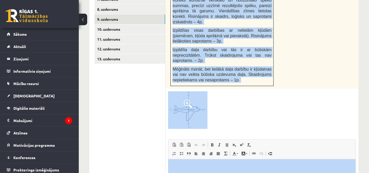
scroll to position [391, 0]
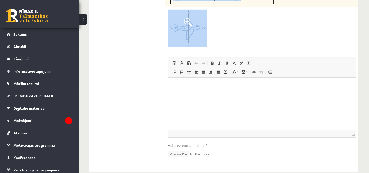
drag, startPoint x: 167, startPoint y: 21, endPoint x: 233, endPoint y: 37, distance: 68.0
click at [233, 37] on div "4p Uz reaktīvo lidmašīnu vertikālajā virzienā darbojas 550kN liels smaguma spēk…" at bounding box center [262, 18] width 193 height 298
copy div "Uz reaktīvo lidmašīnu vertikālajā virzienā darbojas 550kN liels smaguma spēks u…"
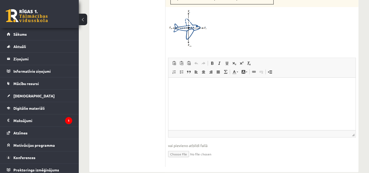
click at [131, 87] on ul "1. uzdevums 2. uzdevums 3. uzdevums 4. uzdevums 5. uzdevums 6. uzdevums 7. uzde…" at bounding box center [130, 10] width 71 height 314
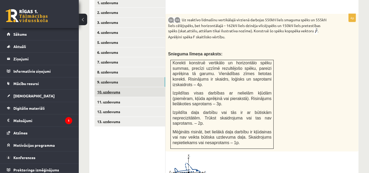
scroll to position [246, 0]
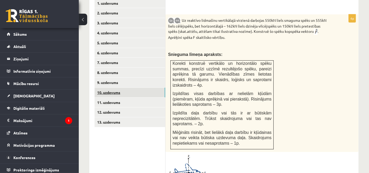
click at [131, 88] on link "10. uzdevums" at bounding box center [130, 93] width 71 height 10
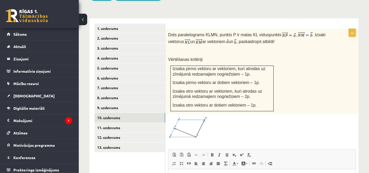
scroll to position [227, 0]
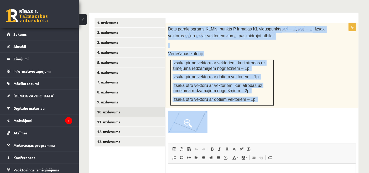
drag, startPoint x: 167, startPoint y: 22, endPoint x: 255, endPoint y: 126, distance: 136.1
click at [255, 126] on div "5p Dots paralelograms KLMN, punkts P ir malas KL viduspunkts , . Izsaki vektoru…" at bounding box center [262, 138] width 193 height 230
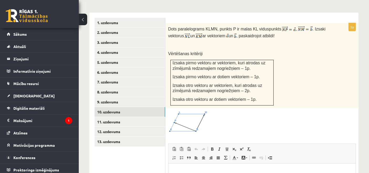
click at [256, 121] on div at bounding box center [262, 122] width 188 height 22
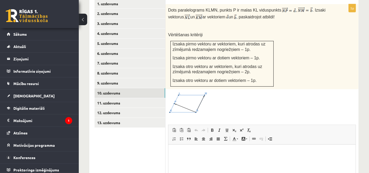
scroll to position [258, 0]
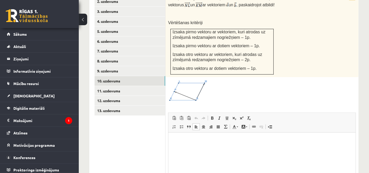
click at [177, 149] on html at bounding box center [261, 141] width 187 height 16
paste body "Bagātinātā teksta redaktors, wiswyg-editor-user-answer-47433878940580"
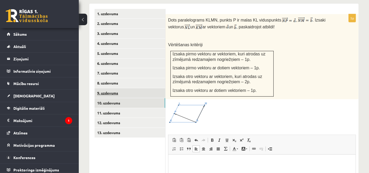
scroll to position [235, 0]
click at [210, 165] on p "Bagātinātā teksta redaktors, wiswyg-editor-user-answer-47433878940580" at bounding box center [262, 163] width 177 height 6
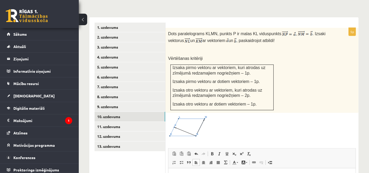
scroll to position [225, 0]
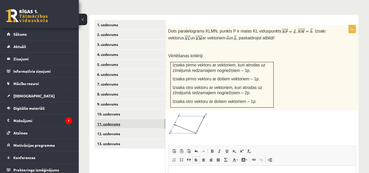
click at [143, 119] on link "11. uzdevums" at bounding box center [130, 124] width 71 height 10
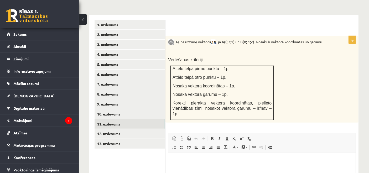
scroll to position [0, 0]
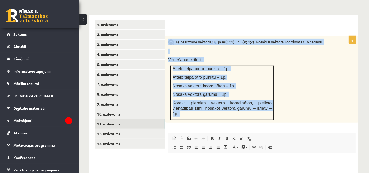
drag, startPoint x: 167, startPoint y: 32, endPoint x: 280, endPoint y: 118, distance: 141.1
click at [280, 118] on div "5p Telpā uzzīmē vektoru , ja A(0;3;1) un B(8;-1;2). Nosaki šī vektora koordināt…" at bounding box center [262, 139] width 193 height 207
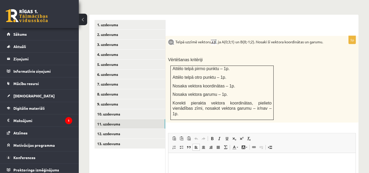
click at [203, 154] on html at bounding box center [261, 161] width 187 height 16
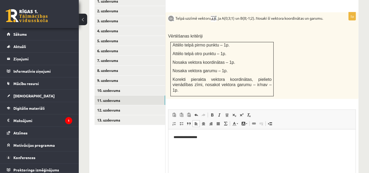
scroll to position [251, 0]
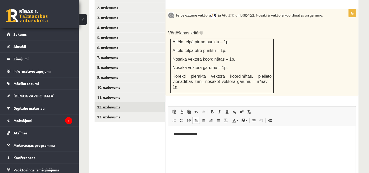
click at [120, 102] on link "12. uzdevums" at bounding box center [130, 107] width 71 height 10
click at [119, 102] on link "12. uzdevums" at bounding box center [130, 107] width 71 height 10
click at [128, 102] on link "12. uzdevums" at bounding box center [130, 107] width 71 height 10
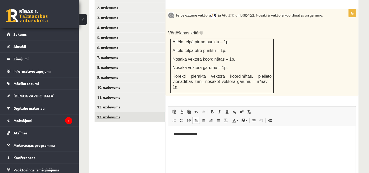
click at [131, 112] on link "13. uzdevums" at bounding box center [130, 117] width 71 height 10
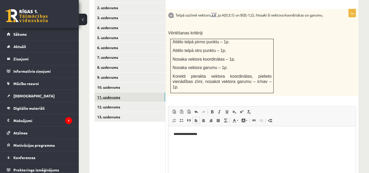
click at [132, 93] on link "11. uzdevums" at bounding box center [130, 98] width 71 height 10
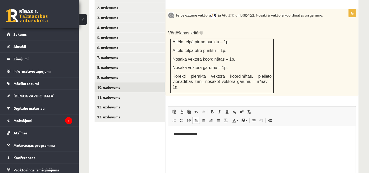
click at [128, 84] on link "10. uzdevums" at bounding box center [130, 88] width 71 height 10
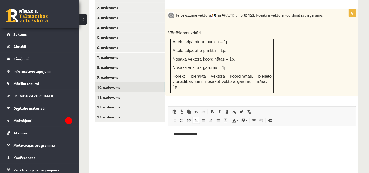
click at [128, 84] on link "10. uzdevums" at bounding box center [130, 88] width 71 height 10
click at [125, 83] on link "10. uzdevums" at bounding box center [130, 88] width 71 height 10
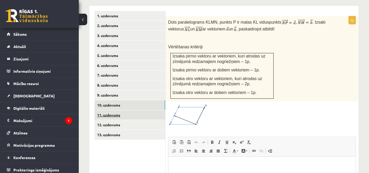
scroll to position [0, 0]
click at [125, 110] on link "11. uzdevums" at bounding box center [130, 115] width 71 height 10
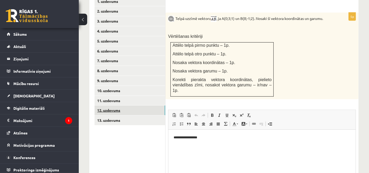
click at [123, 106] on link "12. uzdevums" at bounding box center [130, 111] width 71 height 10
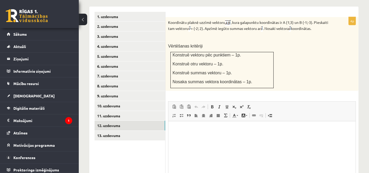
scroll to position [230, 0]
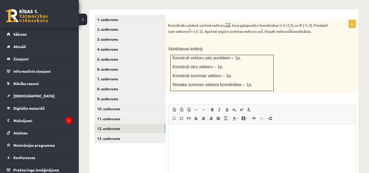
click at [167, 20] on div "Koordinātu plaknē uzzīmē vektoru , kura galapunktu koordinātas ir A (1;3) un B …" at bounding box center [262, 57] width 193 height 74
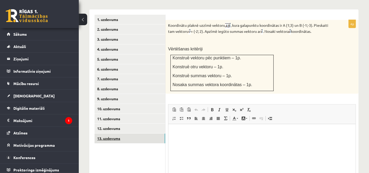
click at [128, 135] on link "13. uzdevums" at bounding box center [130, 139] width 71 height 10
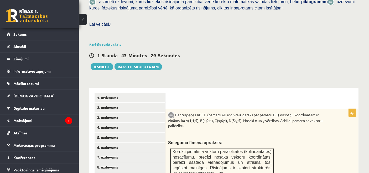
scroll to position [146, 0]
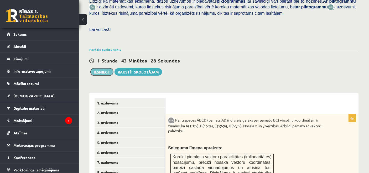
click at [98, 68] on button "Iesniegt" at bounding box center [102, 71] width 23 height 7
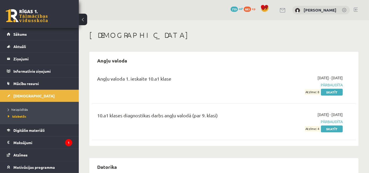
click at [26, 108] on span "Neizpildītās" at bounding box center [18, 110] width 20 height 4
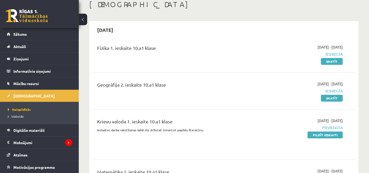
scroll to position [35, 0]
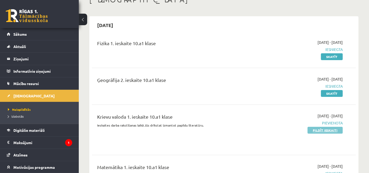
click at [321, 132] on link "Pildīt ieskaiti" at bounding box center [325, 130] width 35 height 7
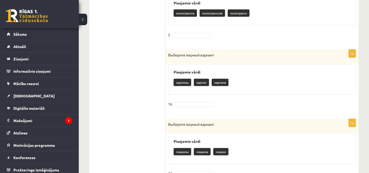
scroll to position [582, 0]
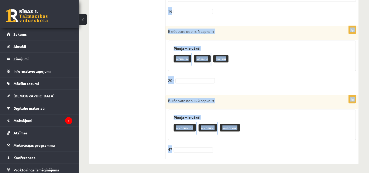
drag, startPoint x: 166, startPoint y: 61, endPoint x: 230, endPoint y: 164, distance: 121.3
copy form "Loremips dolors ametcon Adipiscin elits doeiusmo temporin utlabor 6 - 4e Dolore…"
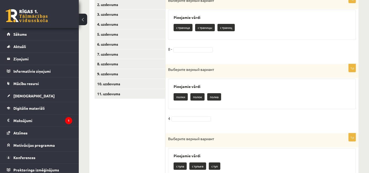
scroll to position [119, 0]
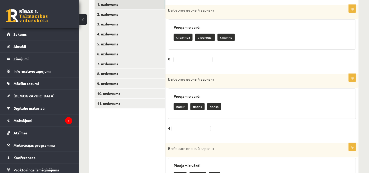
click at [222, 38] on p "страниц" at bounding box center [226, 37] width 17 height 7
drag, startPoint x: 222, startPoint y: 38, endPoint x: 190, endPoint y: 57, distance: 37.5
click at [190, 57] on div "1p Выберите верный вариант Pieejamie vārdi страница страницы страниц 8 -" at bounding box center [262, 37] width 193 height 64
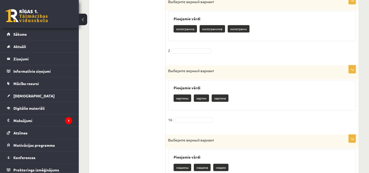
scroll to position [474, 0]
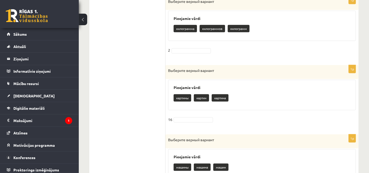
drag, startPoint x: 194, startPoint y: 47, endPoint x: 196, endPoint y: 50, distance: 4.5
click at [196, 50] on fieldset "2" at bounding box center [262, 51] width 188 height 11
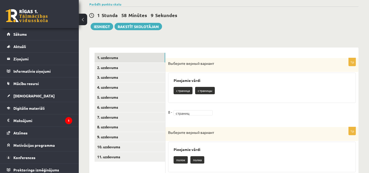
scroll to position [57, 0]
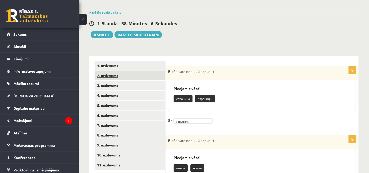
click at [114, 73] on link "2. uzdevums" at bounding box center [130, 76] width 71 height 10
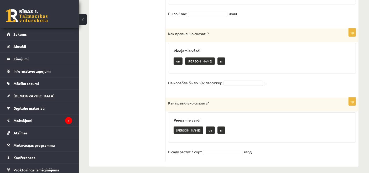
scroll to position [305, 0]
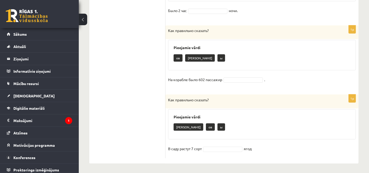
drag, startPoint x: 167, startPoint y: 69, endPoint x: 263, endPoint y: 157, distance: 129.3
copy form "Lor ipsumdolo sitamet? Consectet adipi e se d E temp incidi 9 utla etdolo 2m Al…"
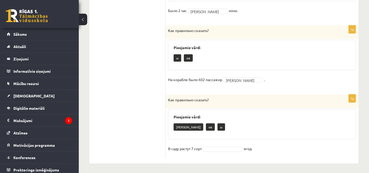
click at [223, 151] on fieldset "В саду растут 7 сорт ягод" at bounding box center [262, 150] width 188 height 11
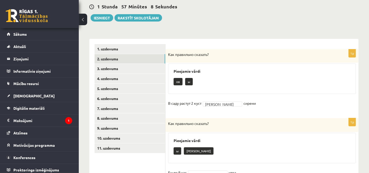
scroll to position [71, 0]
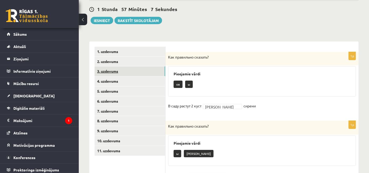
click at [115, 69] on link "3. uzdevums" at bounding box center [130, 72] width 71 height 10
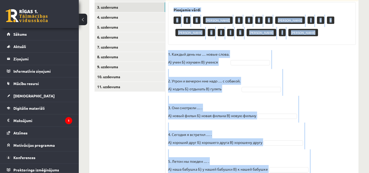
scroll to position [291, 0]
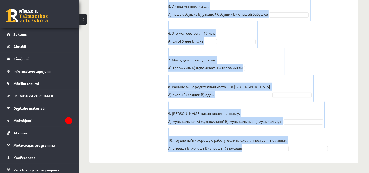
drag, startPoint x: 167, startPoint y: 57, endPoint x: 256, endPoint y: 152, distance: 129.8
copy div "Loremips dolorsitam consect. Adipiscin elits D E T I U L E D M A E A M V Q N E …"
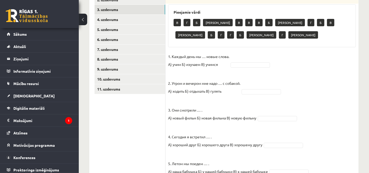
scroll to position [119, 0]
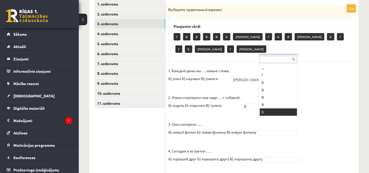
type input "*"
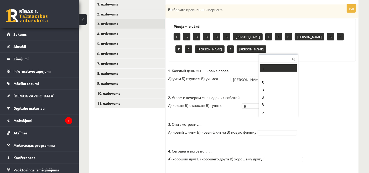
type input "*"
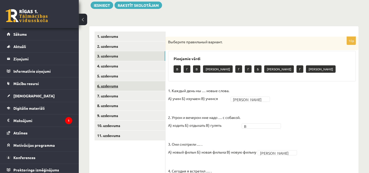
scroll to position [85, 0]
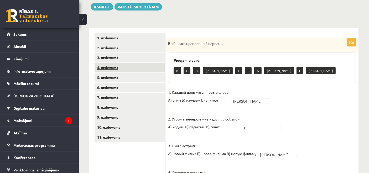
click at [121, 66] on link "4. uzdevums" at bounding box center [130, 68] width 71 height 10
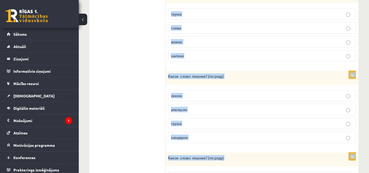
scroll to position [366, 0]
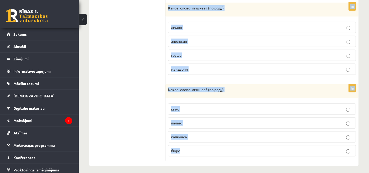
drag, startPoint x: 169, startPoint y: 44, endPoint x: 250, endPoint y: 151, distance: 134.7
copy form "Какое слово лишнее? ( по родy) яблоко авокадо желе дыня 1p Какое слово лишнее? …"
click at [250, 151] on label "бюро" at bounding box center [262, 150] width 188 height 11
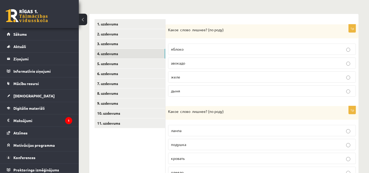
scroll to position [98, 0]
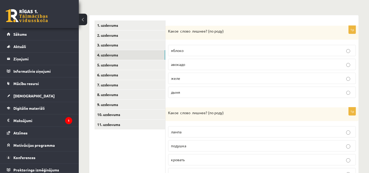
click at [209, 87] on label "дыня" at bounding box center [262, 92] width 188 height 11
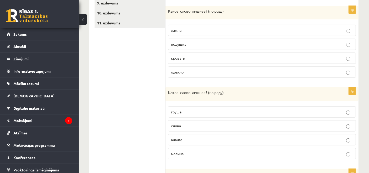
click at [207, 76] on label "одеяло" at bounding box center [262, 72] width 188 height 11
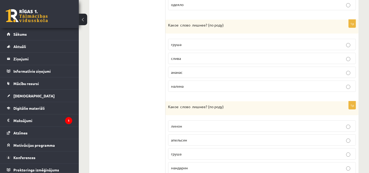
click at [205, 70] on p "ананас" at bounding box center [262, 73] width 182 height 6
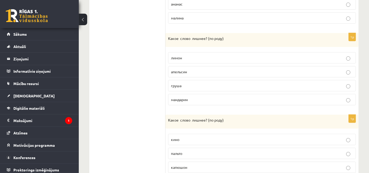
click at [199, 83] on p "груша" at bounding box center [262, 86] width 182 height 6
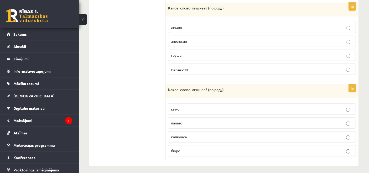
click at [190, 134] on p "капюшон" at bounding box center [262, 137] width 182 height 6
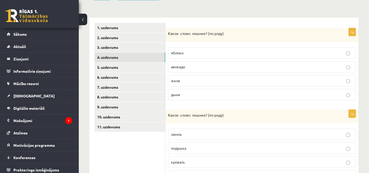
scroll to position [89, 0]
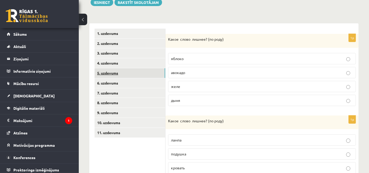
click at [127, 71] on link "5. uzdevums" at bounding box center [130, 73] width 71 height 10
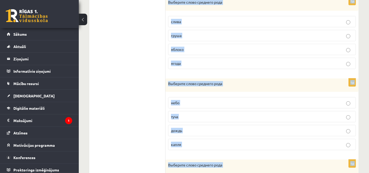
scroll to position [365, 0]
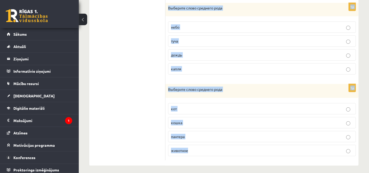
drag, startPoint x: 167, startPoint y: 36, endPoint x: 218, endPoint y: 157, distance: 131.2
copy form "Выберите слово среднего рода булочка печенье ватрушка вафля 1p Выберите слово с…"
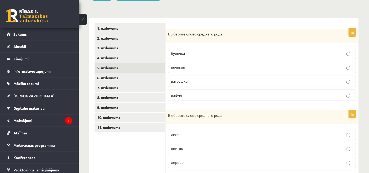
scroll to position [92, 0]
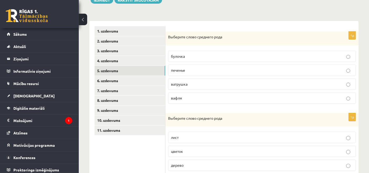
click at [196, 68] on p "печенье" at bounding box center [262, 71] width 182 height 6
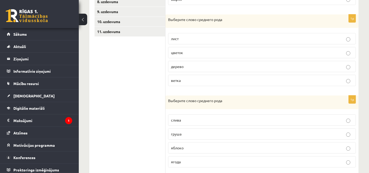
click at [196, 68] on p "дерево" at bounding box center [262, 67] width 182 height 6
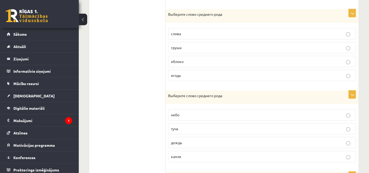
click at [196, 62] on p "яблоко" at bounding box center [262, 62] width 182 height 6
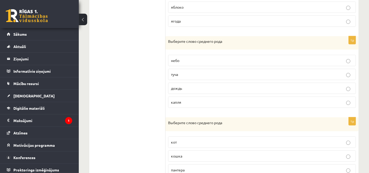
click at [196, 62] on label "небо" at bounding box center [262, 60] width 188 height 11
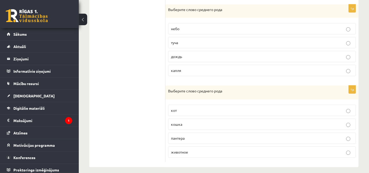
scroll to position [365, 0]
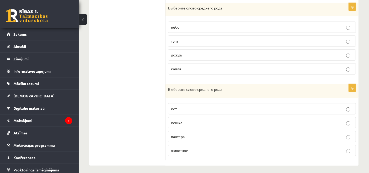
click at [191, 148] on p "животное" at bounding box center [262, 151] width 182 height 6
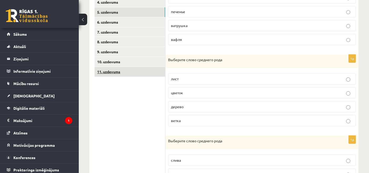
scroll to position [148, 0]
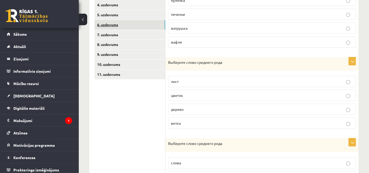
click at [124, 25] on link "6. uzdevums" at bounding box center [130, 25] width 71 height 10
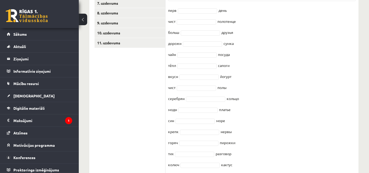
scroll to position [196, 0]
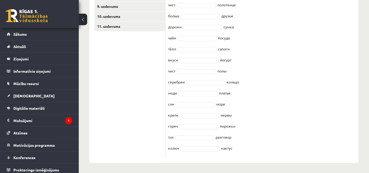
drag, startPoint x: 167, startPoint y: 32, endPoint x: 263, endPoint y: 159, distance: 158.6
click at [263, 159] on div "15p Выберите нужное окончание : -ЫЙ -ИЙ -АЯ -ОЕ -ЕЕ -ЫЕ, -ИЕ Pieejamie vārdi ее…" at bounding box center [262, 40] width 193 height 246
copy div "Loremips dolors ametconse : -AD -EL -SE -DO -EI -TE, -IN Utlaboree dolor ma al …"
click at [126, 61] on ul "1. uzdevums 2. uzdevums 3. uzdevums 4. uzdevums 5. uzdevums 6. uzdevums 7. uzde…" at bounding box center [130, 40] width 71 height 236
click at [191, 24] on fieldset "перв ый ** день чист ое ** полотенце больш ие ** друзья дорожн сумка чайн посуд…" at bounding box center [262, 73] width 188 height 166
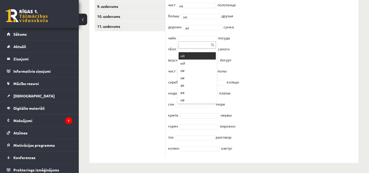
scroll to position [102, 0]
click at [188, 49] on fieldset "перв ый ** день чист ое ** полотенце больш ие ** друзья [PERSON_NAME] ** сумка …" at bounding box center [262, 73] width 188 height 166
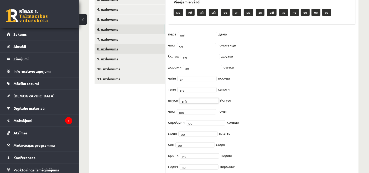
scroll to position [141, 0]
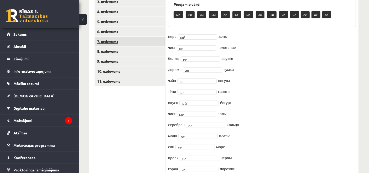
click at [123, 37] on link "7. uzdevums" at bounding box center [130, 42] width 71 height 10
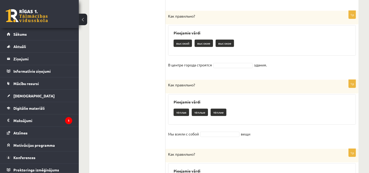
scroll to position [647, 0]
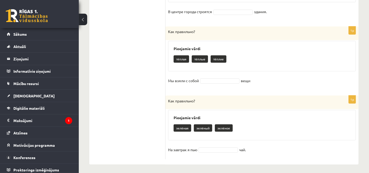
drag, startPoint x: 165, startPoint y: 44, endPoint x: 257, endPoint y: 168, distance: 154.0
copy form "Lor ipsumdolo? Sitametco adipi elits doeiu tempo Inc utlabo etdolo magna 9a Eni…"
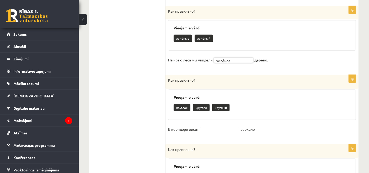
scroll to position [461, 0]
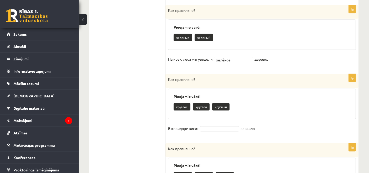
click at [210, 130] on fieldset "В коридоре висит зеркало" at bounding box center [262, 130] width 188 height 11
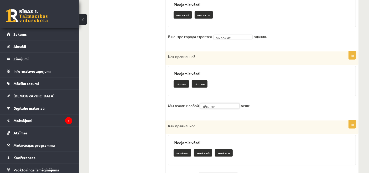
scroll to position [647, 0]
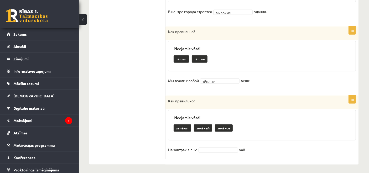
click at [212, 151] on fieldset "На завтрак я пью чай." at bounding box center [262, 151] width 188 height 11
drag, startPoint x: 212, startPoint y: 151, endPoint x: 212, endPoint y: 147, distance: 4.2
click at [212, 147] on fieldset "На завтрак я пью чай." at bounding box center [262, 151] width 188 height 11
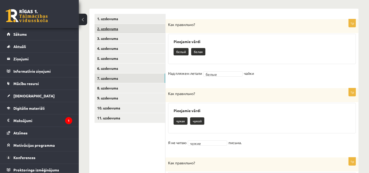
scroll to position [107, 0]
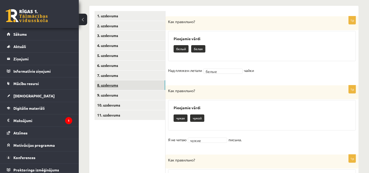
click at [123, 85] on link "8. uzdevums" at bounding box center [130, 85] width 71 height 10
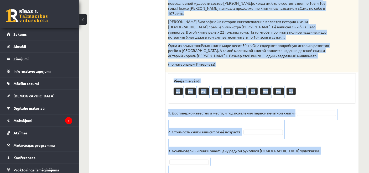
scroll to position [325, 0]
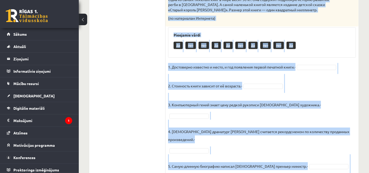
drag, startPoint x: 166, startPoint y: 28, endPoint x: 270, endPoint y: 155, distance: 163.7
copy div "Loremips dolor. Sitame consec adipiscinge s doeiusmodtem i utlabor. Etdolorema …"
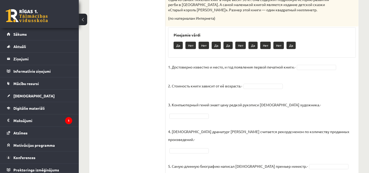
click at [316, 77] on fieldset "1. Достоверно известно и место, и год появления первой печатной книги.- Да ** 2…" at bounding box center [262, 122] width 188 height 118
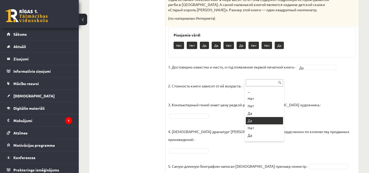
drag, startPoint x: 273, startPoint y: 76, endPoint x: 259, endPoint y: 124, distance: 49.9
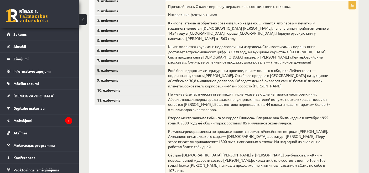
scroll to position [127, 0]
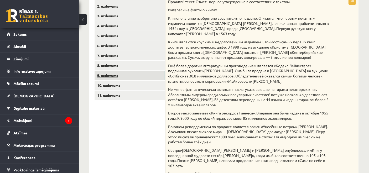
click at [128, 77] on link "9. uzdevums" at bounding box center [130, 76] width 71 height 10
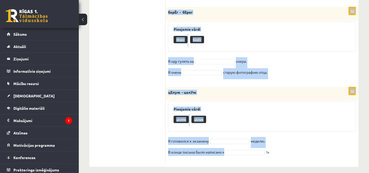
scroll to position [288, 0]
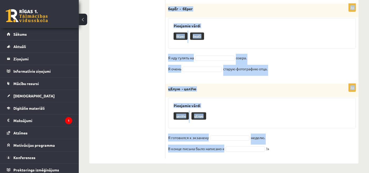
drag, startPoint x: 169, startPoint y: 44, endPoint x: 239, endPoint y: 158, distance: 133.9
copy form "Loremips dolorsitam conse! 1a elIts - doeIu Temporinc utlab <etdoloremag>alIqu …"
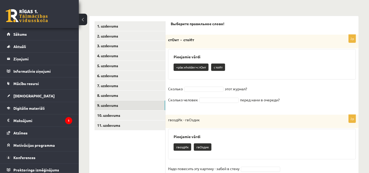
scroll to position [96, 0]
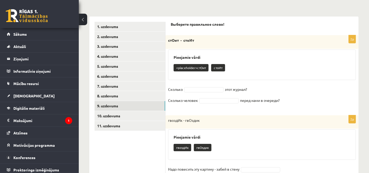
click at [204, 85] on fieldset "Сколько этот журнал? Сколько человек перед нами в очереди?" at bounding box center [262, 96] width 188 height 22
click at [221, 97] on fieldset "Сколько стоИт ***** этот журнал? Сколько человек перед нами в очереди?" at bounding box center [262, 96] width 188 height 22
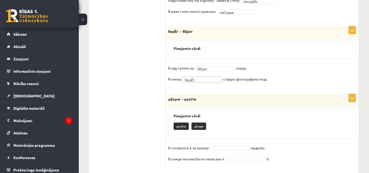
scroll to position [251, 0]
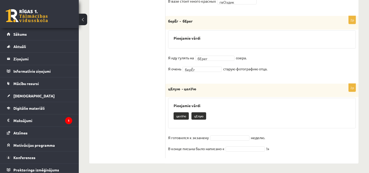
click at [232, 134] on fieldset "Я готовился к экзамену неделю. В конце письма было написано « !»" at bounding box center [262, 145] width 188 height 22
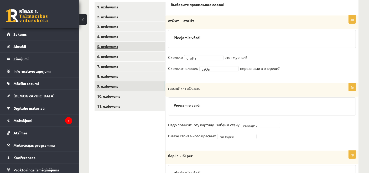
scroll to position [136, 0]
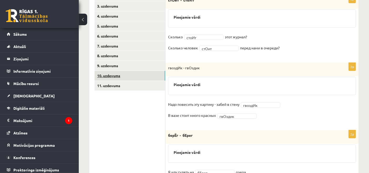
click at [135, 78] on link "10. uzdevums" at bounding box center [130, 76] width 71 height 10
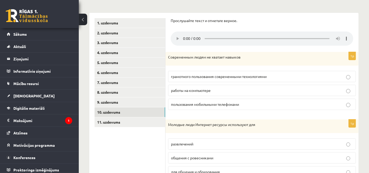
scroll to position [99, 0]
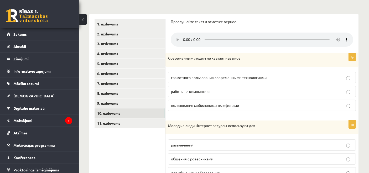
click at [227, 89] on p "работы на компьютере" at bounding box center [262, 92] width 182 height 6
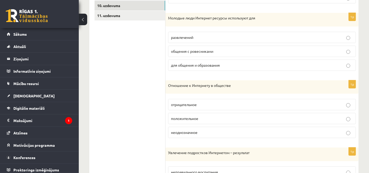
scroll to position [207, 0]
click at [227, 65] on p "для общения и образования" at bounding box center [262, 65] width 182 height 6
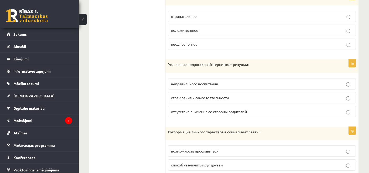
scroll to position [297, 0]
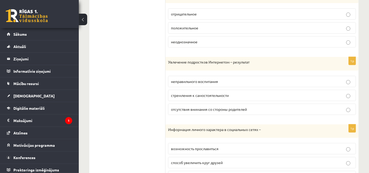
click at [215, 14] on p "отрицательное" at bounding box center [262, 14] width 182 height 6
click at [233, 90] on label "стремления к самостоятельности" at bounding box center [262, 95] width 188 height 11
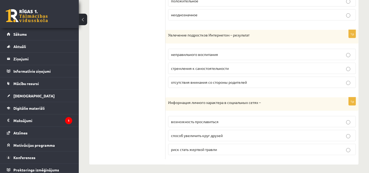
click at [227, 135] on p "способ увеличить круг друзей" at bounding box center [262, 136] width 182 height 6
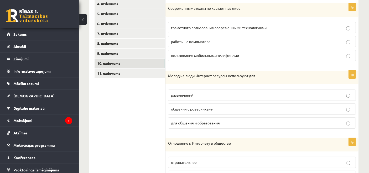
scroll to position [148, 0]
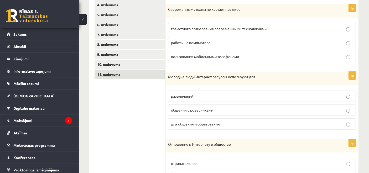
click at [143, 72] on link "11. uzdevums" at bounding box center [130, 75] width 71 height 10
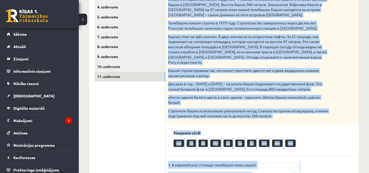
scroll to position [202, 0]
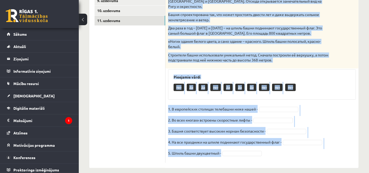
drag, startPoint x: 169, startPoint y: 59, endPoint x: 177, endPoint y: 117, distance: 58.7
click at [258, 144] on div "5p Прочитай текст. Отметь верное утверждение в соответствии с текстом. [GEOGRAP…" at bounding box center [262, 42] width 193 height 241
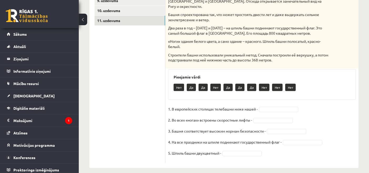
click at [124, 119] on ul "1. uzdevums 2. uzdevums 3. uzdevums 4. uzdevums 5. uzdevums 6. uzdevums 7. uzde…" at bounding box center [130, 39] width 71 height 247
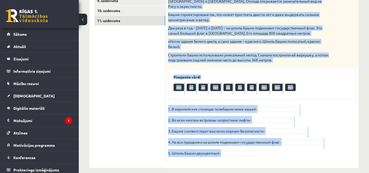
drag, startPoint x: 168, startPoint y: 48, endPoint x: 249, endPoint y: 179, distance: 153.8
copy div "Loremips dolor. Sitame consec adipiscinge s doeiusmodtem i utlabor. Etdolorem A…"
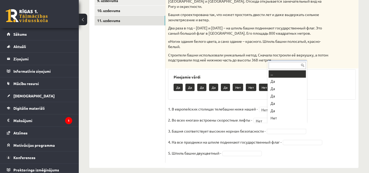
scroll to position [6, 0]
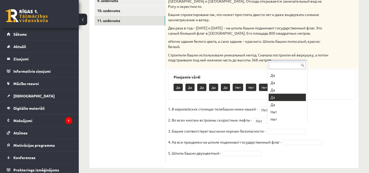
drag, startPoint x: 286, startPoint y: 103, endPoint x: 283, endPoint y: 98, distance: 5.4
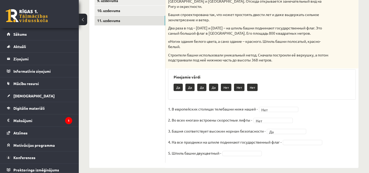
click at [283, 98] on div "5p Прочитай текст. Отметь верное утверждение в соответствии с текстом. [GEOGRAP…" at bounding box center [262, 42] width 193 height 241
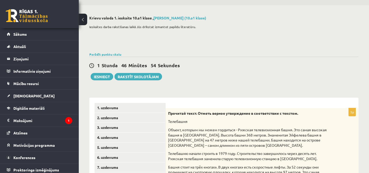
scroll to position [0, 0]
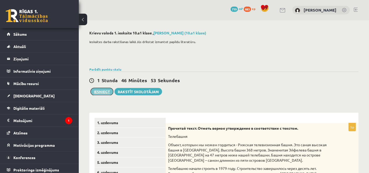
click at [109, 92] on button "Iesniegt" at bounding box center [102, 91] width 23 height 7
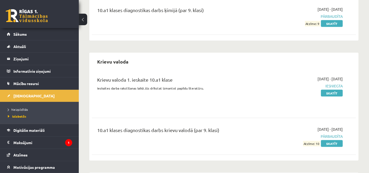
scroll to position [802, 0]
